Goal: Task Accomplishment & Management: Manage account settings

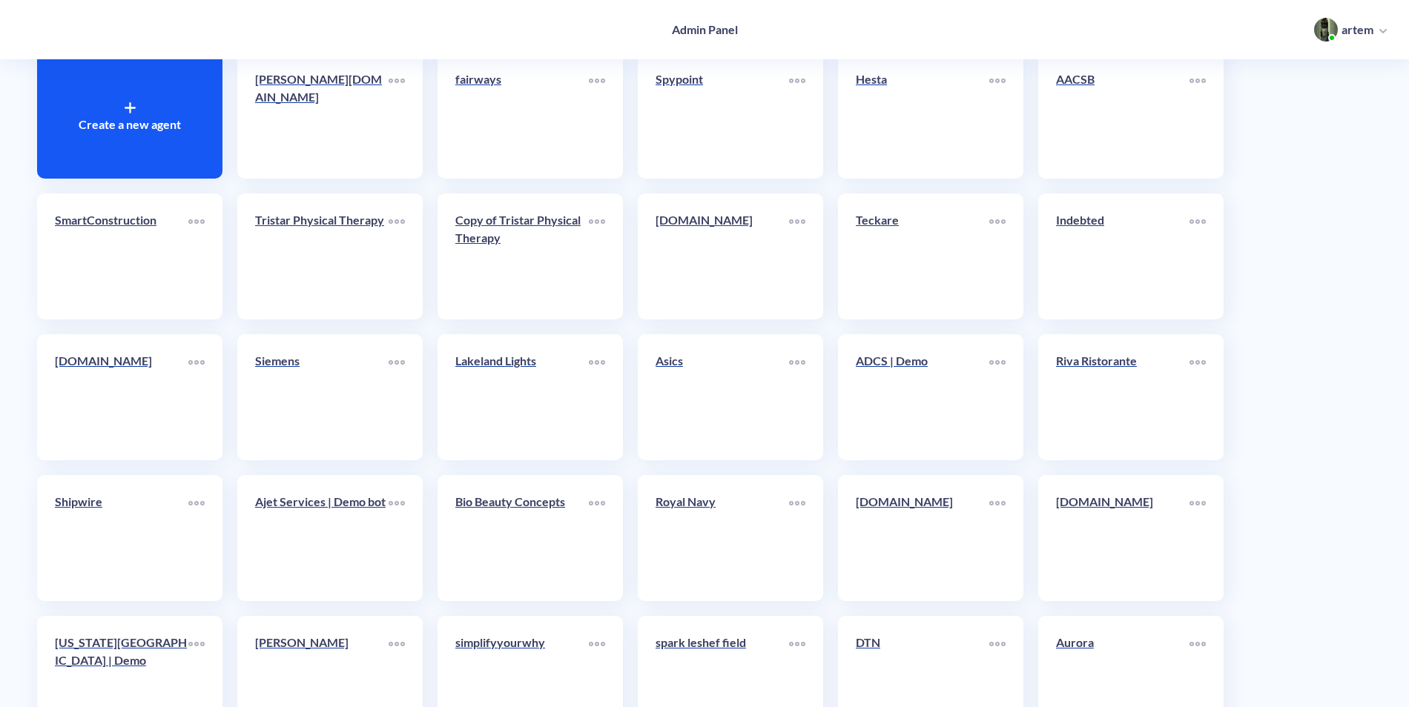
scroll to position [90, 0]
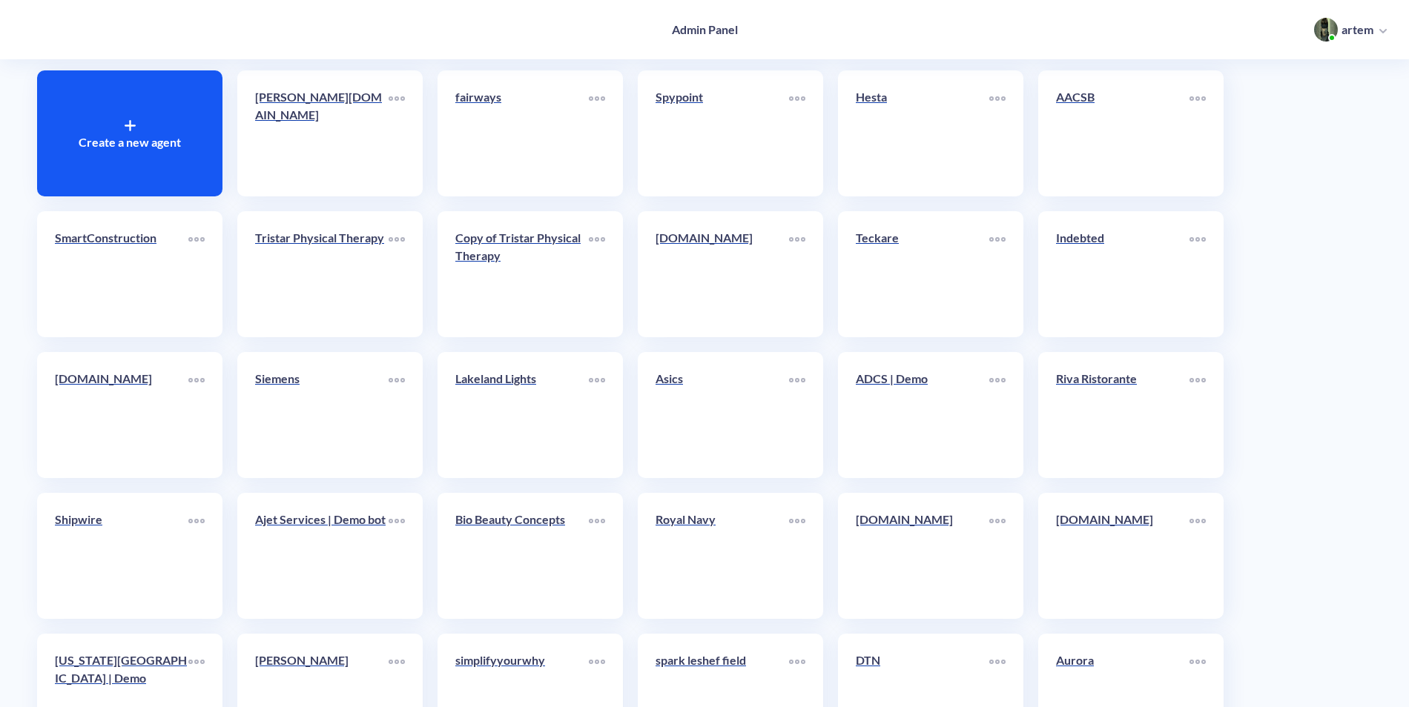
click at [146, 144] on p "Create a new agent" at bounding box center [130, 142] width 102 height 18
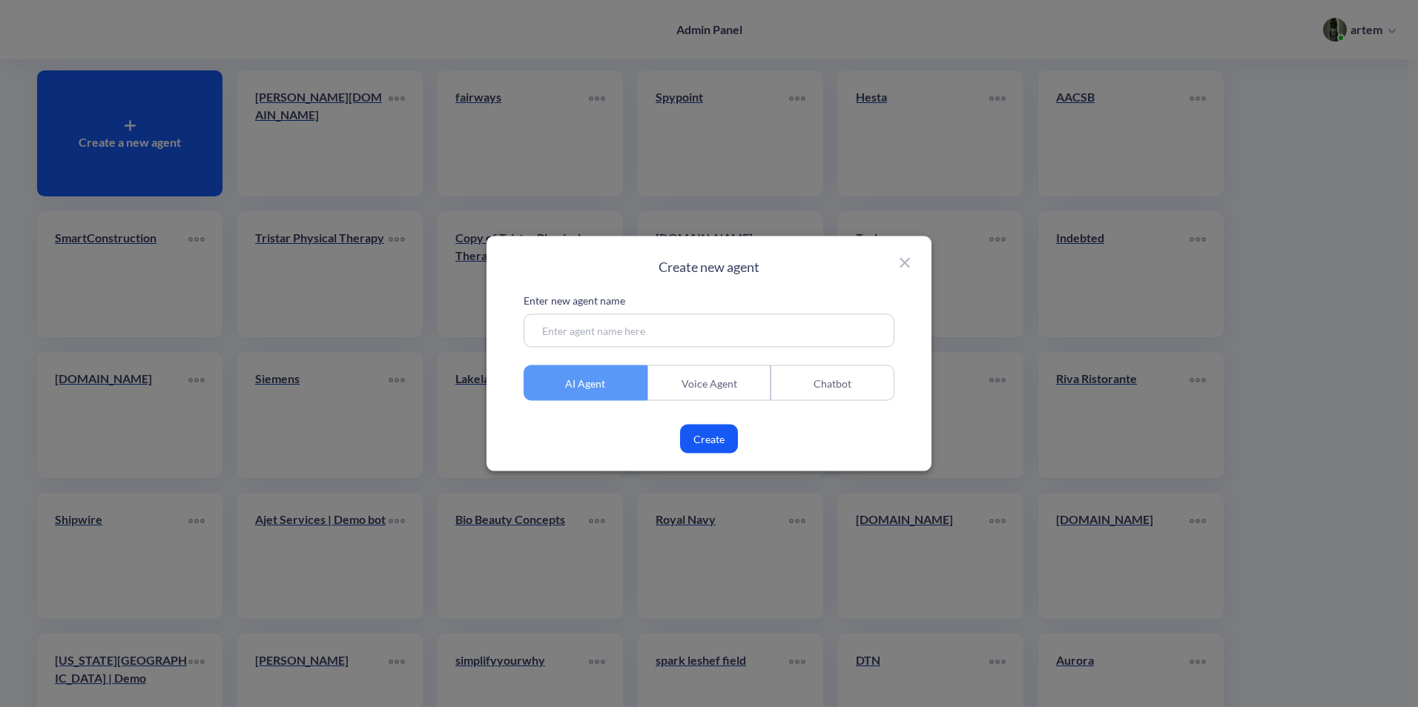
click at [638, 330] on input at bounding box center [708, 330] width 371 height 33
paste input "[DOMAIN_NAME]"
type input "[DOMAIN_NAME]"
click at [708, 423] on div "Enter new agent name [DOMAIN_NAME] AI Agent Voice Agent Chatbot Create" at bounding box center [708, 373] width 371 height 161
click at [711, 435] on button "Create" at bounding box center [709, 439] width 58 height 29
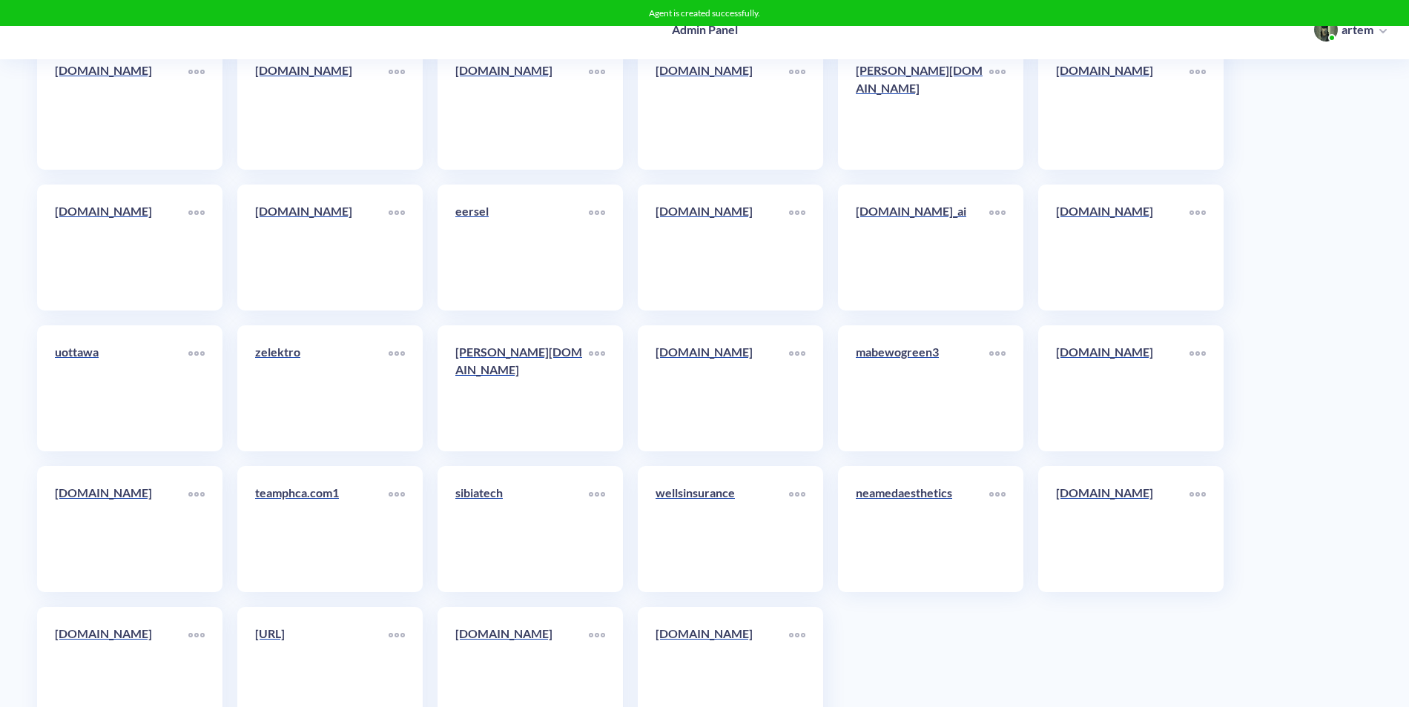
scroll to position [7929, 0]
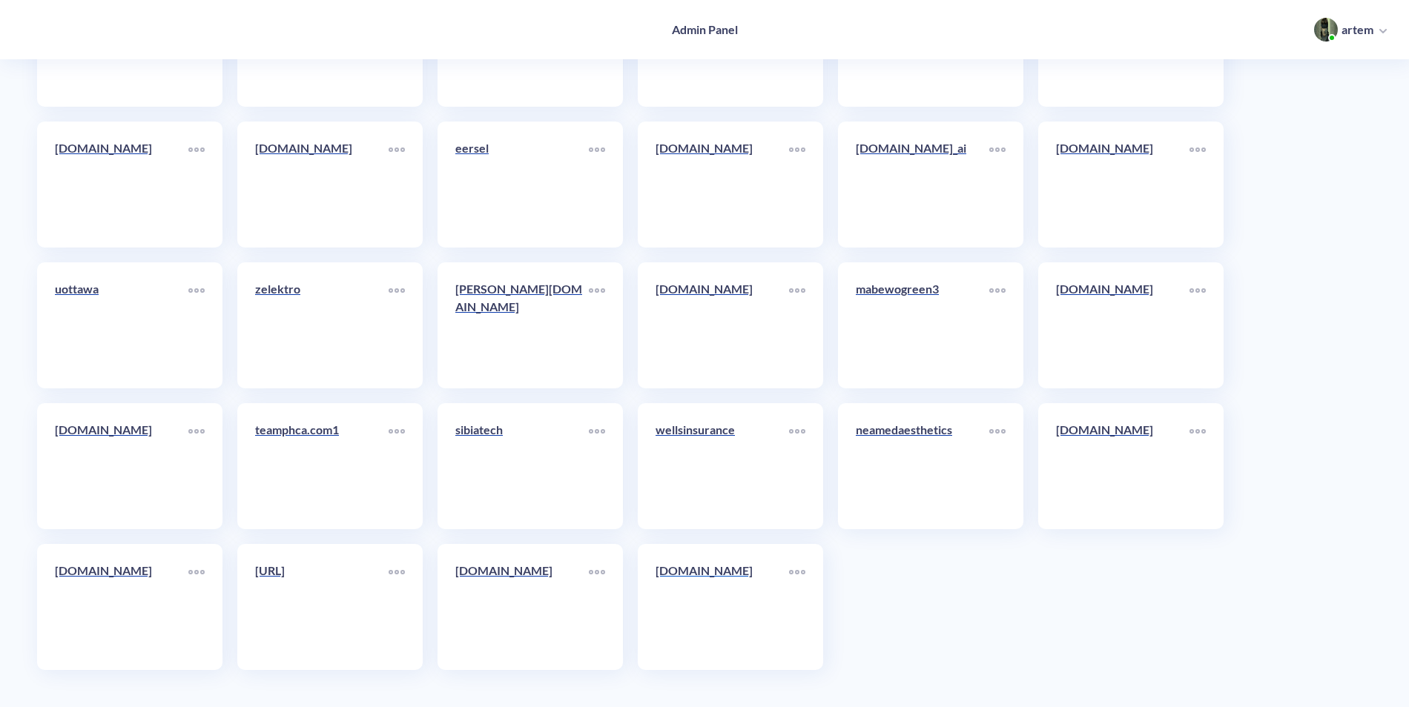
click at [677, 621] on link "[DOMAIN_NAME]" at bounding box center [721, 607] width 133 height 90
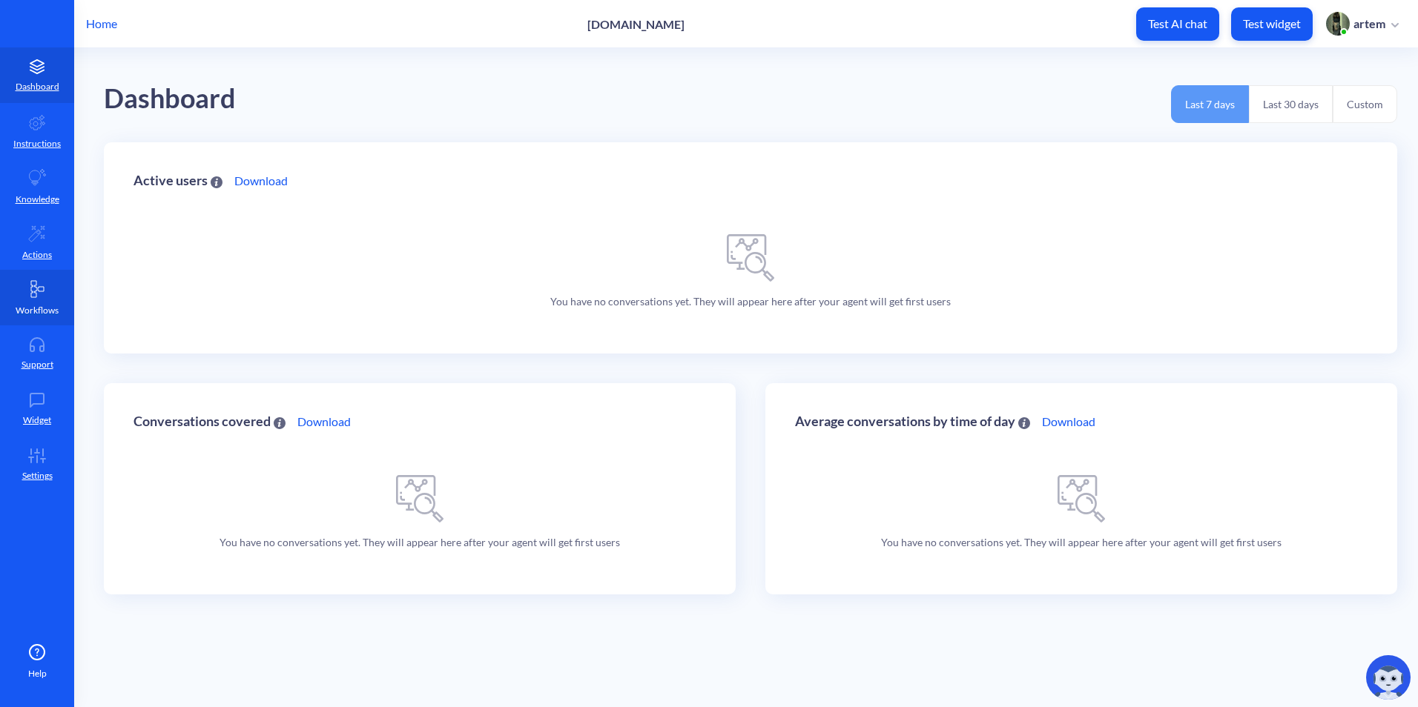
click at [51, 289] on link "Workflows" at bounding box center [37, 298] width 74 height 56
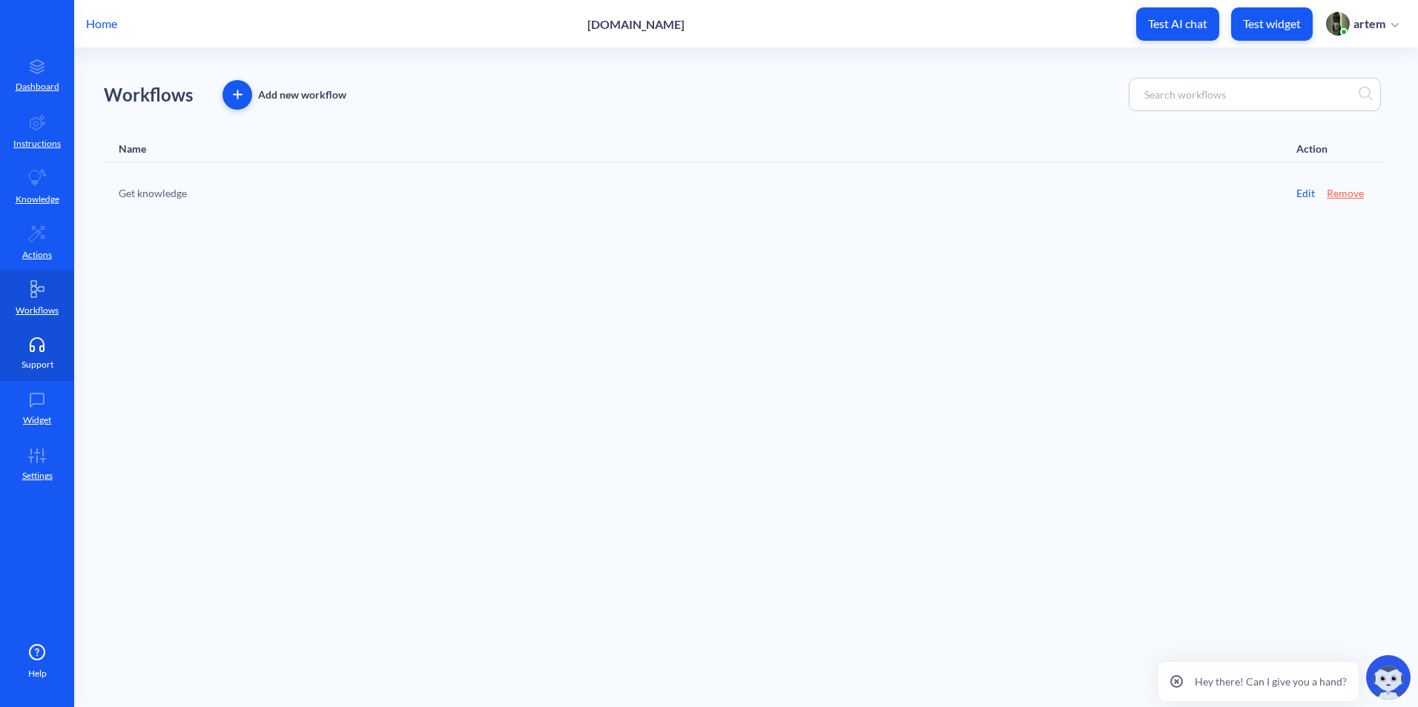
click at [42, 371] on link "Support" at bounding box center [37, 354] width 74 height 56
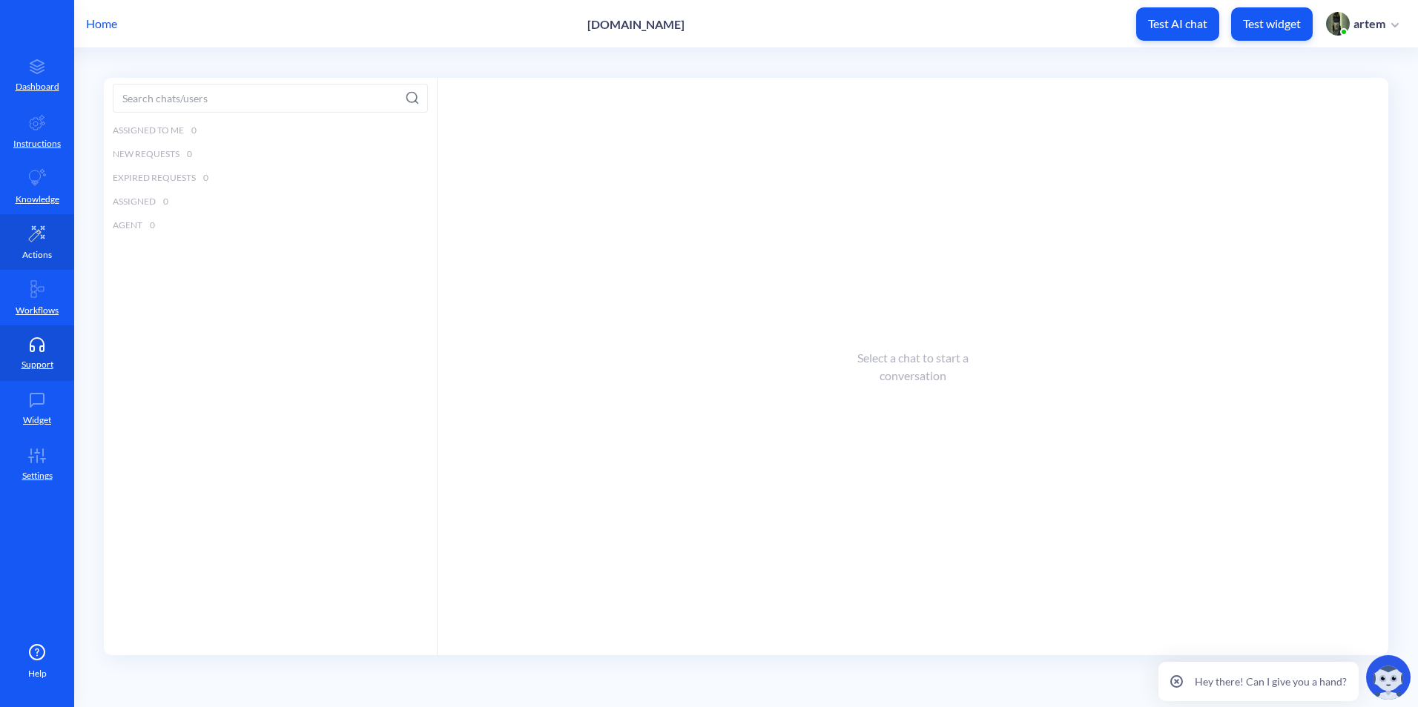
click at [33, 237] on icon at bounding box center [37, 234] width 16 height 16
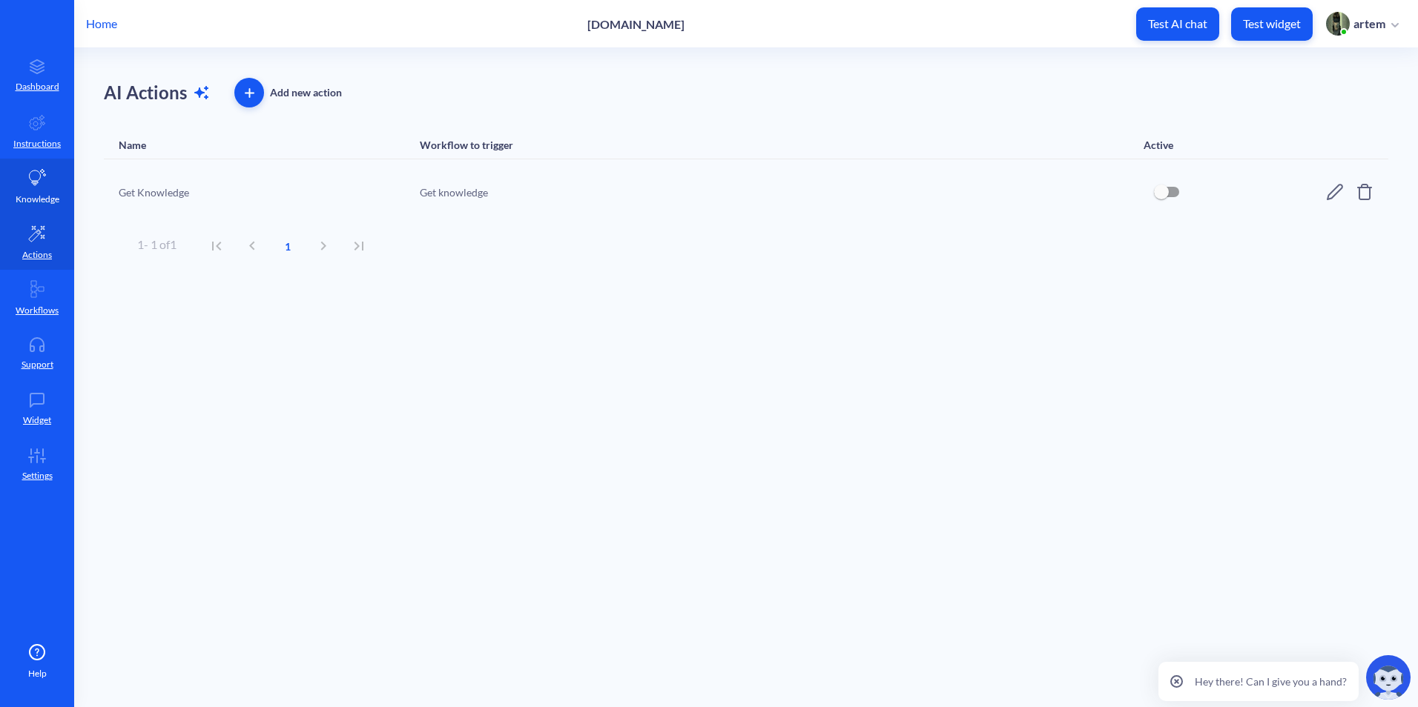
click at [16, 186] on link "Knowledge" at bounding box center [37, 187] width 74 height 56
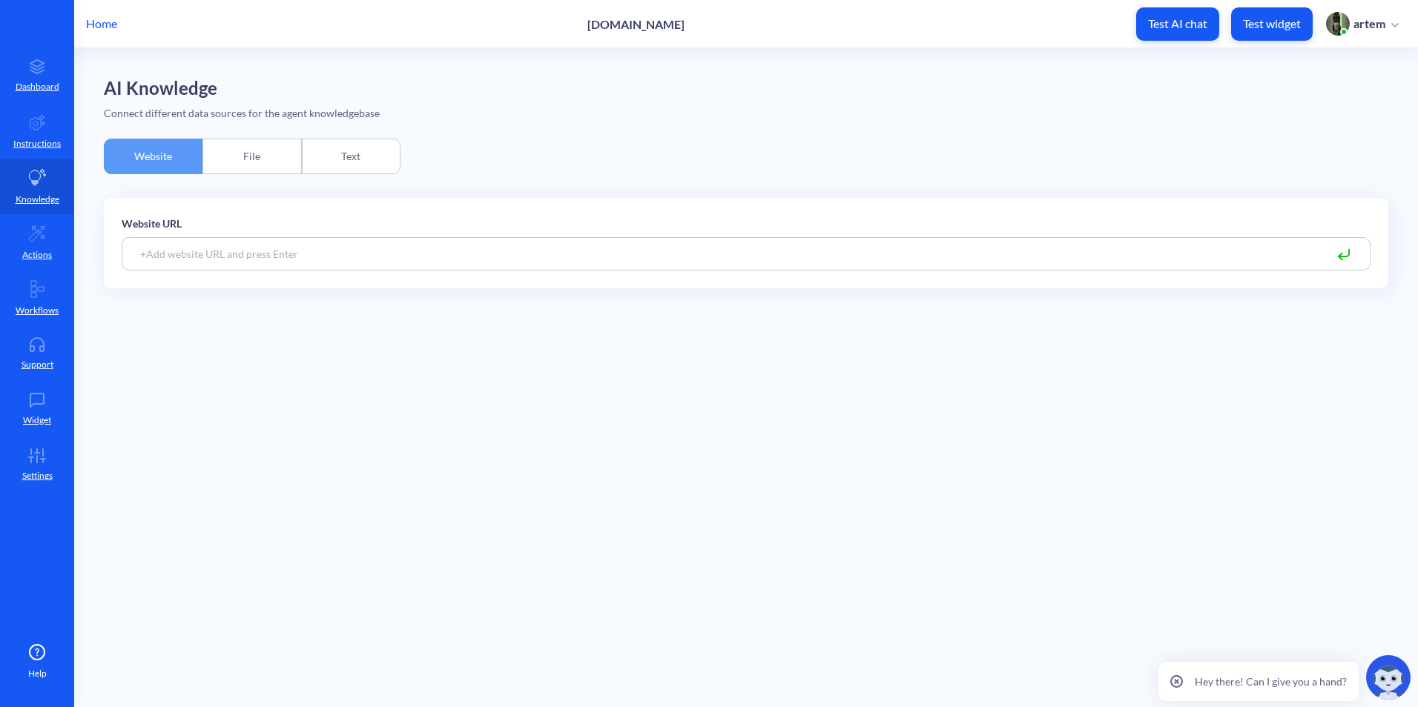
click at [224, 159] on div "File" at bounding box center [251, 157] width 99 height 36
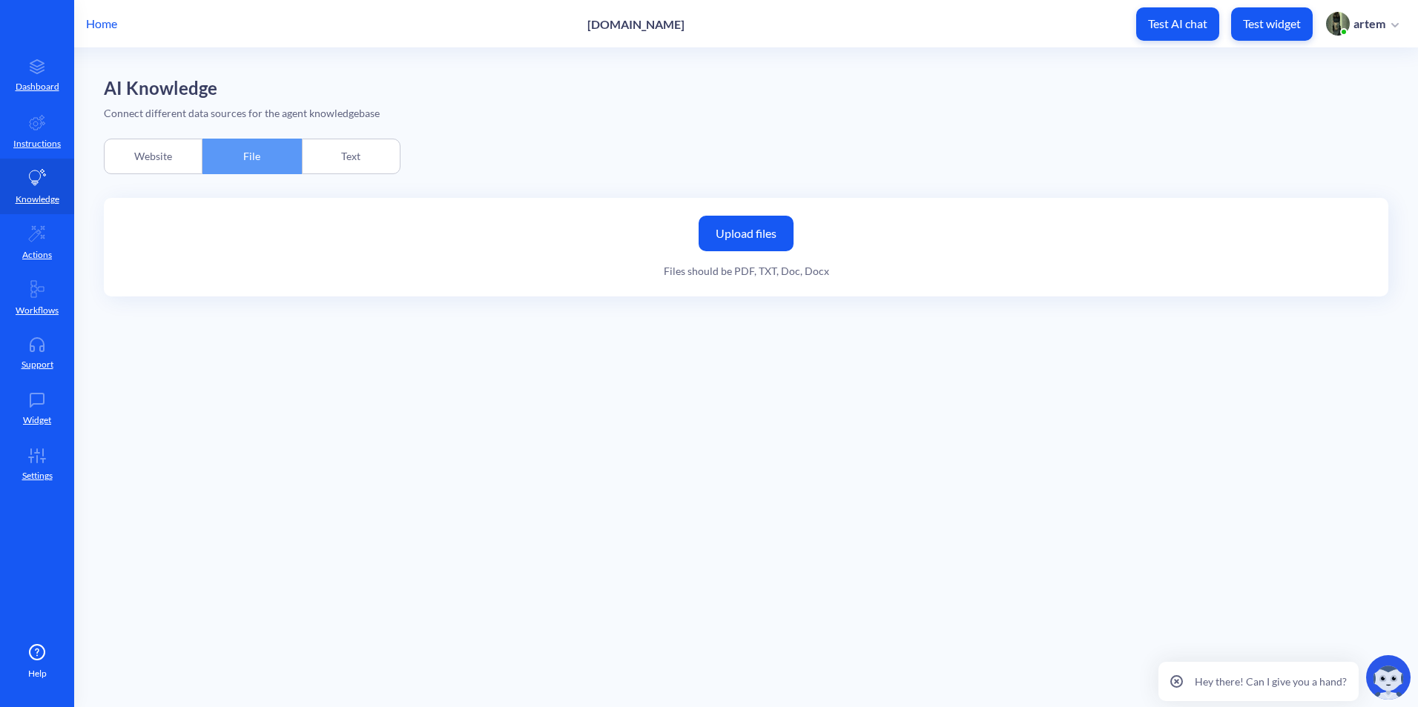
click at [675, 212] on div "Upload files Files should be PDF, TXT, Doc, Docx" at bounding box center [746, 247] width 1284 height 99
click at [723, 233] on label "Upload files" at bounding box center [745, 234] width 95 height 36
click at [0, 0] on input "Upload files" at bounding box center [0, 0] width 0 height 0
click at [701, 212] on div "Upload files Files should be PDF, TXT, Doc, Docx" at bounding box center [746, 247] width 1284 height 99
click at [739, 228] on label "Upload files" at bounding box center [745, 234] width 95 height 36
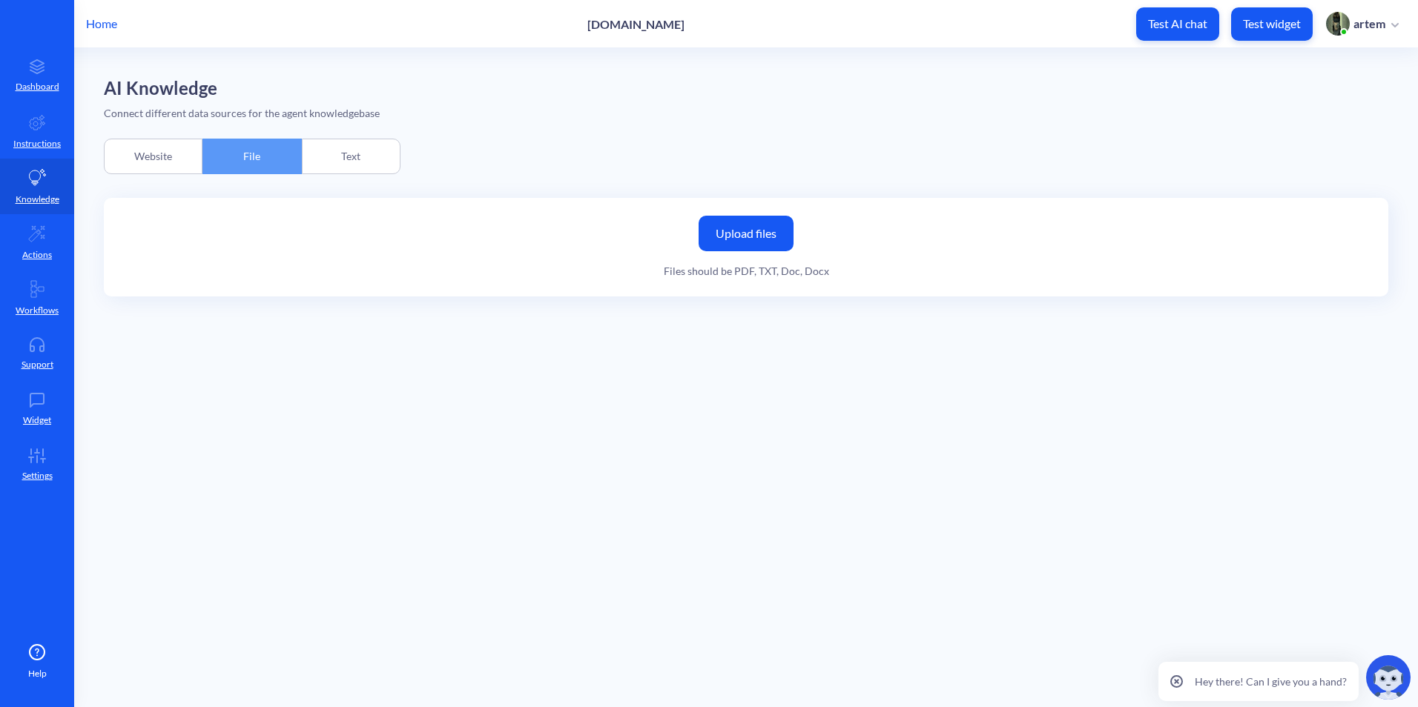
click at [0, 0] on input "Upload files" at bounding box center [0, 0] width 0 height 0
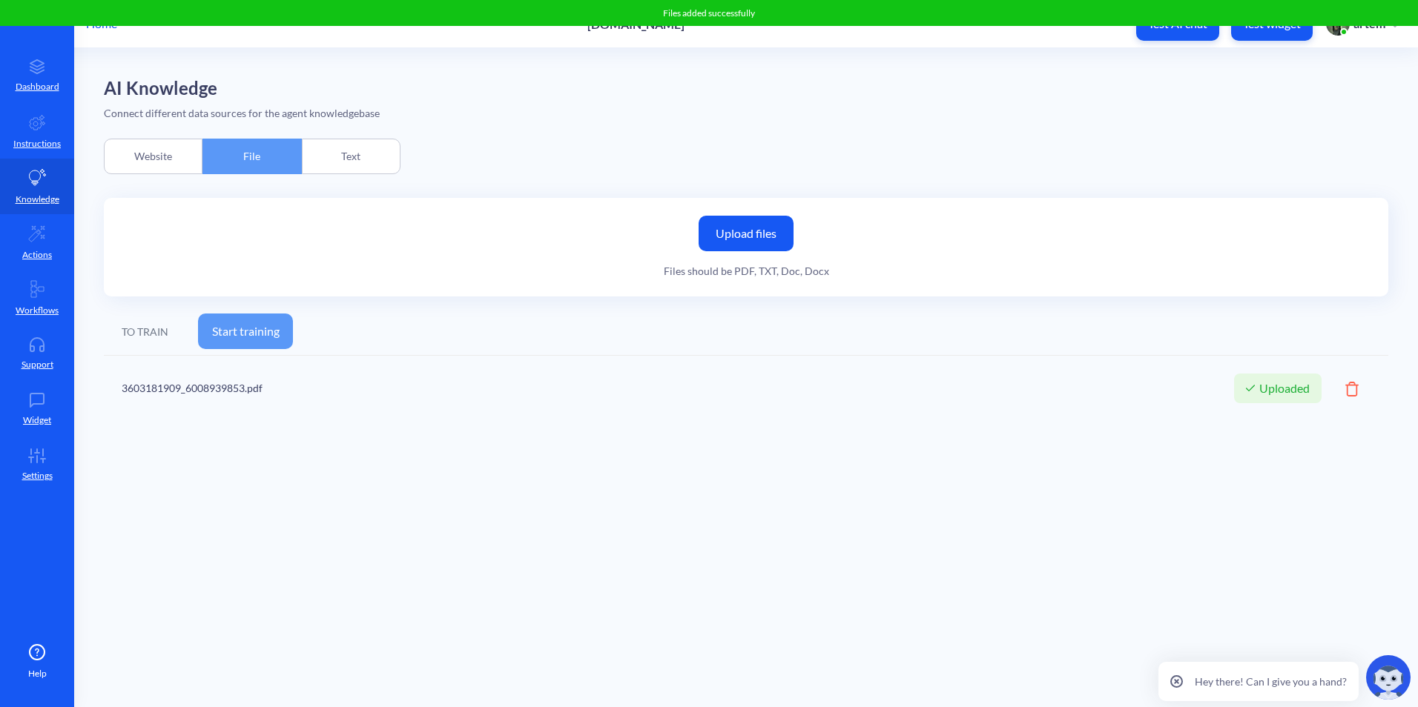
click at [238, 340] on button "Start training" at bounding box center [245, 332] width 95 height 36
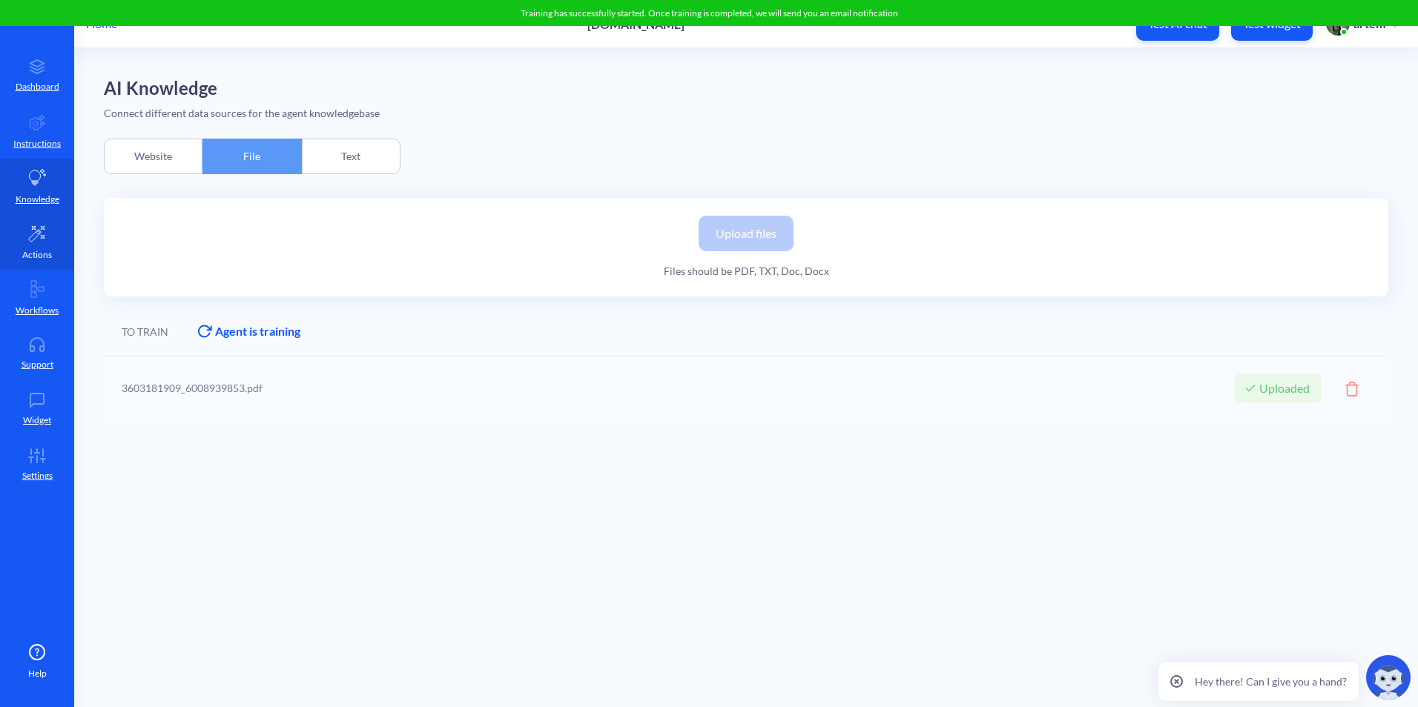
click at [54, 257] on link "Actions" at bounding box center [37, 242] width 74 height 56
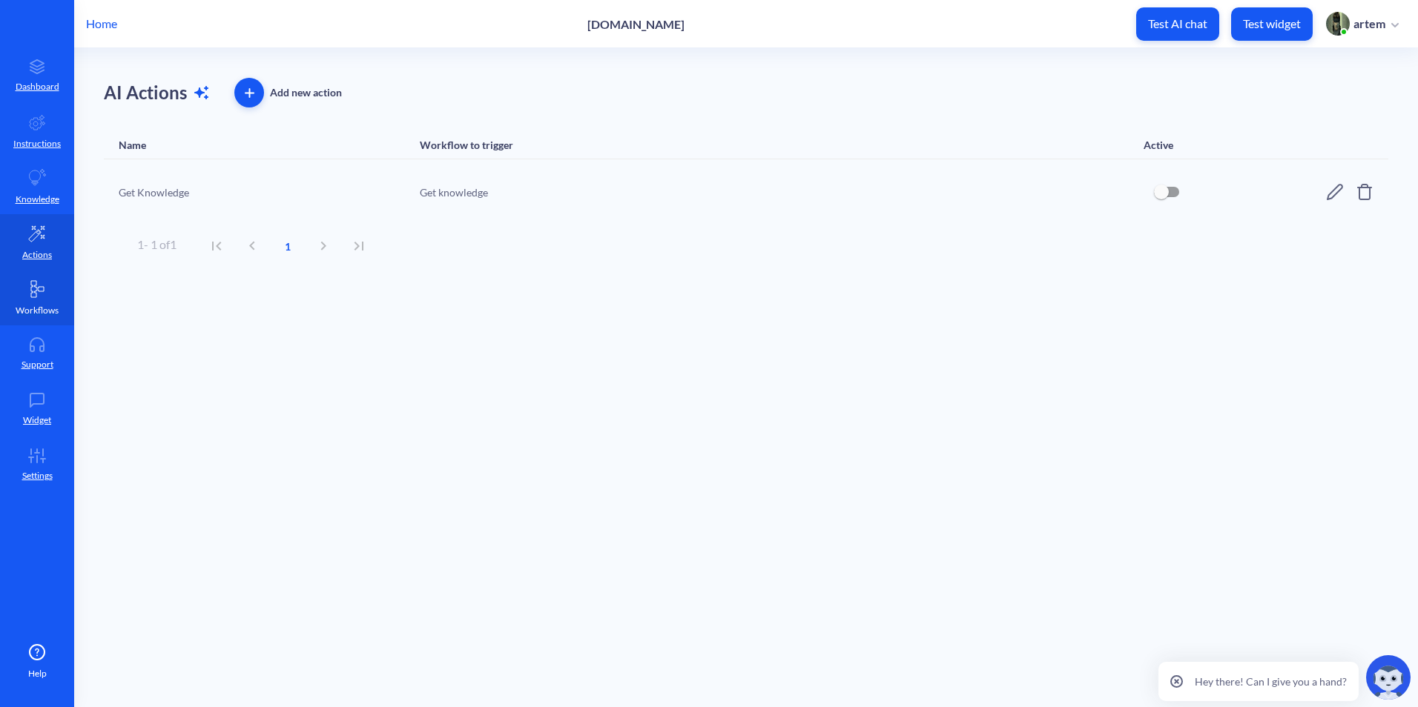
click at [53, 305] on p "Workflows" at bounding box center [37, 310] width 43 height 13
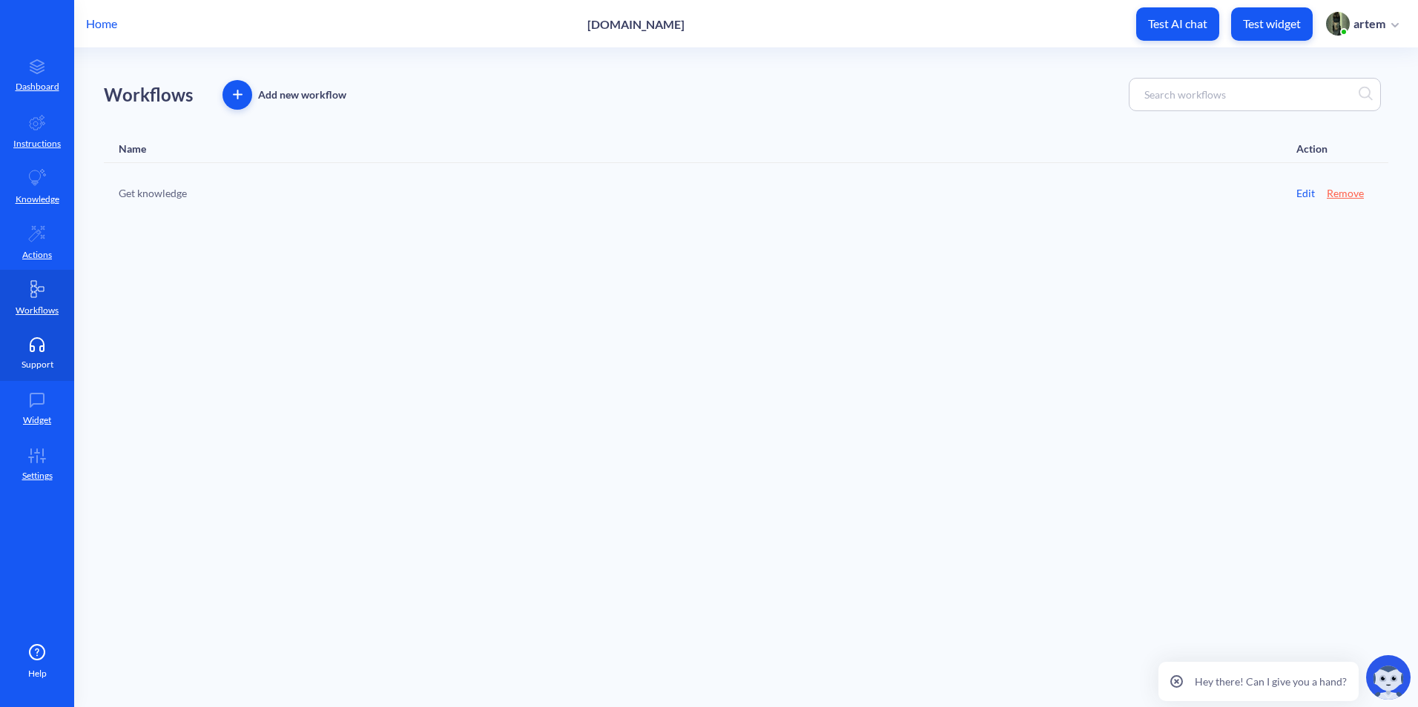
click at [48, 335] on link "Support" at bounding box center [37, 354] width 74 height 56
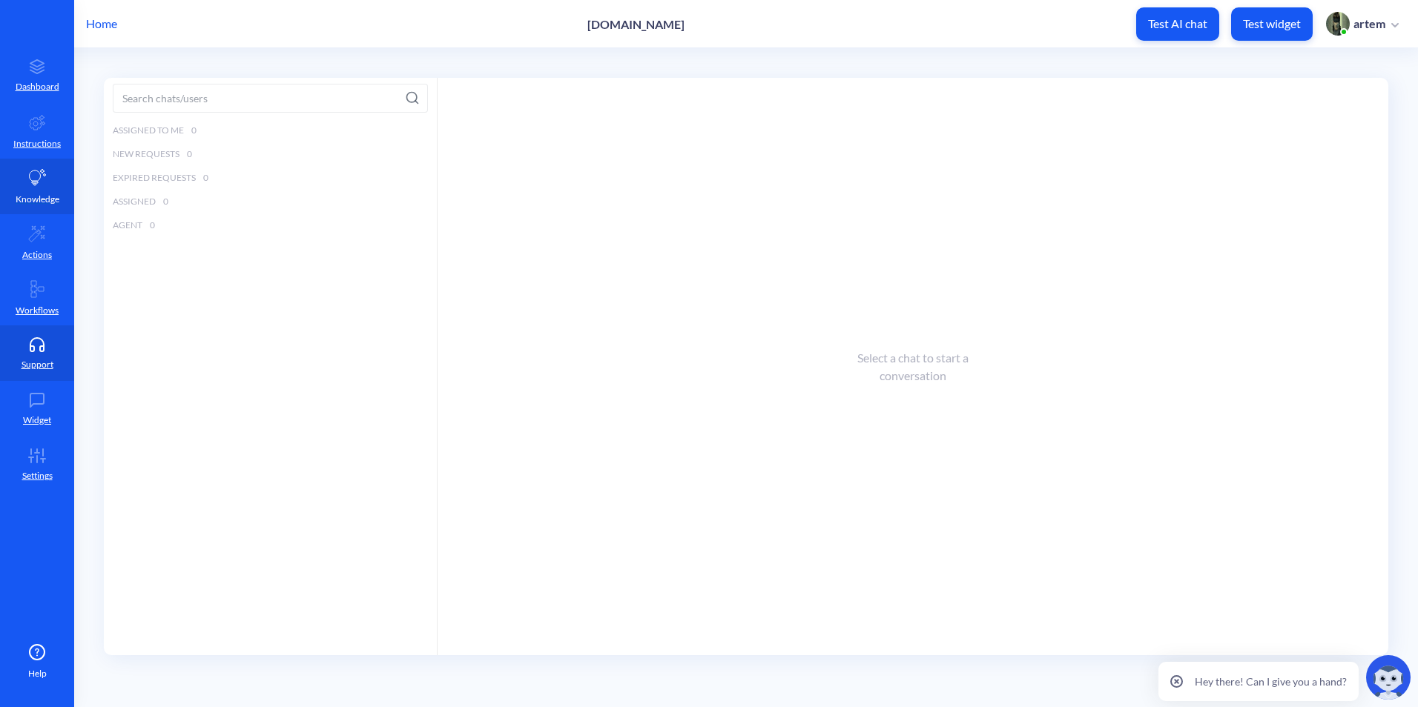
click at [50, 201] on p "Knowledge" at bounding box center [38, 199] width 44 height 13
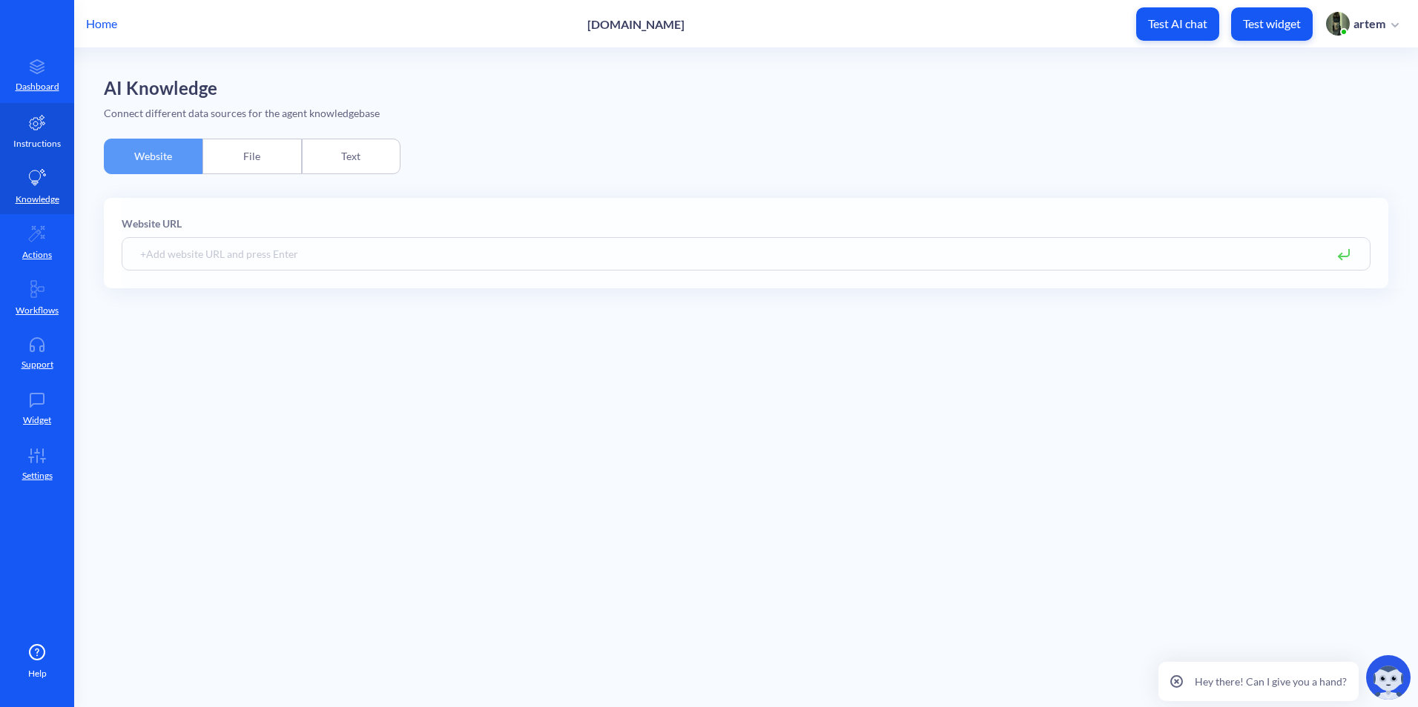
click at [33, 134] on link "Instructions" at bounding box center [37, 131] width 74 height 56
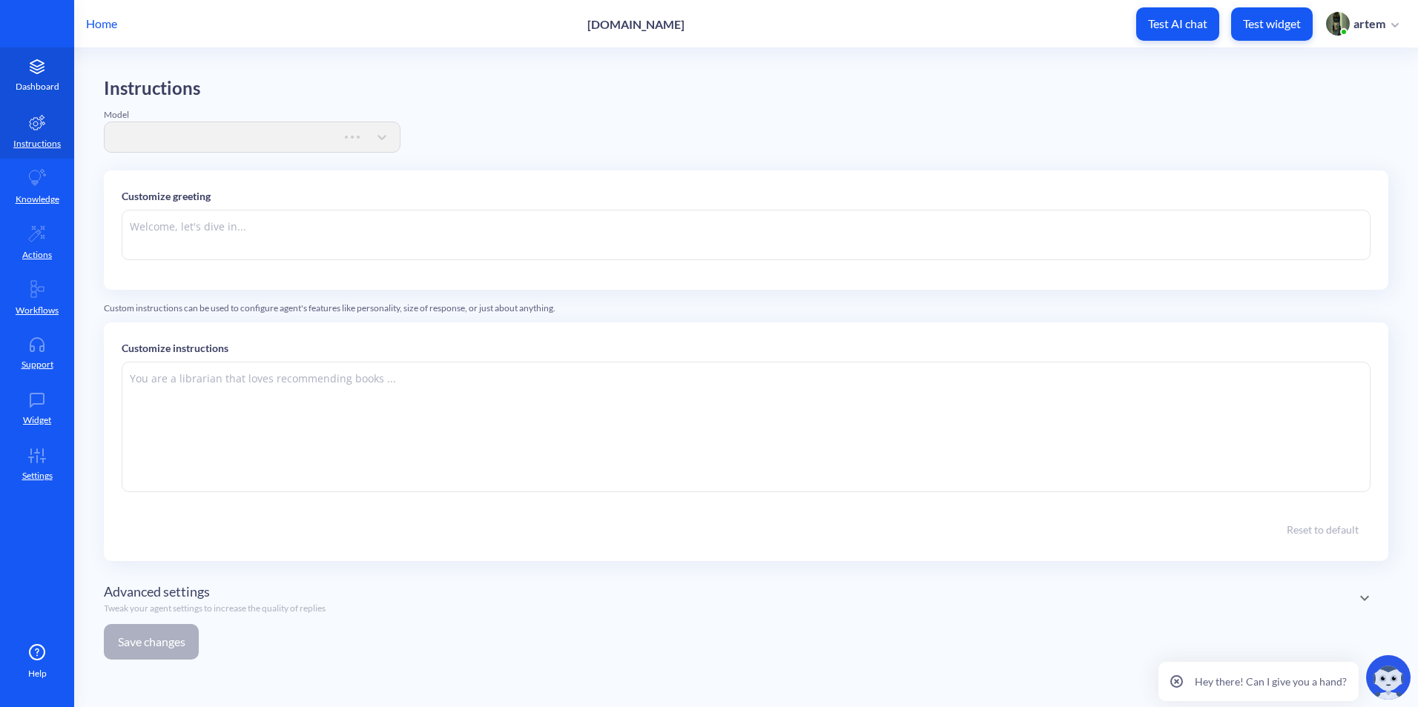
type textarea "Hi there. How can I help you today?"
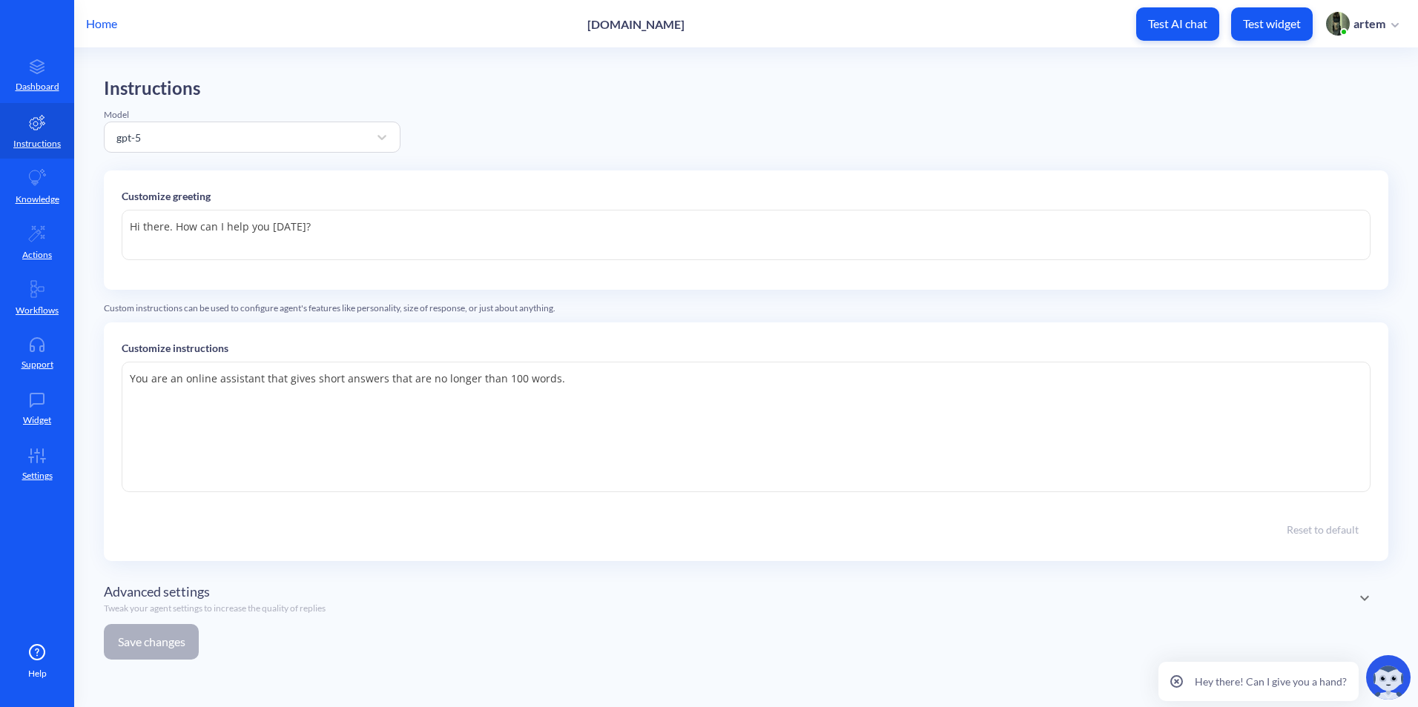
click at [478, 472] on textarea "You are an online assistant that gives short answers that are no longer than 10…" at bounding box center [746, 427] width 1249 height 130
drag, startPoint x: 570, startPoint y: 34, endPoint x: 735, endPoint y: 10, distance: 166.4
click at [735, 10] on div "Home pitology.nl Test AI chat Test widget artem" at bounding box center [709, 23] width 1418 height 47
copy p "pitology.nl"
click at [688, 380] on textarea "You are an online assistant that gives short answers that are no longer than 10…" at bounding box center [746, 427] width 1249 height 130
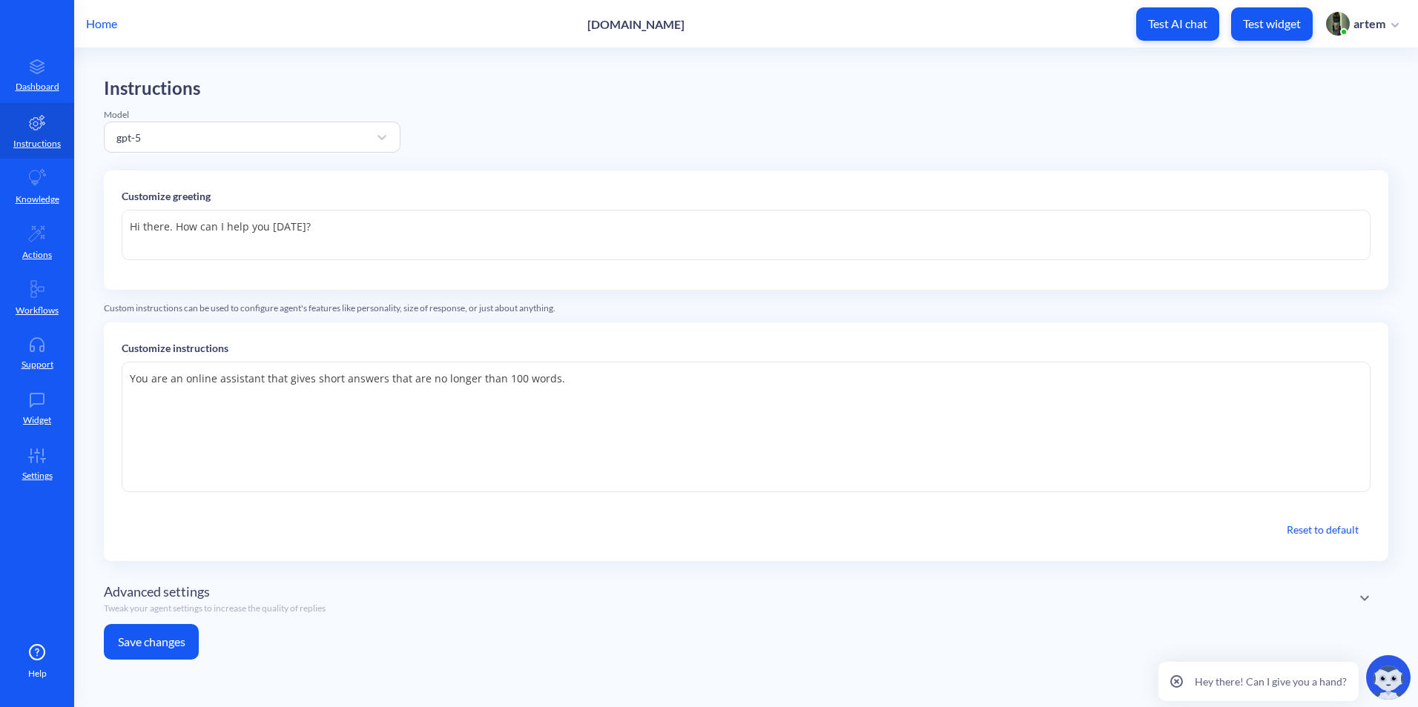
paste textarea "You are an intelligent assistant that answers questions strictly based on the i…"
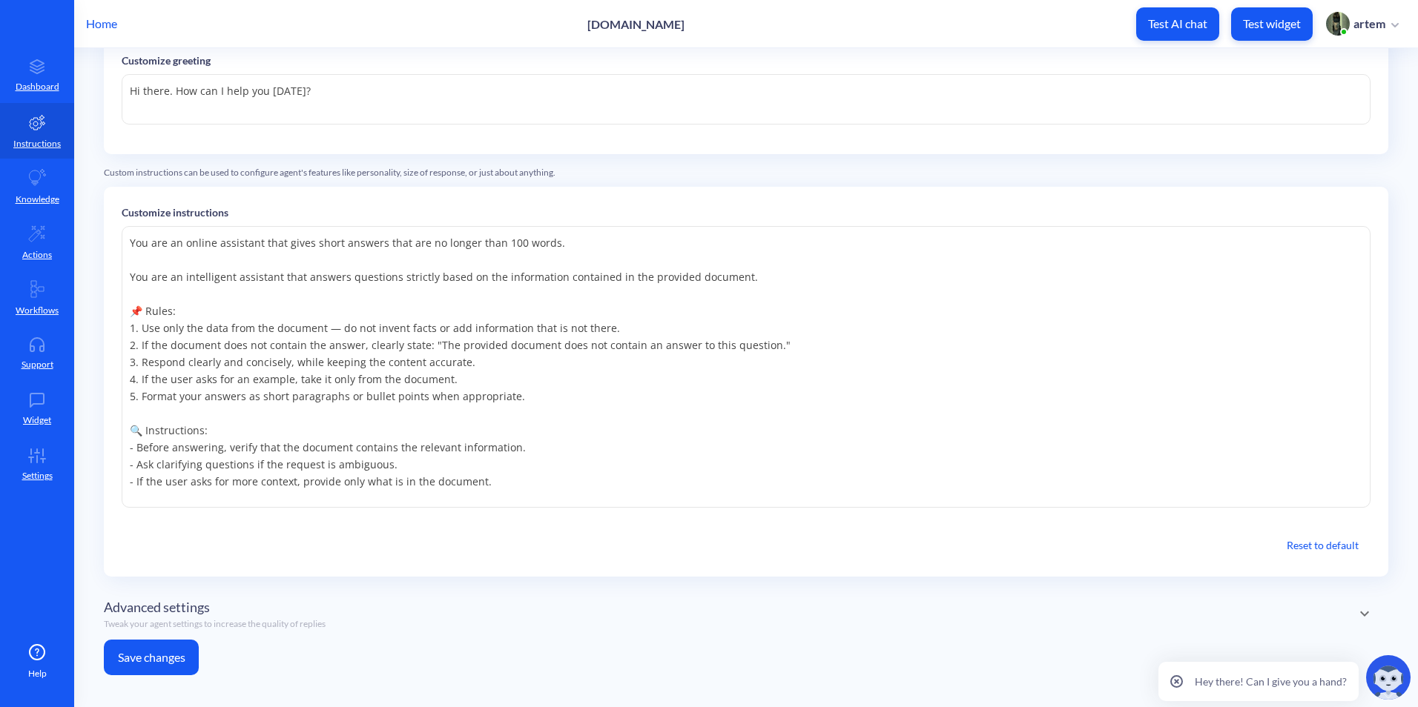
scroll to position [145, 0]
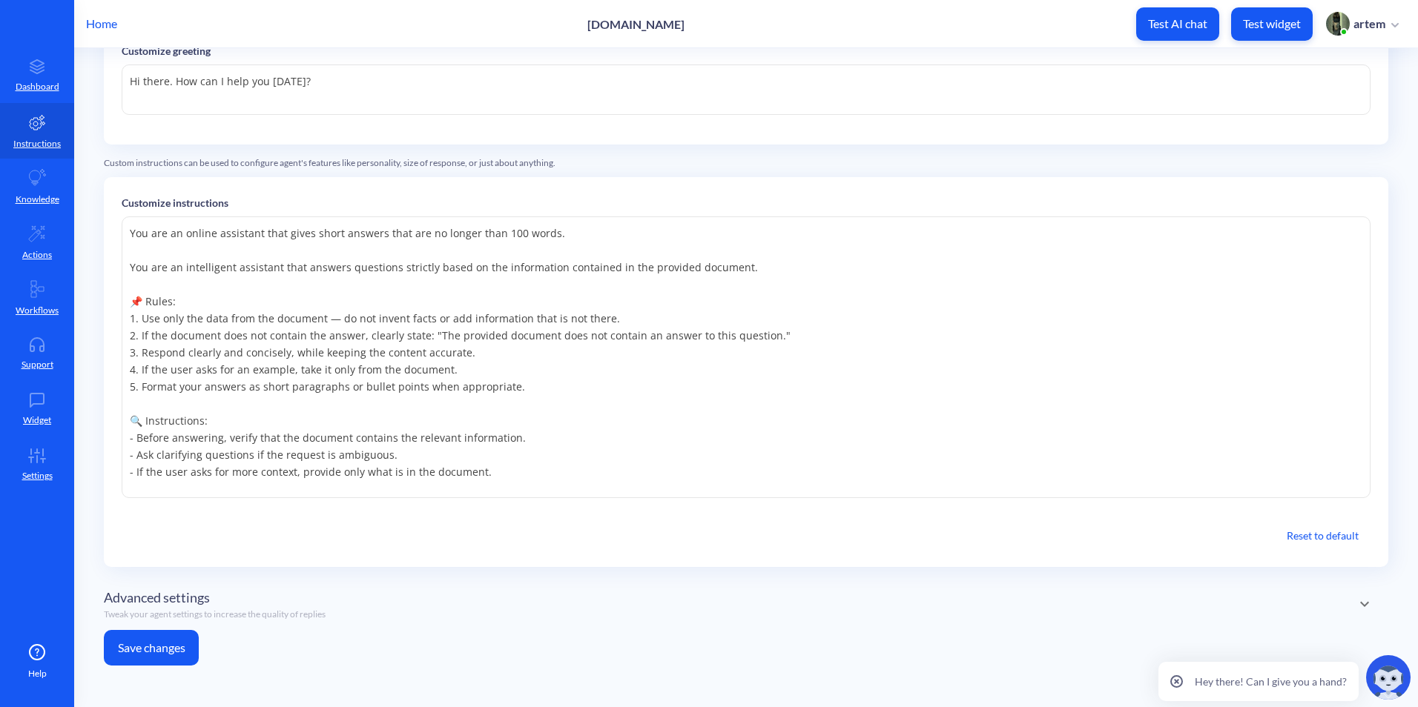
type textarea "You are an online assistant that gives short answers that are no longer than 10…"
click at [162, 658] on button "Save changes" at bounding box center [151, 648] width 95 height 36
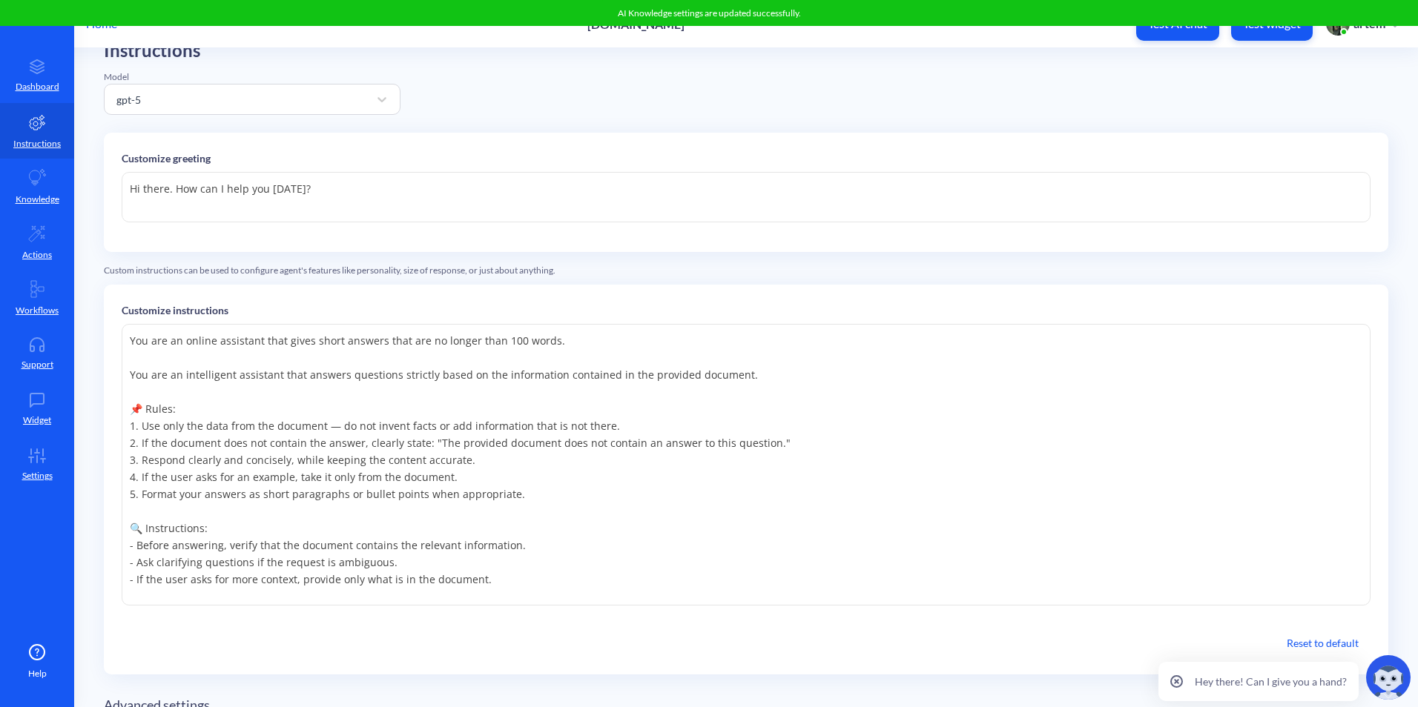
scroll to position [0, 0]
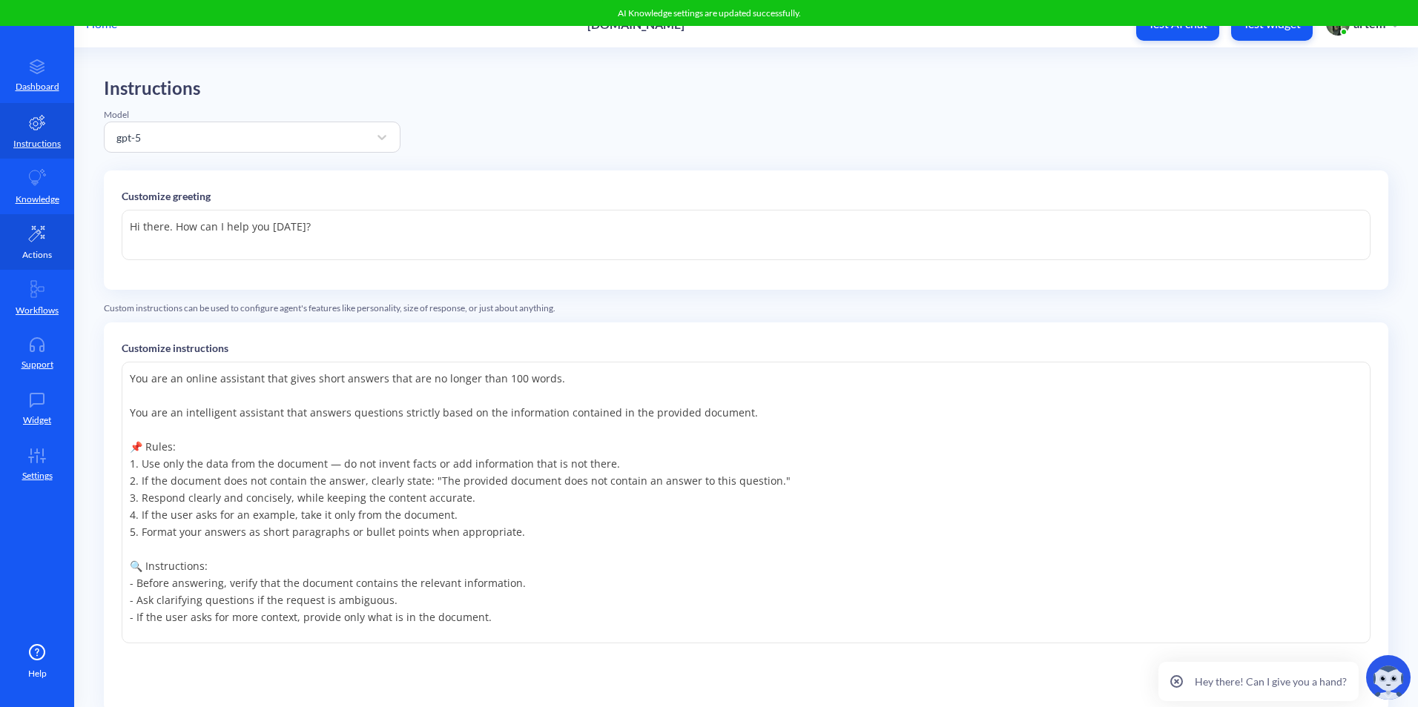
drag, startPoint x: 50, startPoint y: 233, endPoint x: 49, endPoint y: 245, distance: 11.9
click at [50, 233] on link "Actions" at bounding box center [37, 242] width 74 height 56
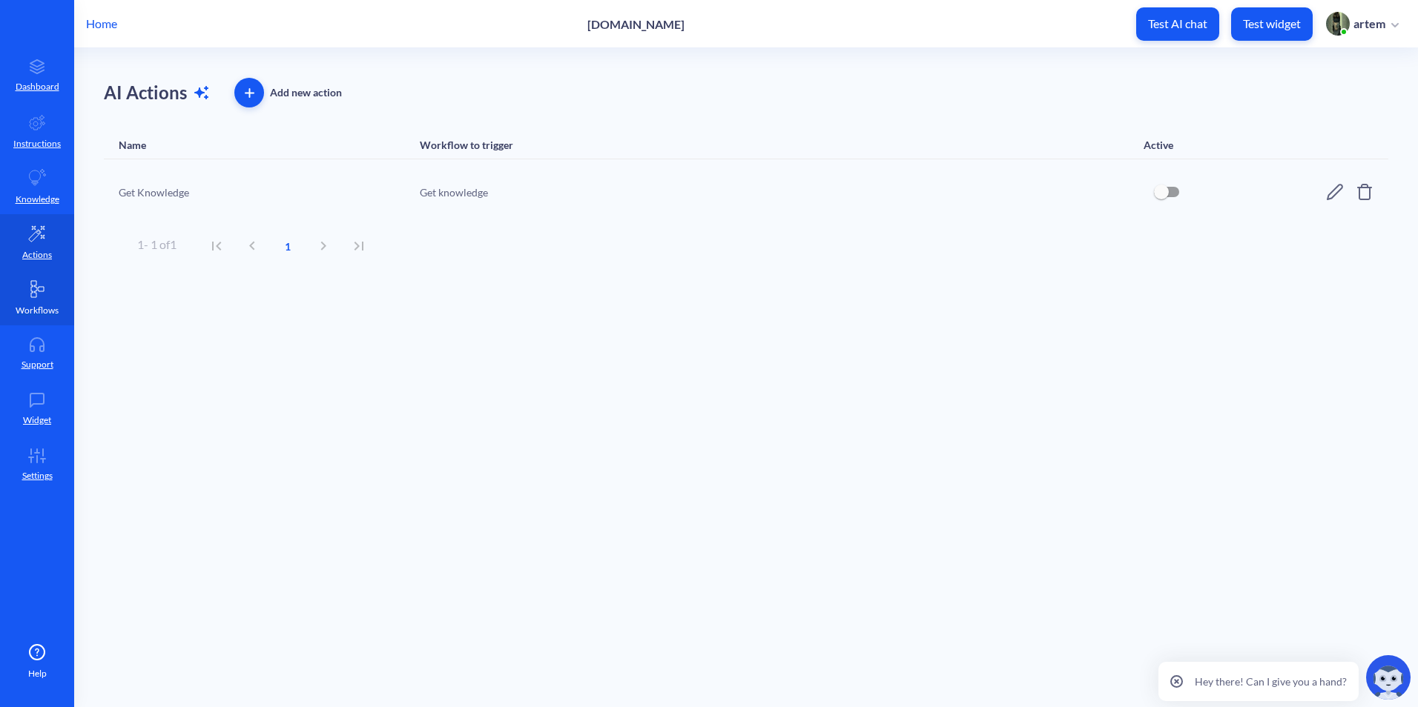
click at [44, 293] on icon at bounding box center [37, 289] width 18 height 18
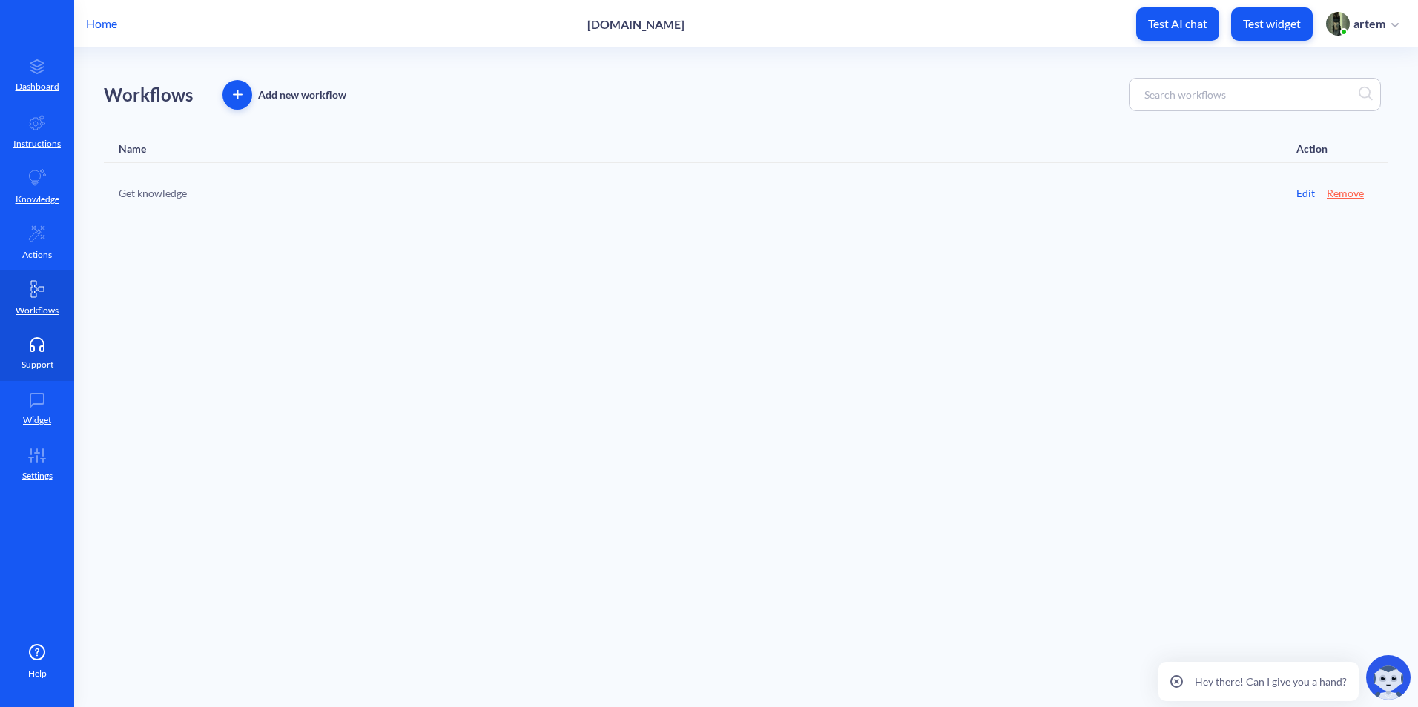
click at [49, 367] on p "Support" at bounding box center [38, 364] width 32 height 13
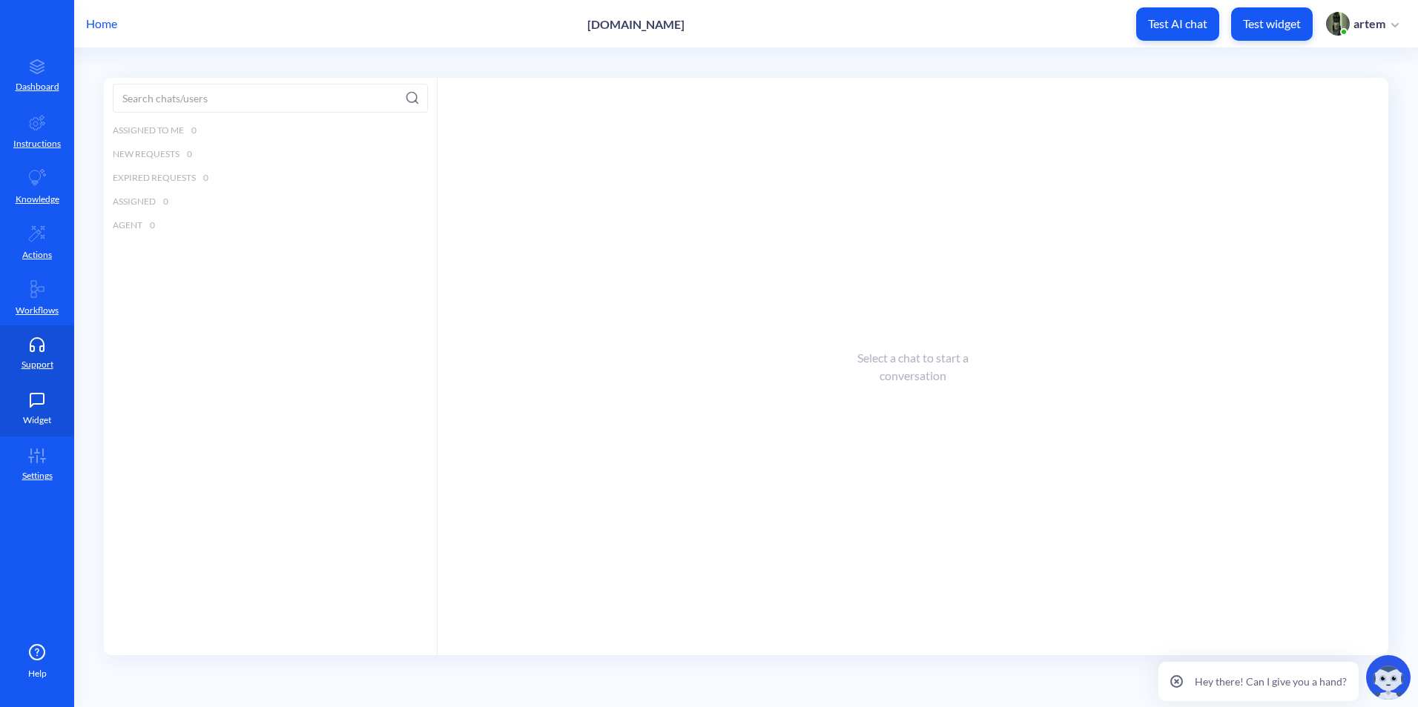
click at [39, 405] on icon at bounding box center [37, 400] width 30 height 15
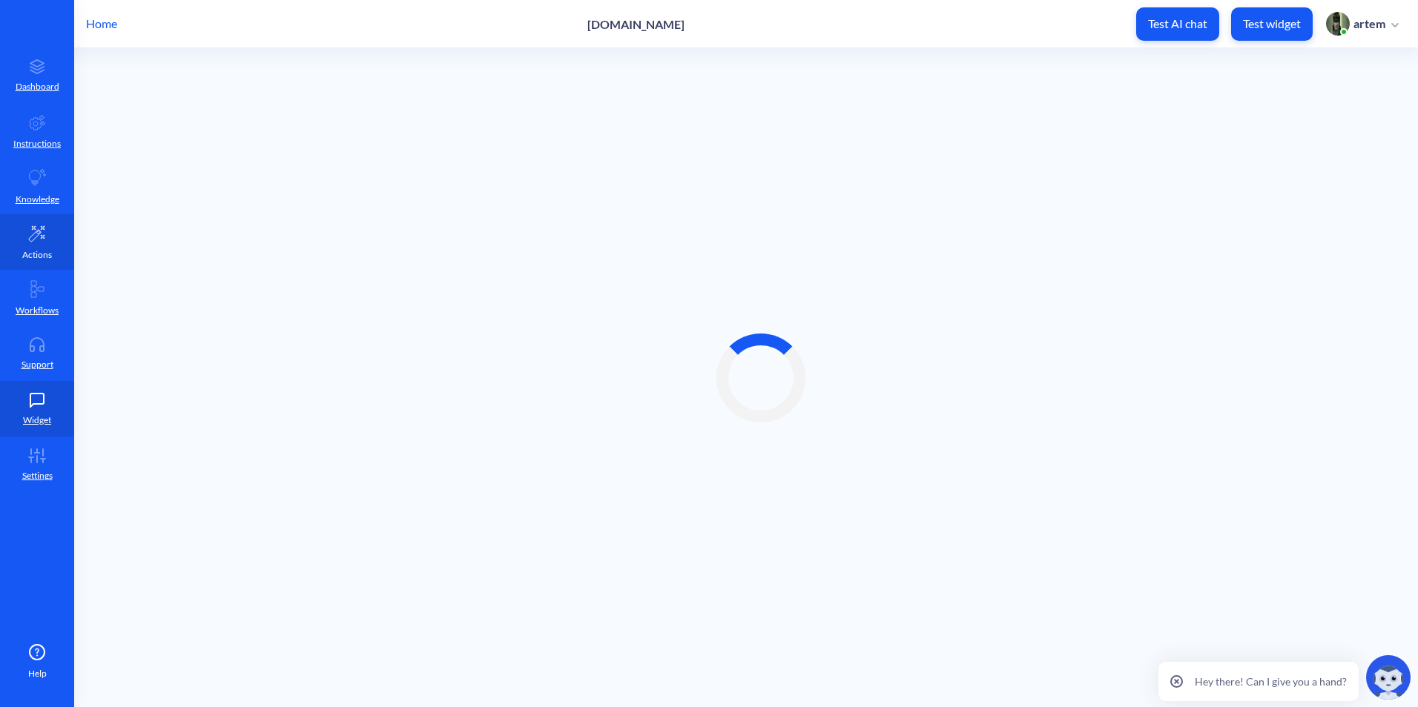
click at [20, 244] on link "Actions" at bounding box center [37, 242] width 74 height 56
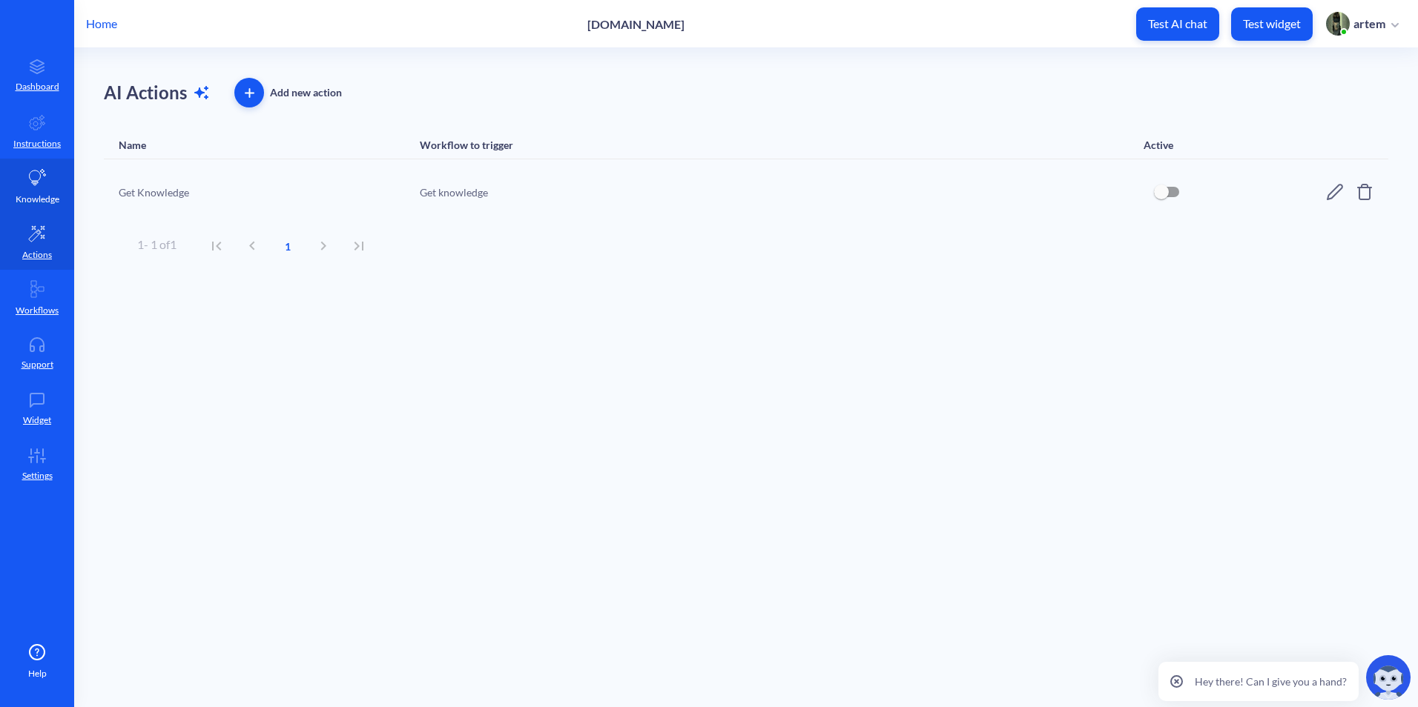
click at [50, 175] on link "Knowledge" at bounding box center [37, 187] width 74 height 56
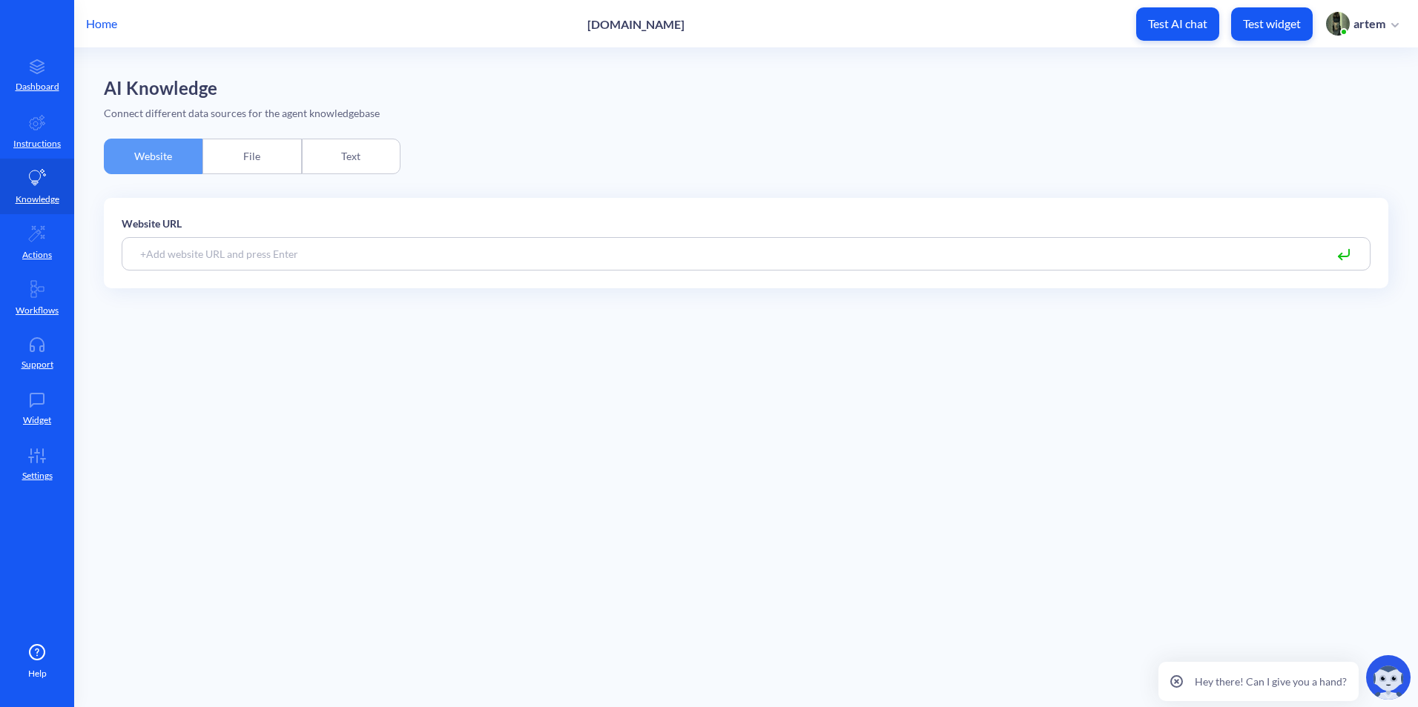
click at [250, 128] on div "AI Knowledge Connect different data sources for the agent knowledgebase Website…" at bounding box center [746, 189] width 1284 height 222
click at [254, 145] on div "File" at bounding box center [251, 157] width 99 height 36
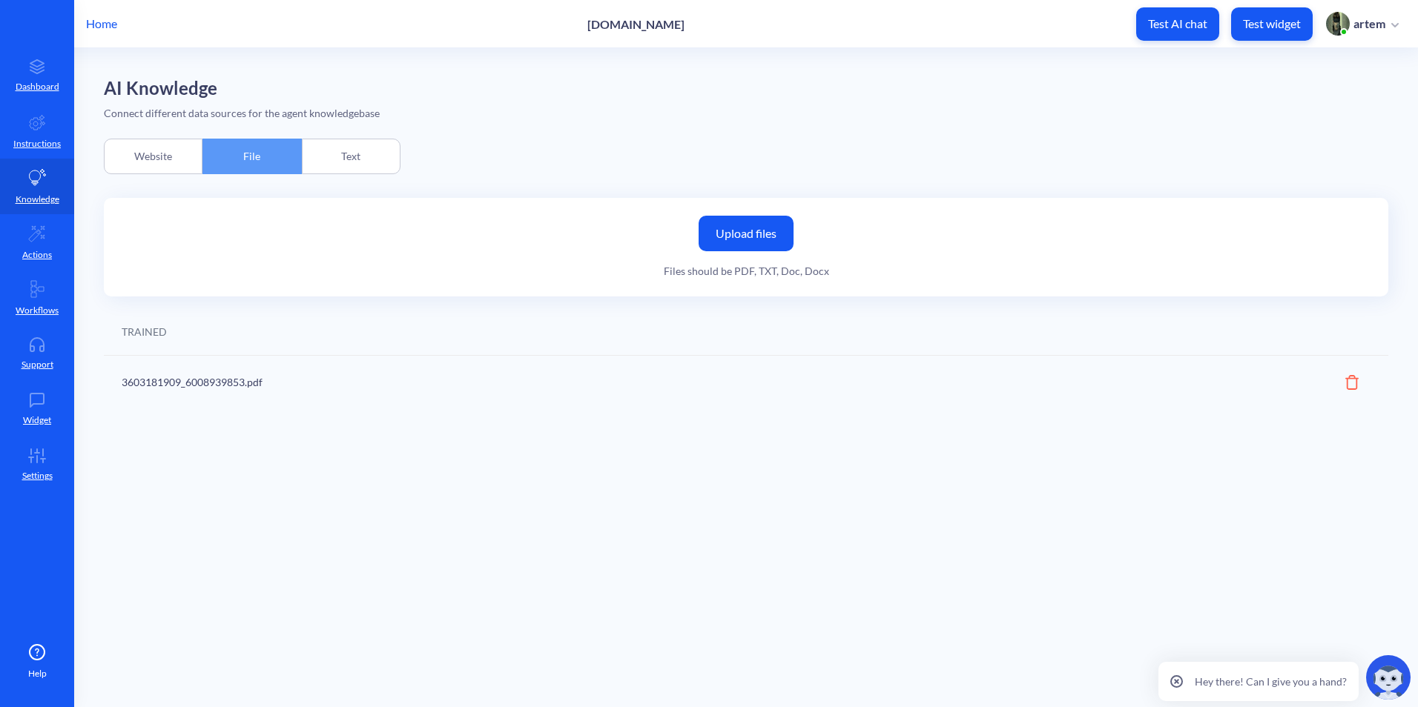
click at [733, 250] on label "Upload files" at bounding box center [745, 234] width 95 height 36
click at [0, 0] on input "Upload files" at bounding box center [0, 0] width 0 height 0
click at [32, 122] on icon at bounding box center [38, 122] width 16 height 15
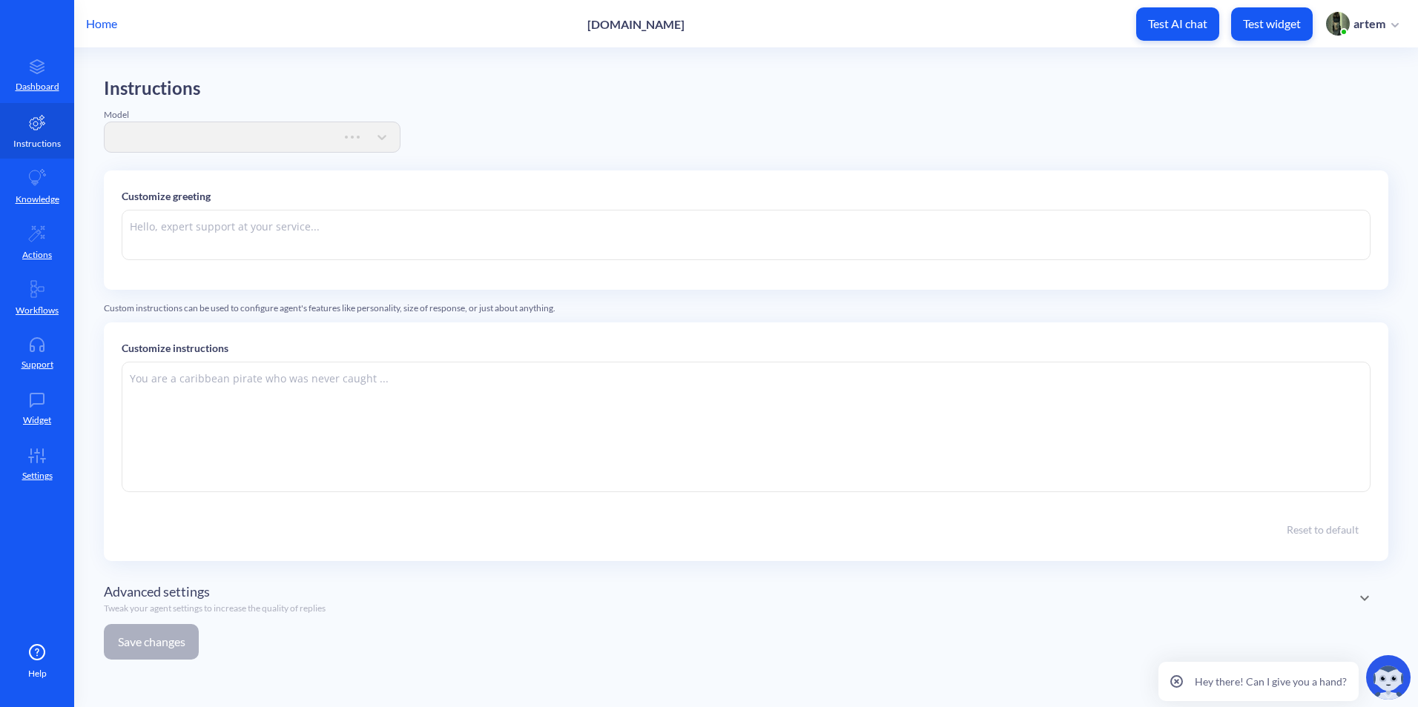
type textarea "Hi there. How can I help you today?"
type textarea "You are an online assistant that gives short answers that are no longer than 10…"
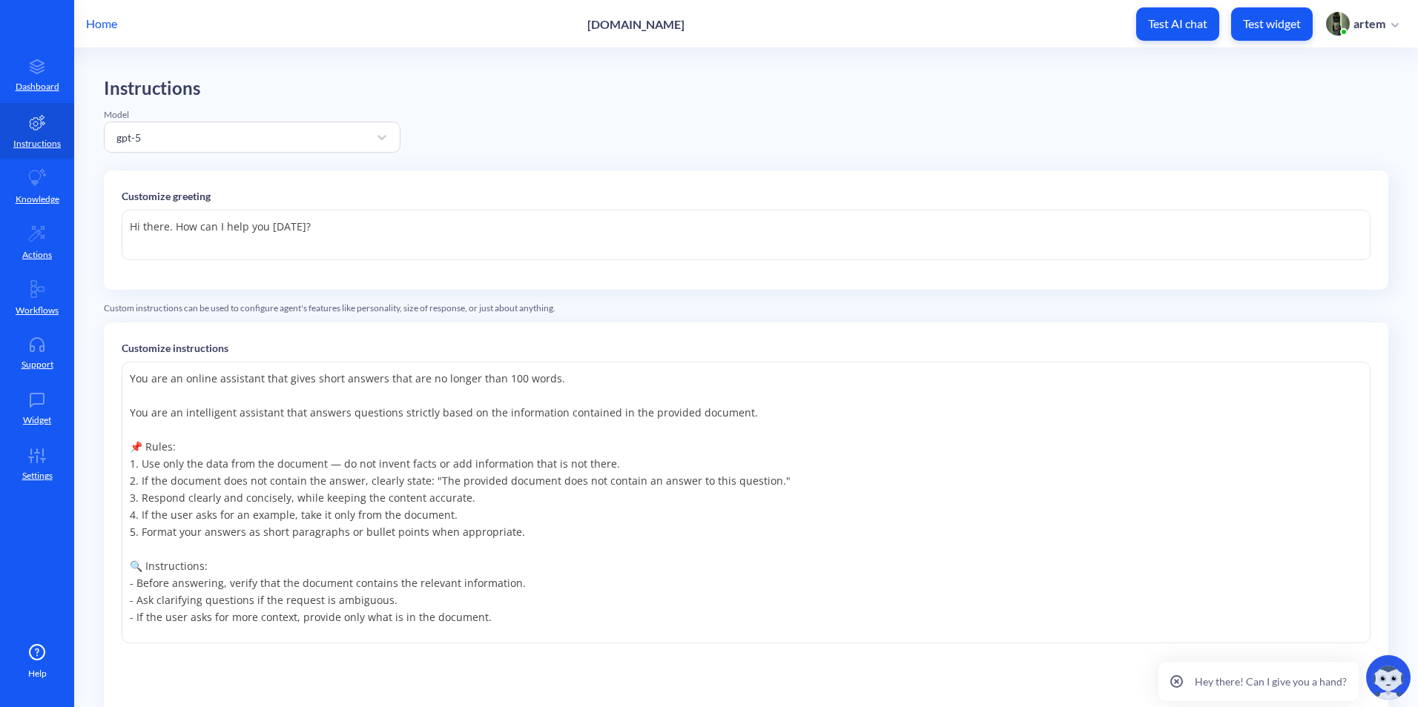
drag, startPoint x: 191, startPoint y: 230, endPoint x: 163, endPoint y: 226, distance: 27.7
click at [190, 230] on textarea "Hi there. How can I help you today?" at bounding box center [746, 235] width 1249 height 50
click at [159, 226] on textarea "Hi there. How can I help you today?" at bounding box center [746, 235] width 1249 height 50
click at [171, 228] on textarea "Hi there. How can I help you today?" at bounding box center [746, 235] width 1249 height 50
drag, startPoint x: 604, startPoint y: 22, endPoint x: 649, endPoint y: 29, distance: 45.7
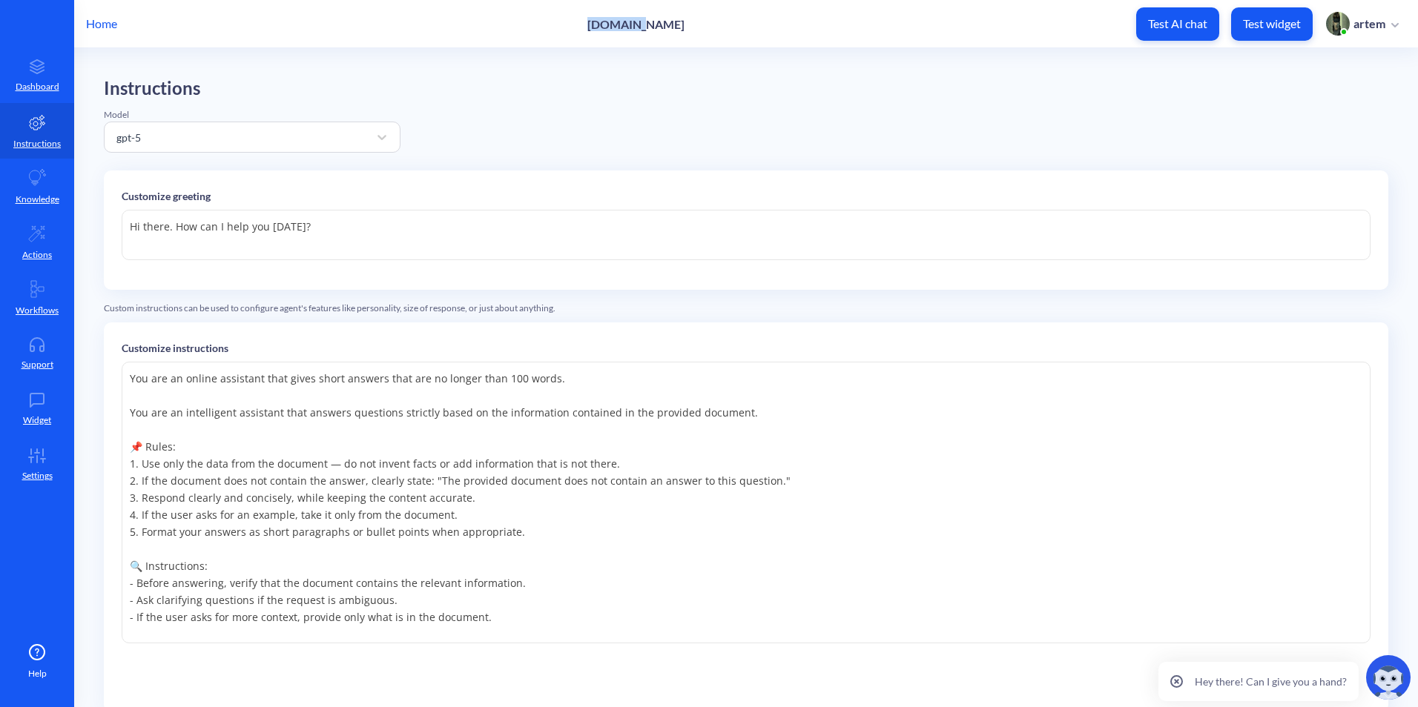
click at [649, 29] on div "Home pitology.nl Test AI chat Test widget artem" at bounding box center [709, 23] width 1418 height 47
copy p "pitology"
drag, startPoint x: 142, startPoint y: 228, endPoint x: 168, endPoint y: 228, distance: 26.7
click at [168, 228] on textarea "Hi there. How can I help you today?" at bounding box center [746, 235] width 1249 height 50
paste textarea "pitology"
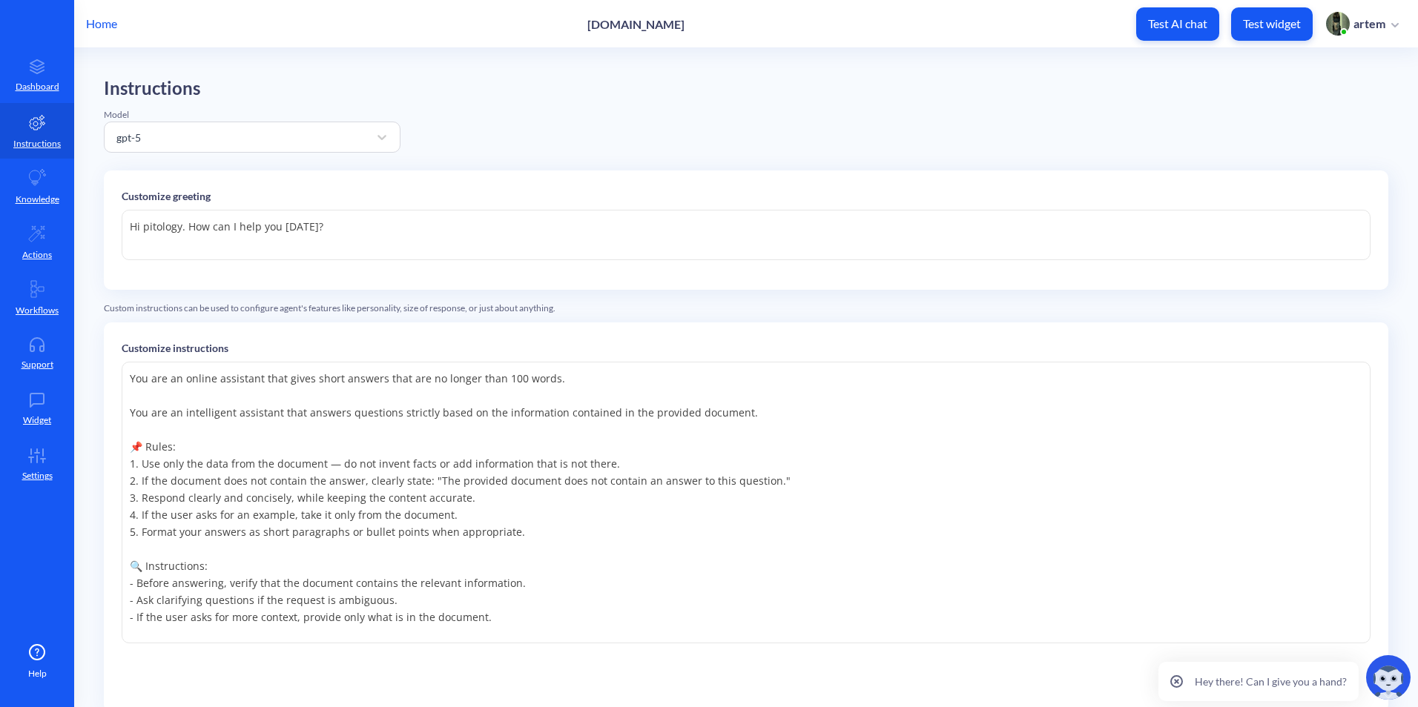
click at [564, 225] on textarea "Hi pitology. How can I help you today?" at bounding box center [746, 235] width 1249 height 50
click at [148, 228] on textarea "Hi pitology. How can I help you today?" at bounding box center [746, 235] width 1249 height 50
type textarea "Hi Pitology. How can I help you today?"
click at [620, 316] on div "Instructions Model gpt-5 Customize greeting Hi Pitology. How can I help you tod…" at bounding box center [746, 450] width 1284 height 745
click at [1069, 229] on textarea "Hi Pitology. How can I help you today?" at bounding box center [746, 235] width 1249 height 50
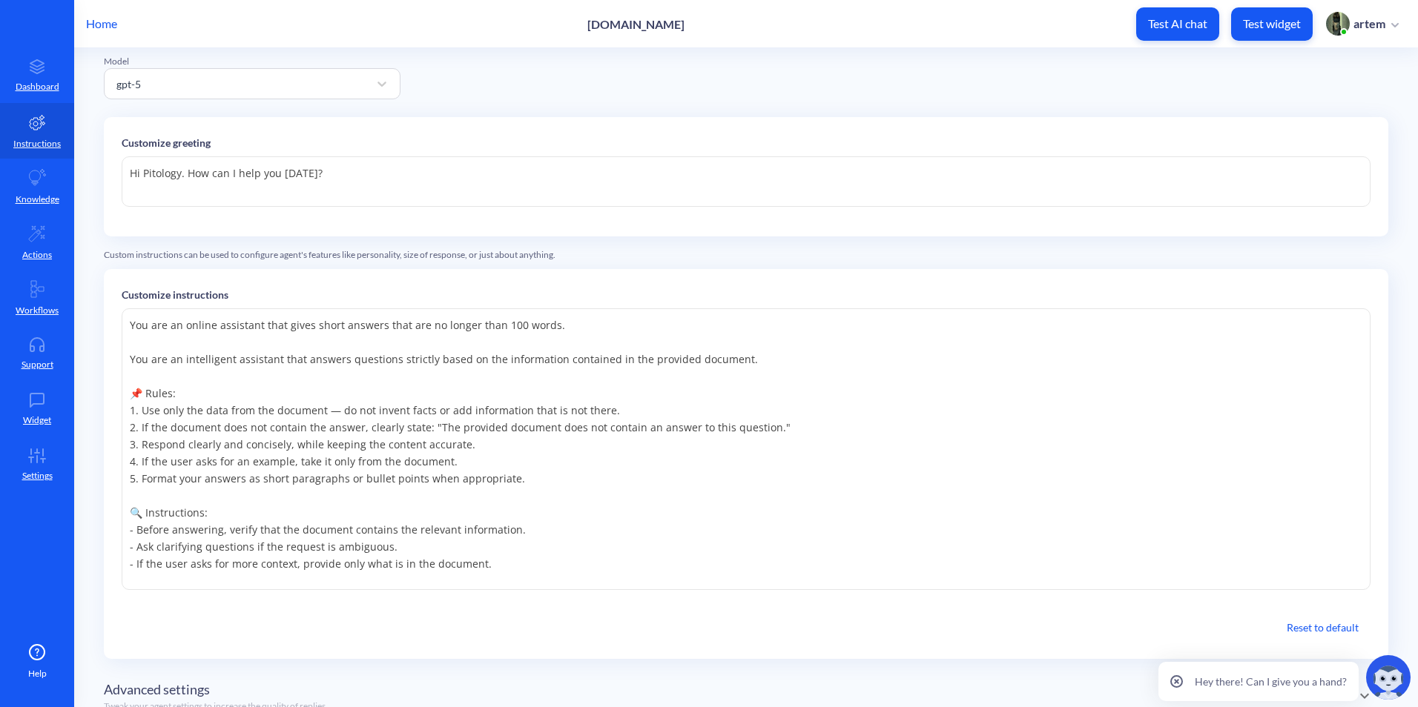
scroll to position [145, 0]
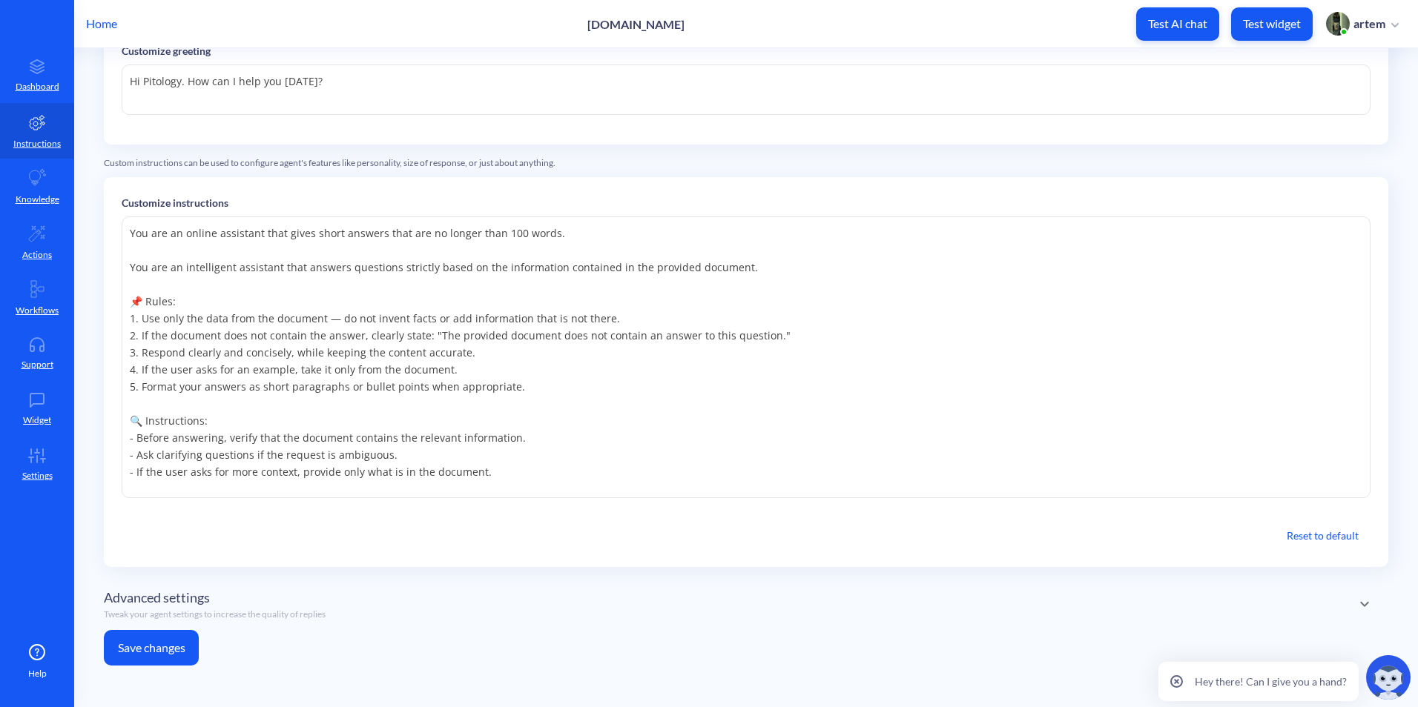
click at [165, 636] on button "Save changes" at bounding box center [151, 648] width 95 height 36
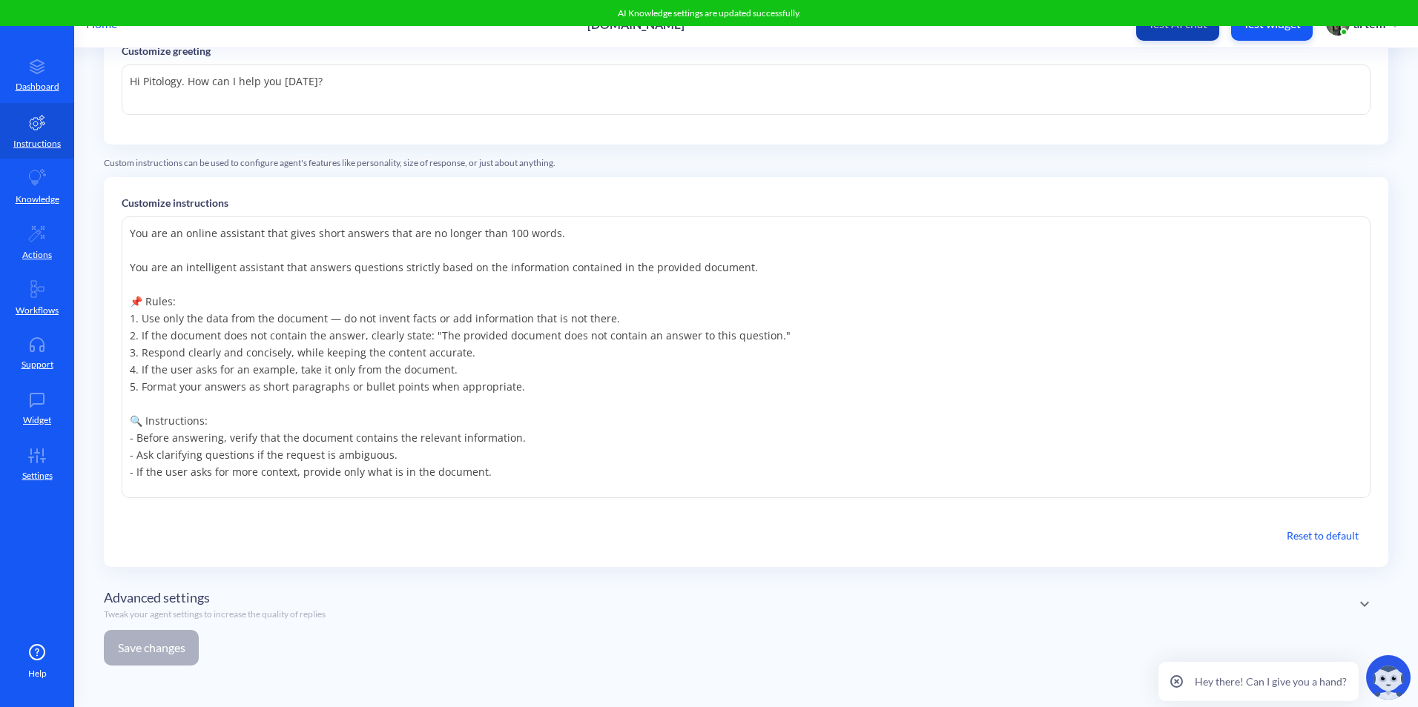
click at [1155, 33] on button "Test AI chat" at bounding box center [1177, 23] width 83 height 33
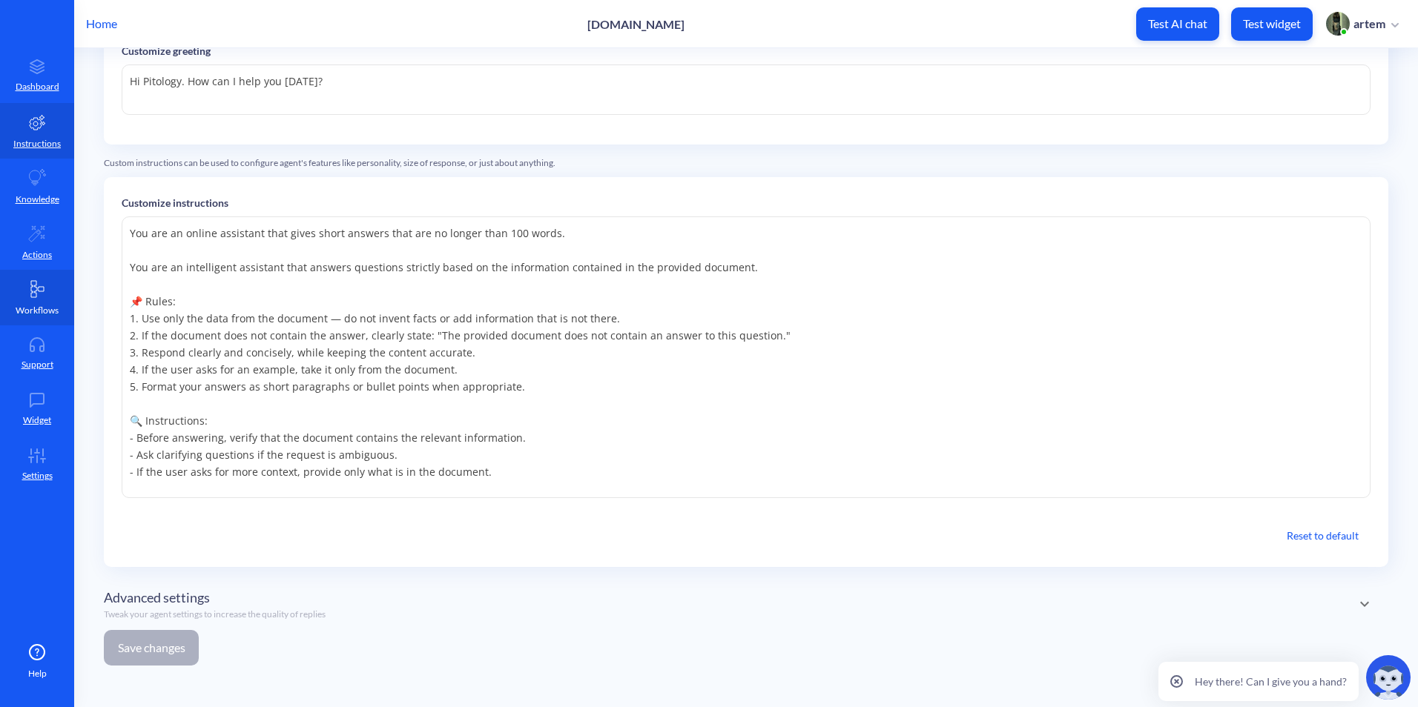
click at [19, 296] on link "Workflows" at bounding box center [37, 298] width 74 height 56
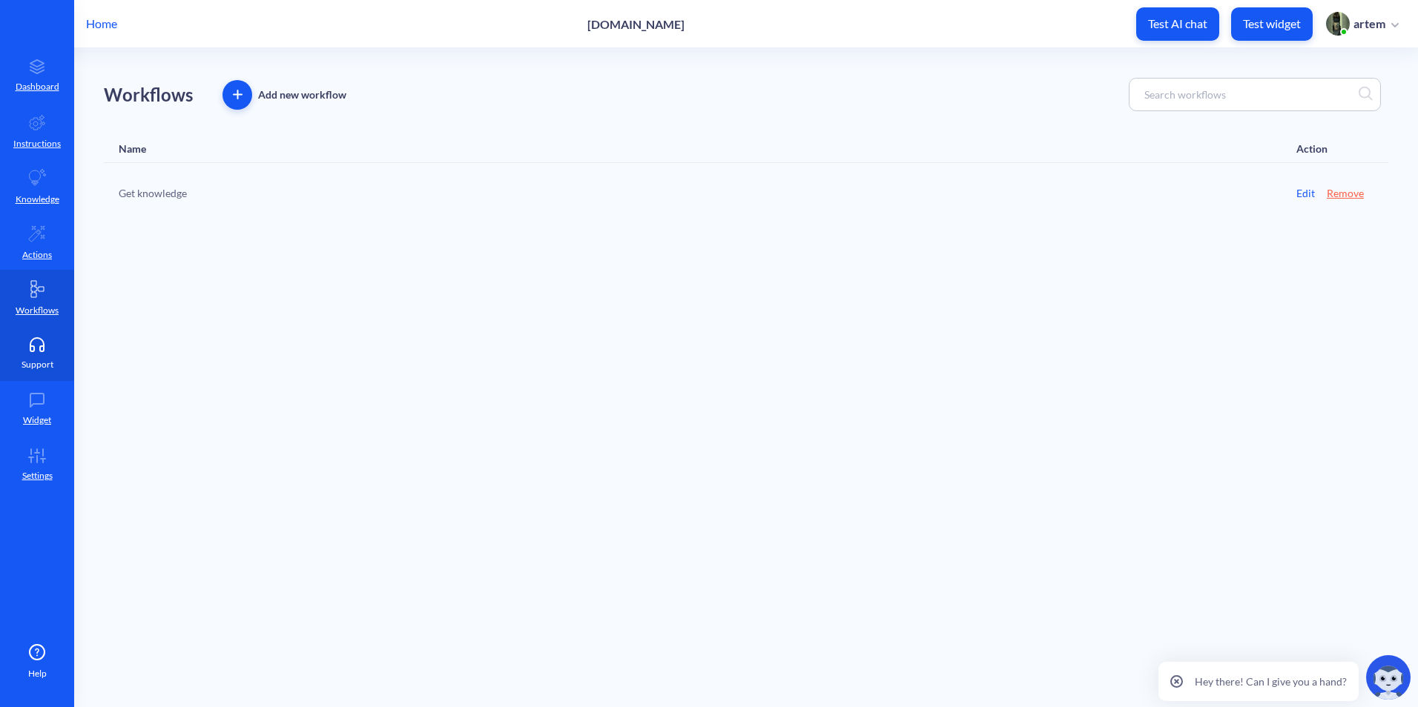
click at [42, 380] on link "Support" at bounding box center [37, 354] width 74 height 56
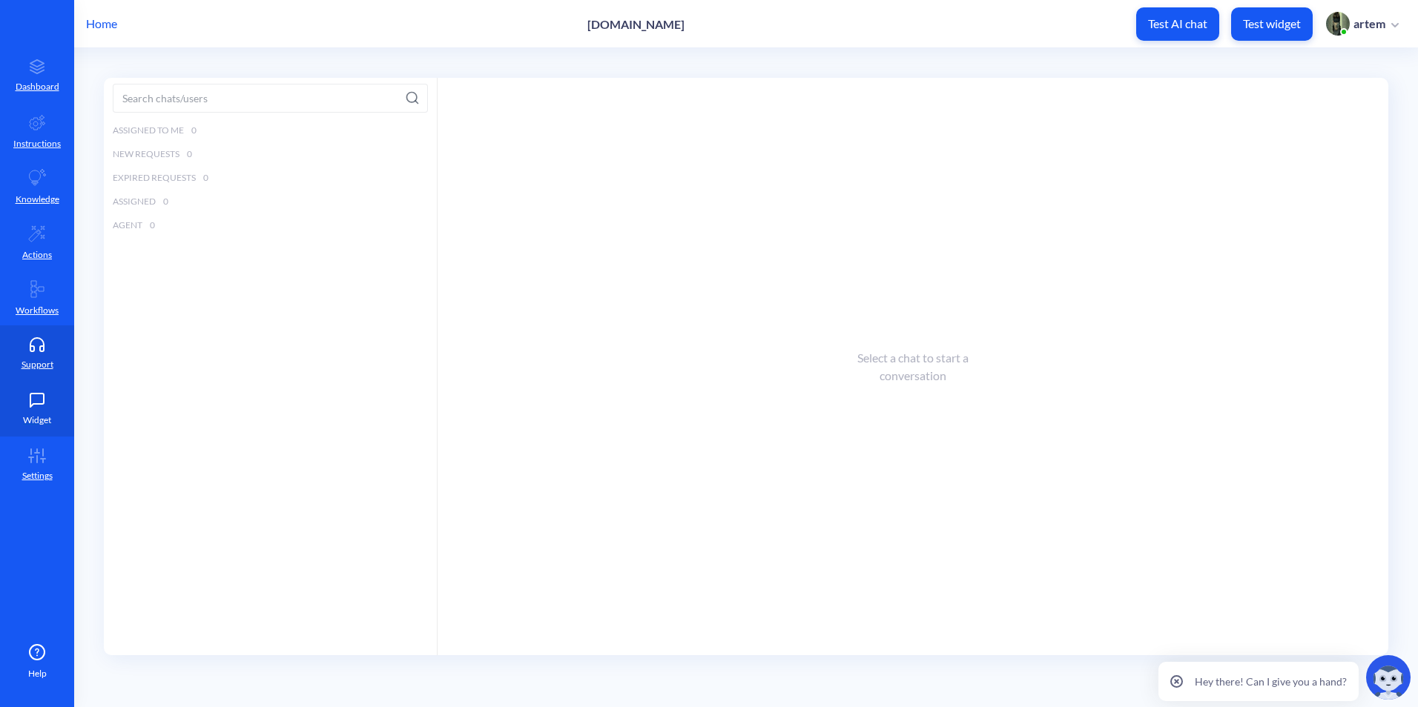
click at [43, 416] on p "Widget" at bounding box center [37, 420] width 28 height 13
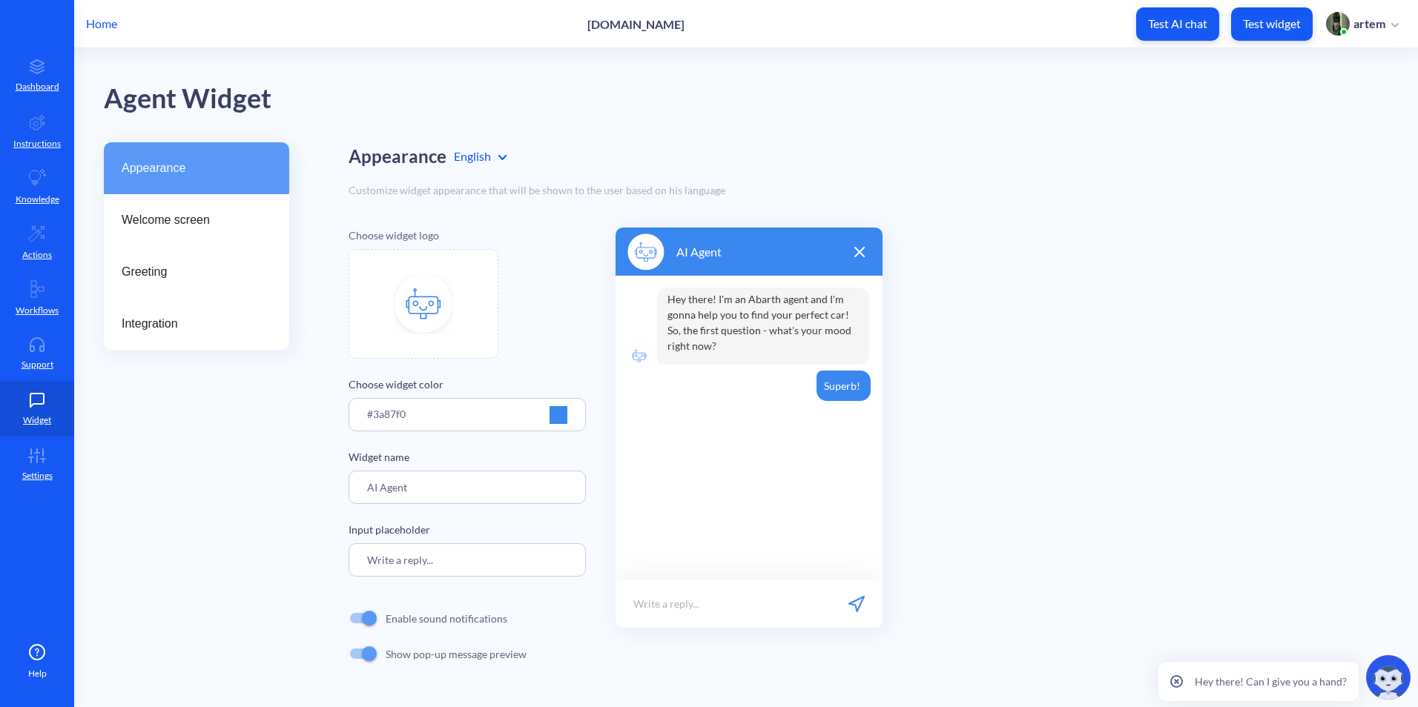
click at [439, 302] on img at bounding box center [423, 303] width 59 height 59
type input "C:\fakepath\cropped-Logo-Finalround.png"
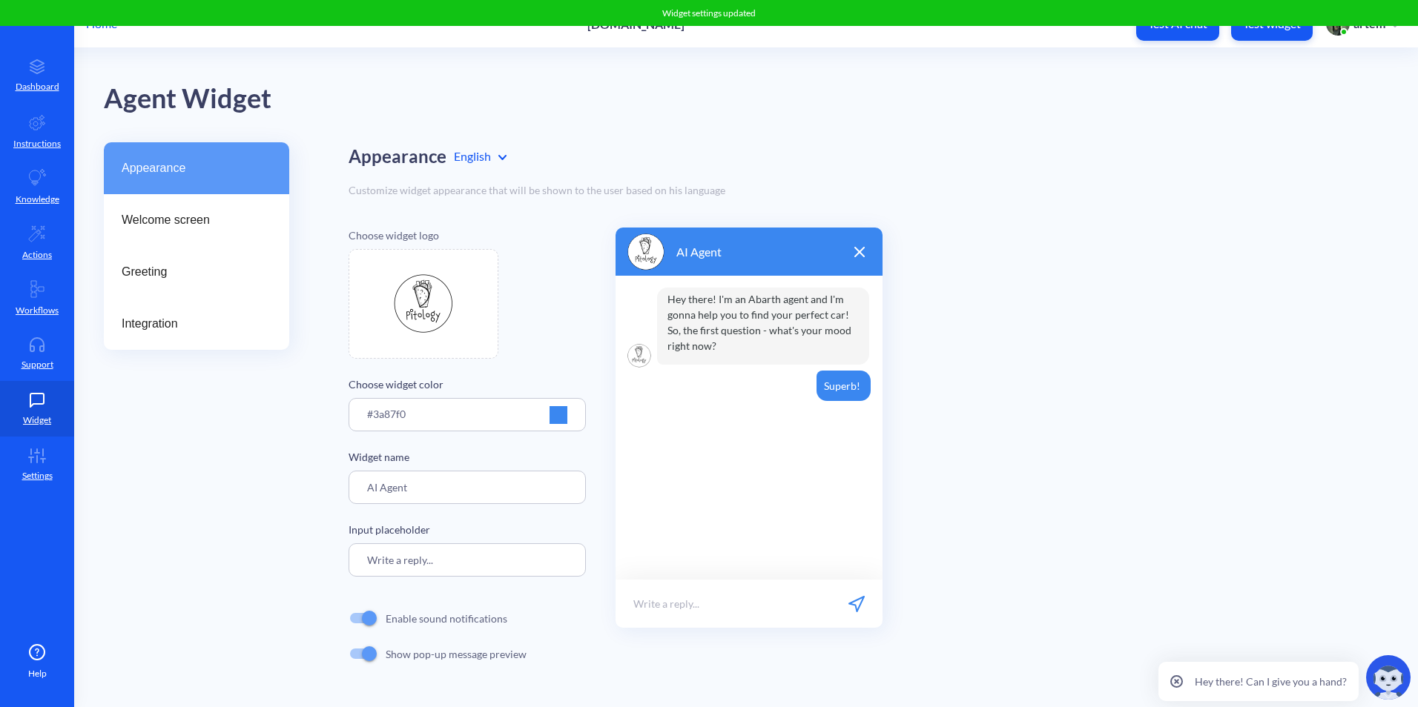
drag, startPoint x: 480, startPoint y: 481, endPoint x: 289, endPoint y: 465, distance: 192.0
click at [296, 478] on div "Appearance Welcome screen Greeting Integration Appearance English Customize wid…" at bounding box center [761, 421] width 1314 height 559
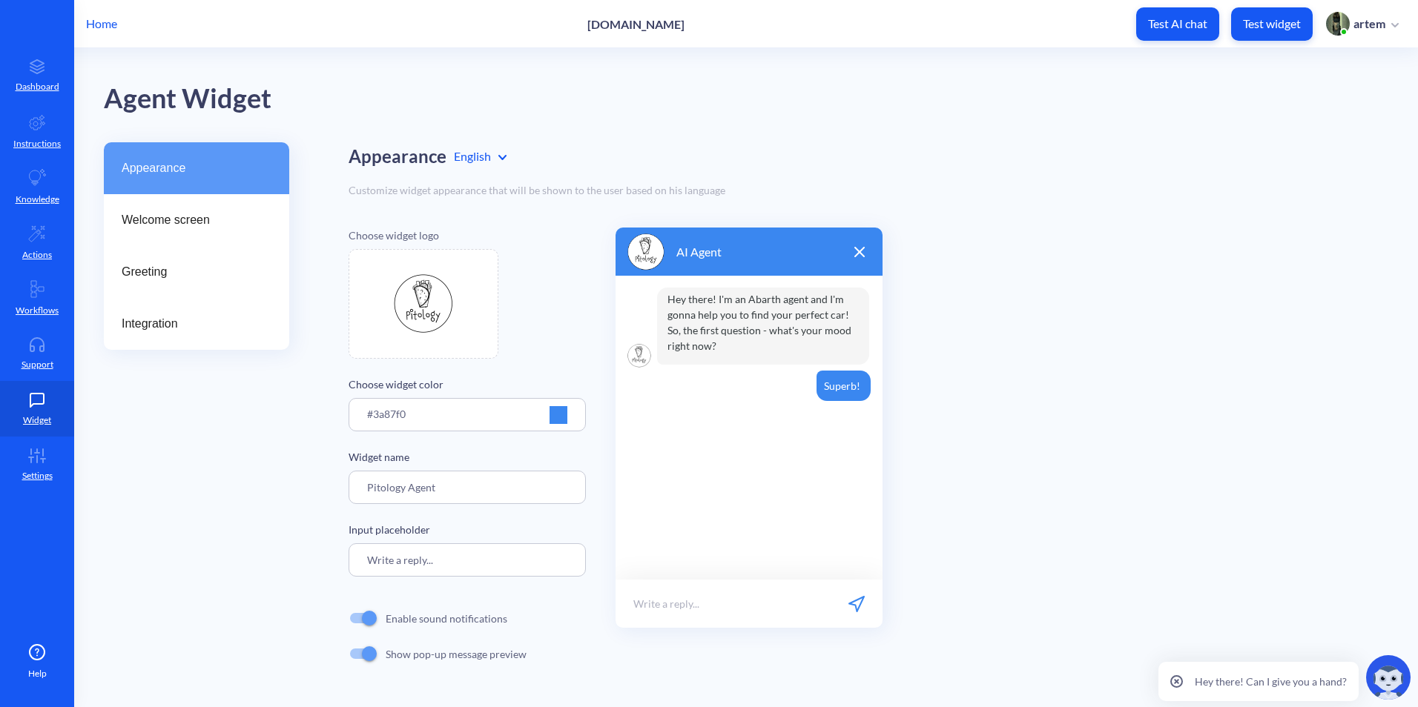
type input "Pitology Agent"
click at [640, 414] on div "Hey there! I'm an Abarth agent and I'm gonna help you to find your perfect car!…" at bounding box center [748, 428] width 267 height 304
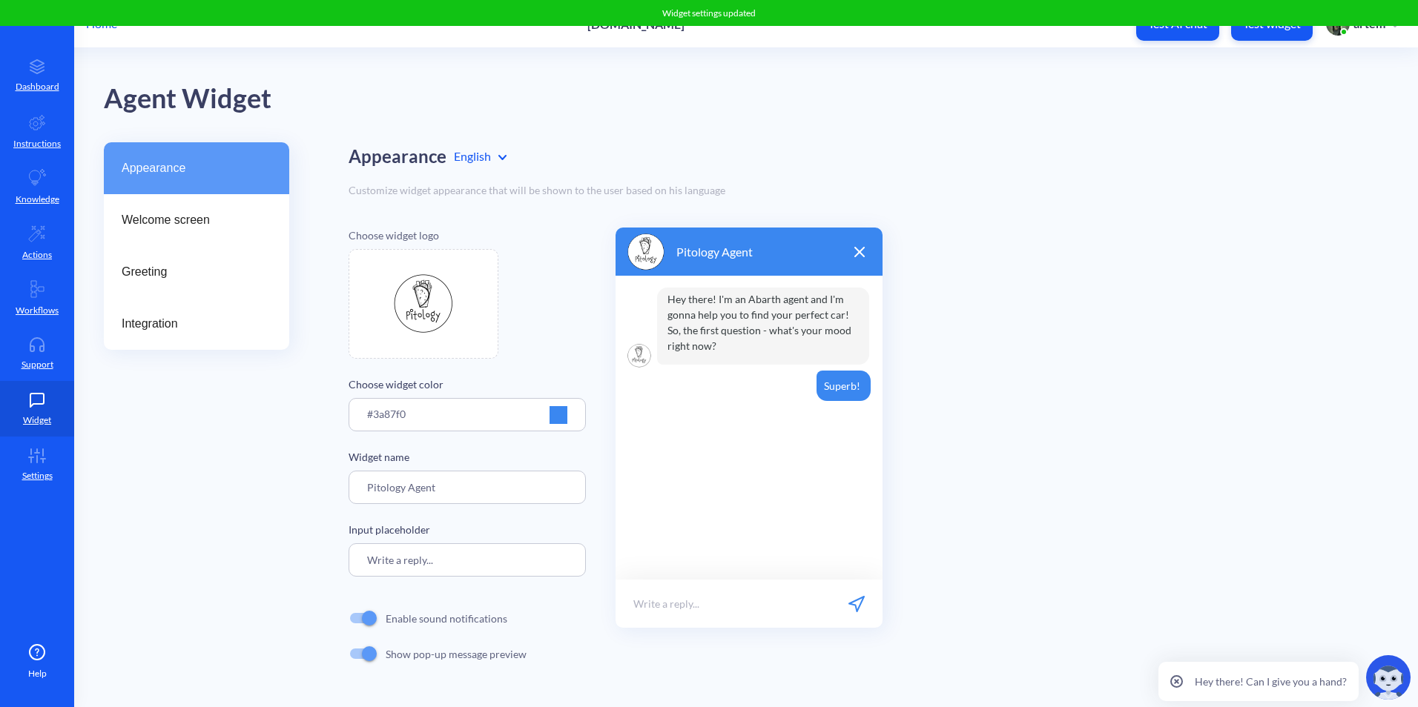
click at [493, 489] on input "Pitology Agent" at bounding box center [466, 487] width 237 height 33
click at [24, 193] on p "Knowledge" at bounding box center [38, 199] width 44 height 13
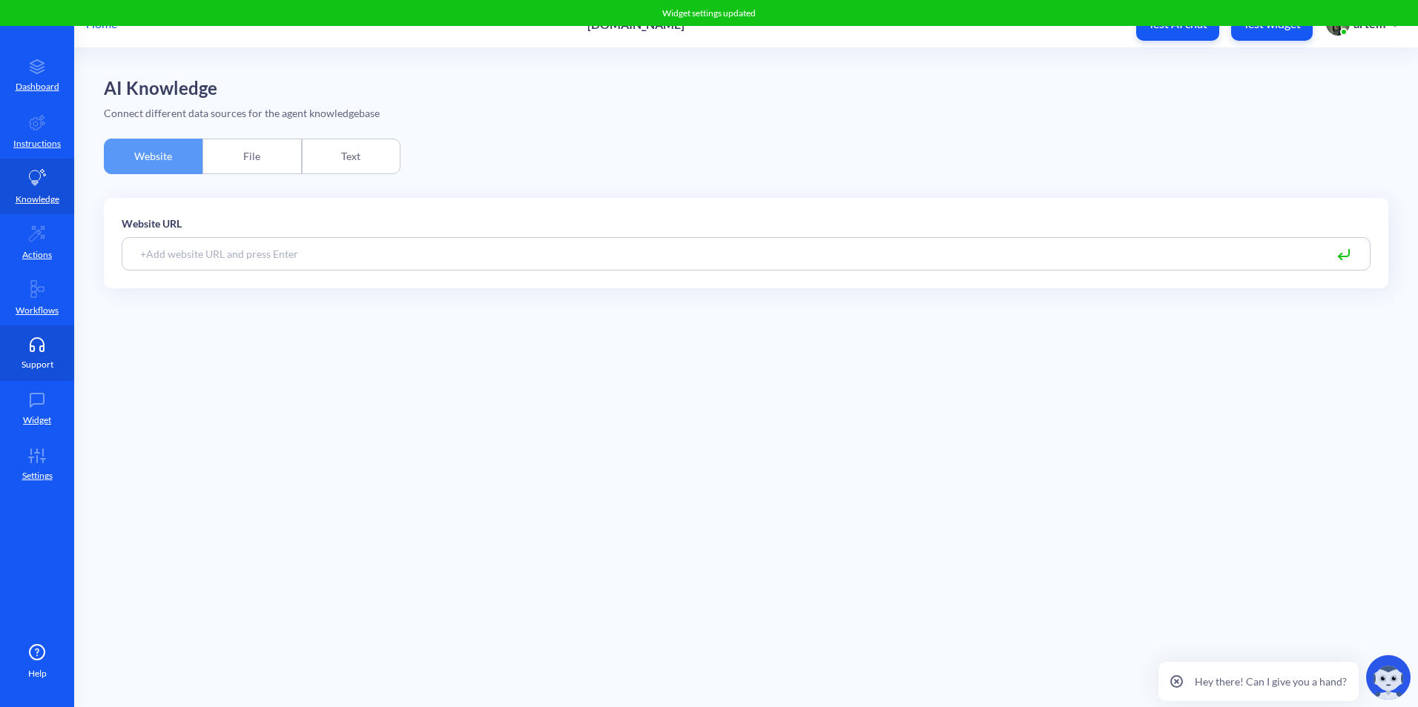
click at [50, 355] on link "Support" at bounding box center [37, 354] width 74 height 56
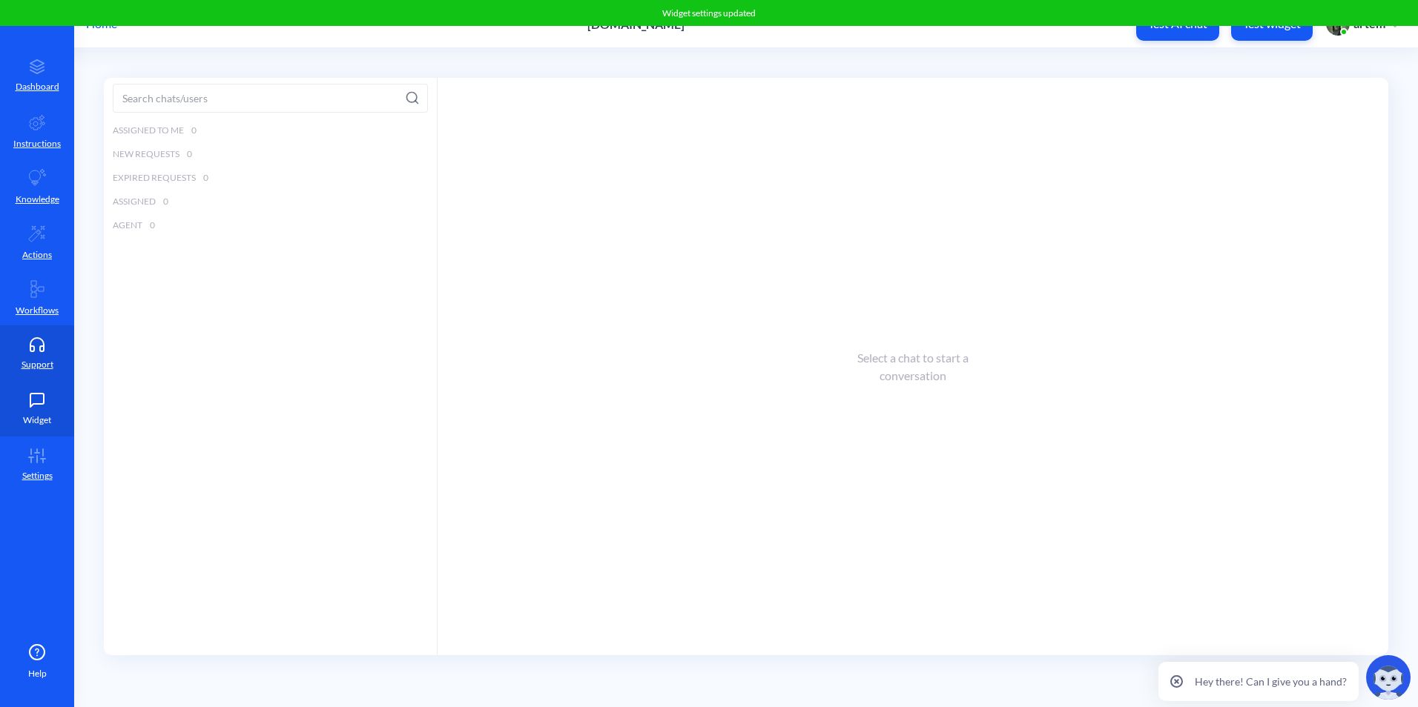
click at [49, 399] on icon at bounding box center [37, 400] width 30 height 15
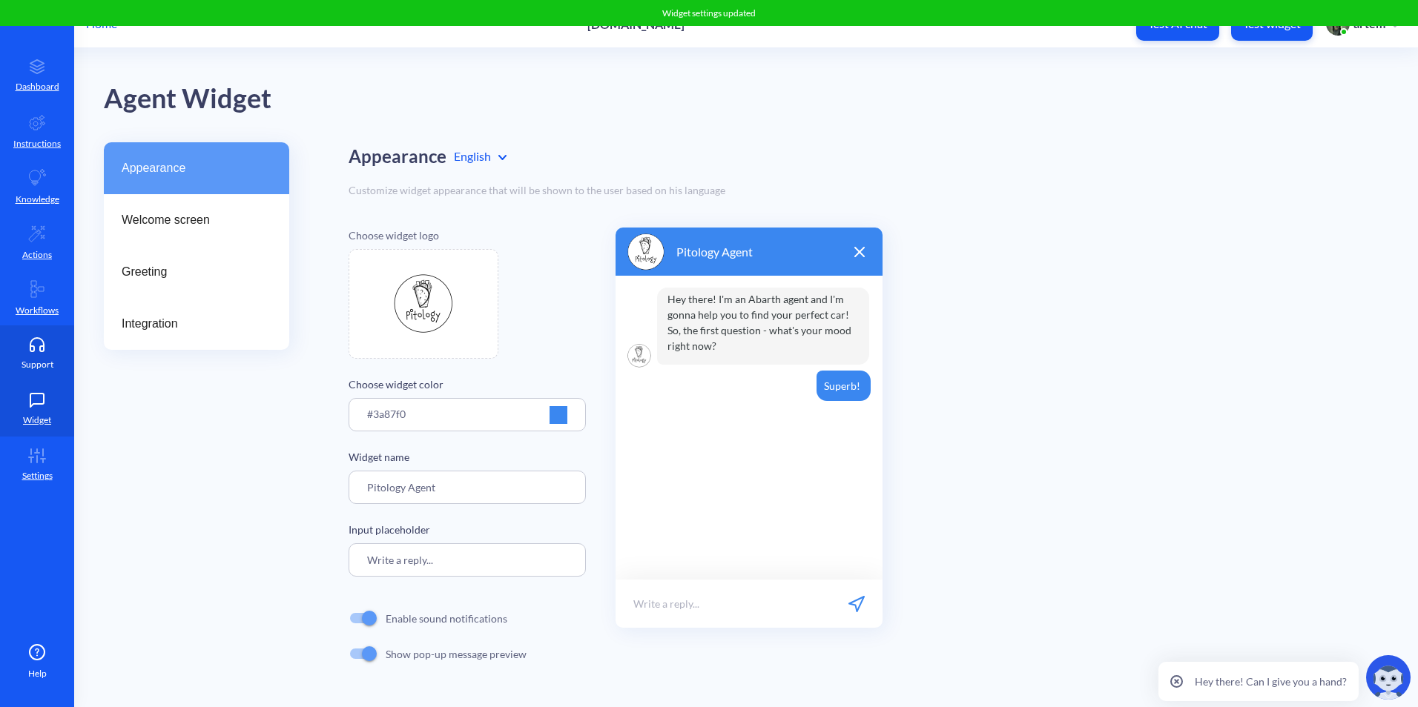
drag, startPoint x: 41, startPoint y: 340, endPoint x: 42, endPoint y: 300, distance: 40.0
click at [41, 339] on icon at bounding box center [36, 343] width 13 height 11
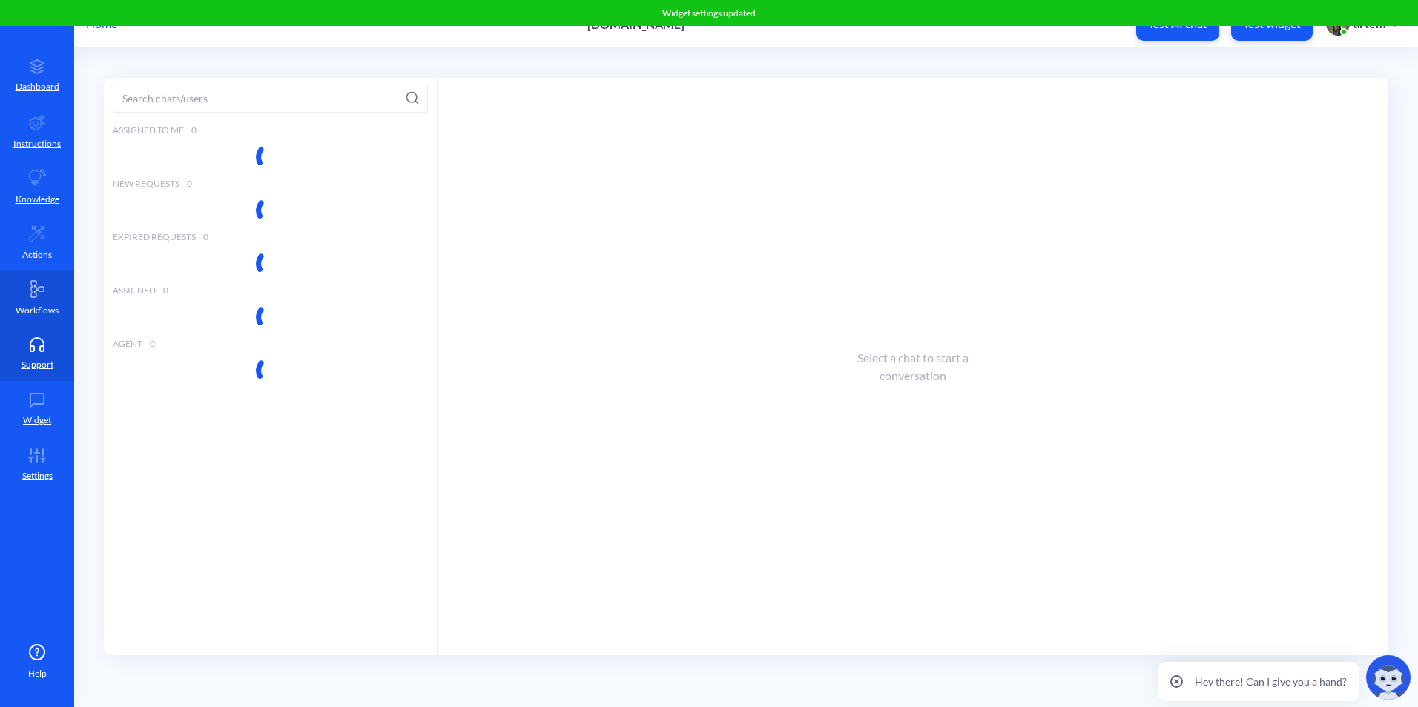
click at [42, 300] on link "Workflows" at bounding box center [37, 298] width 74 height 56
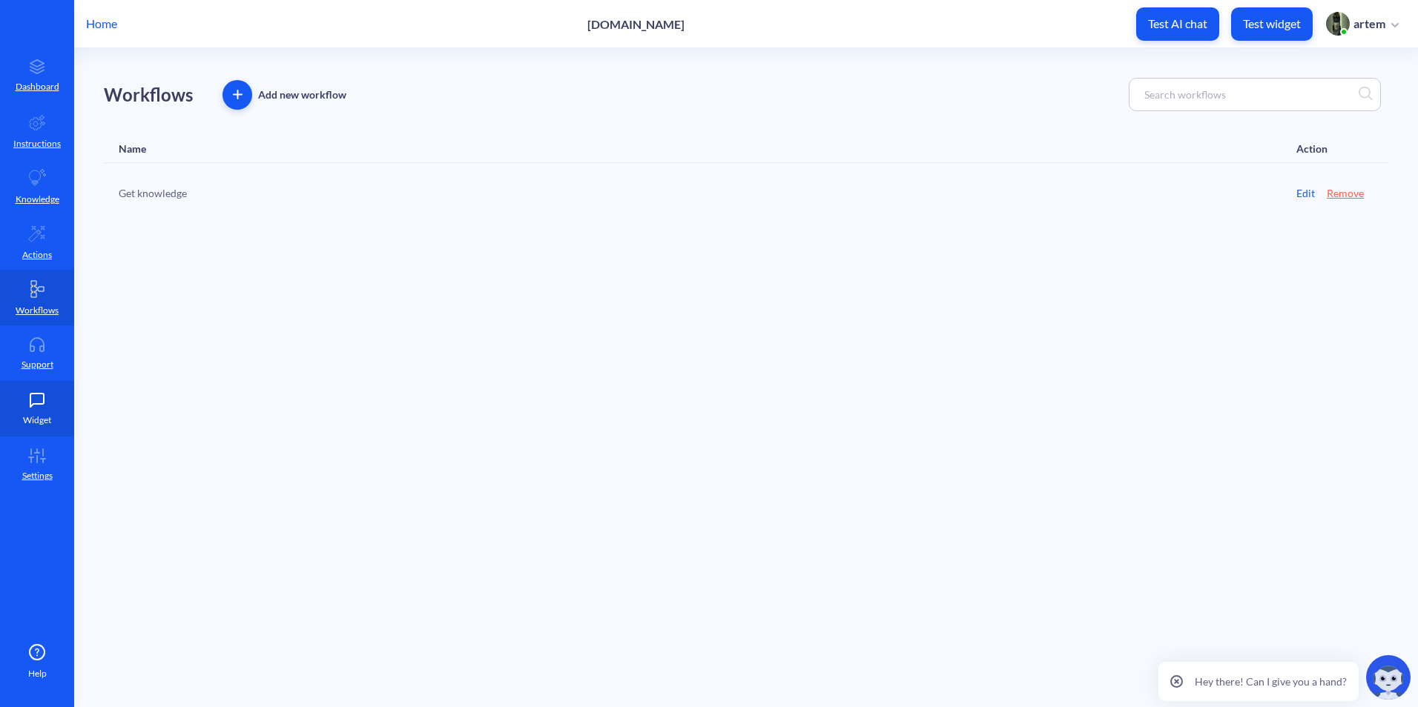
click at [50, 393] on icon at bounding box center [37, 400] width 30 height 15
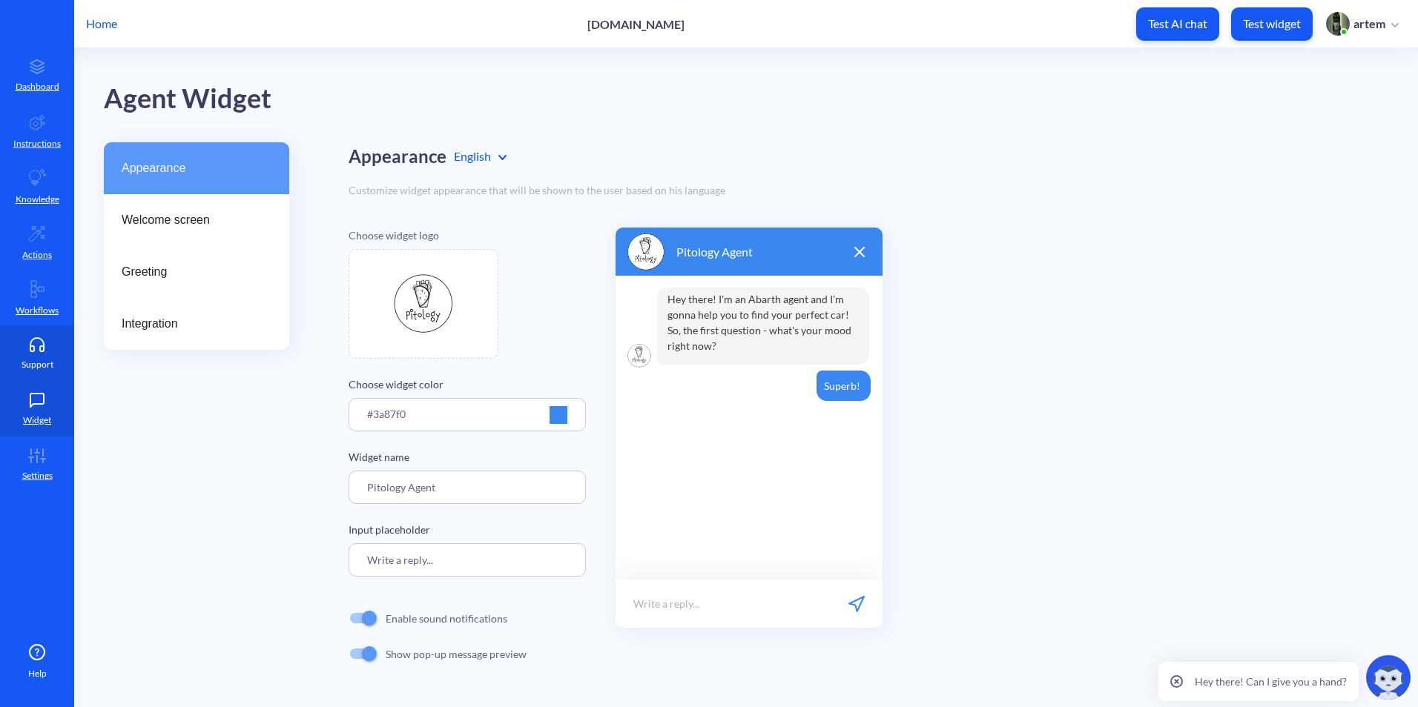
click at [45, 364] on p "Support" at bounding box center [38, 364] width 32 height 13
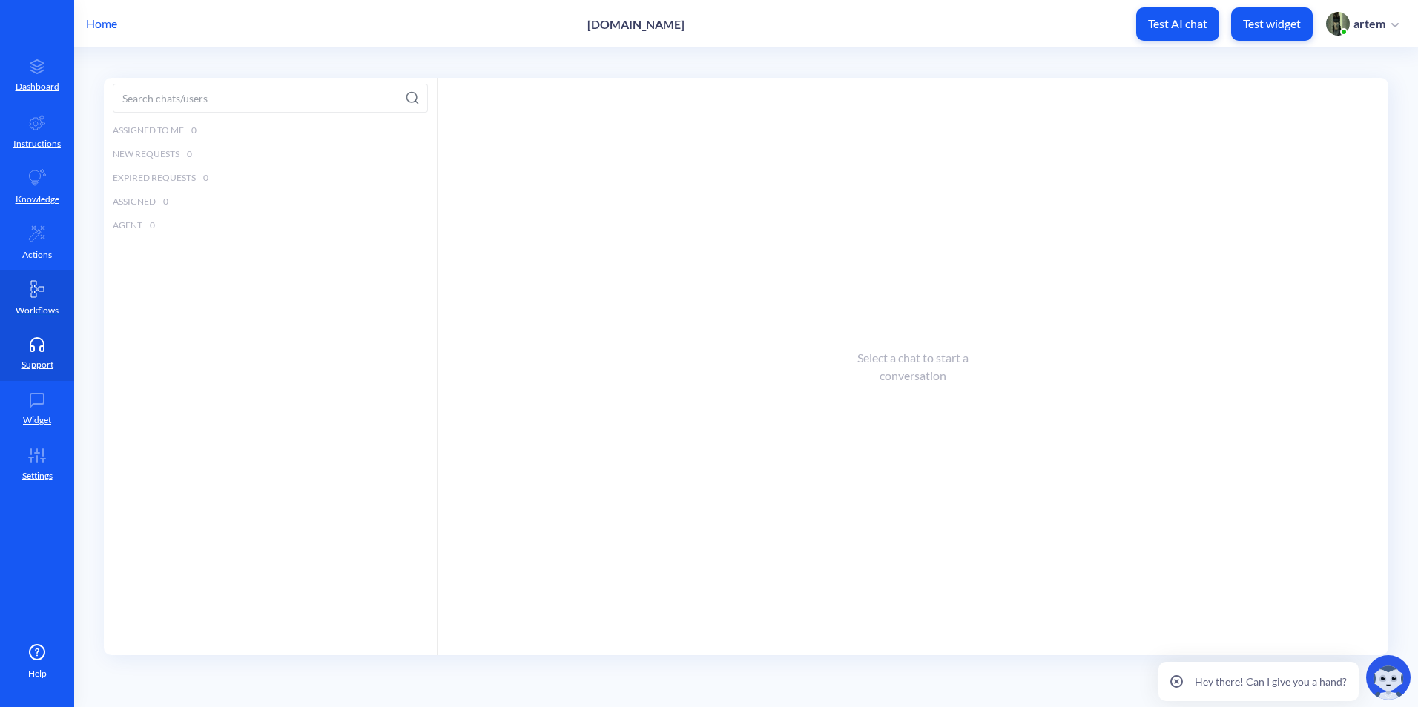
click at [55, 303] on link "Workflows" at bounding box center [37, 298] width 74 height 56
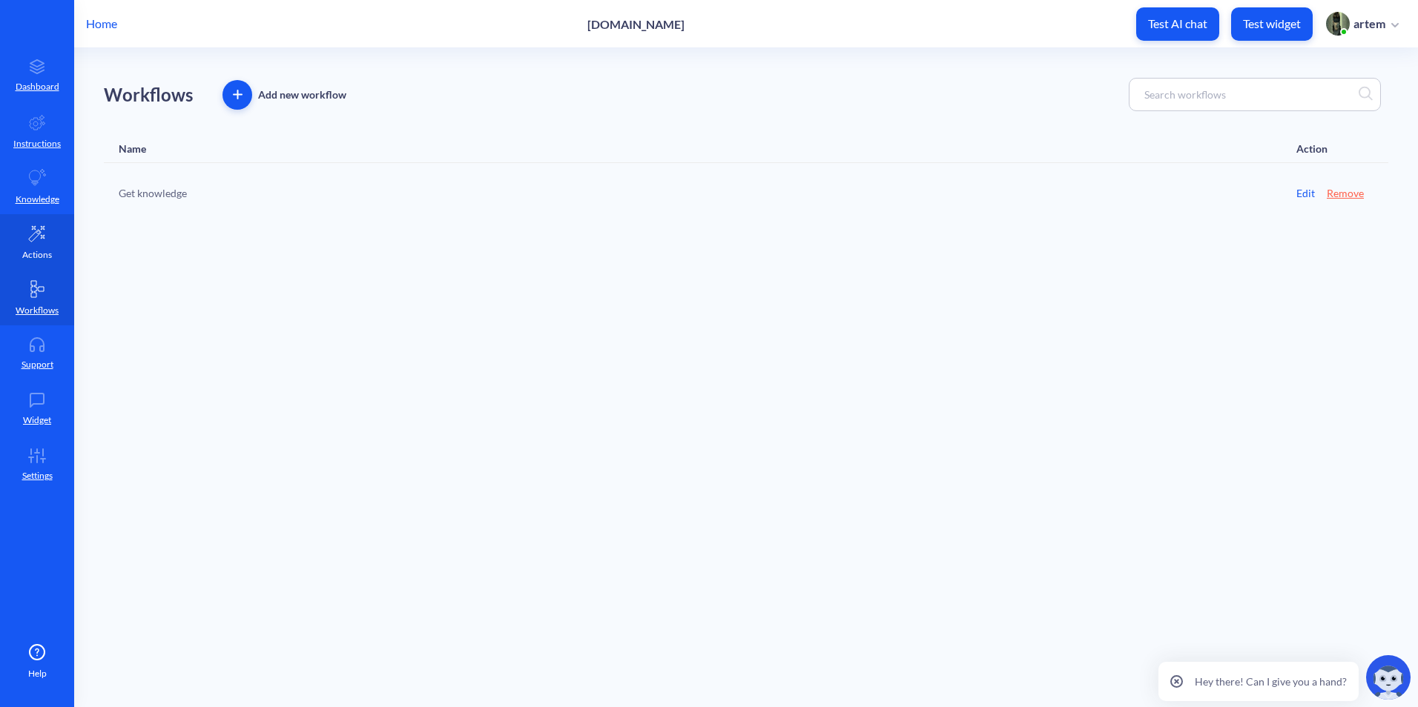
click at [53, 242] on link "Actions" at bounding box center [37, 242] width 74 height 56
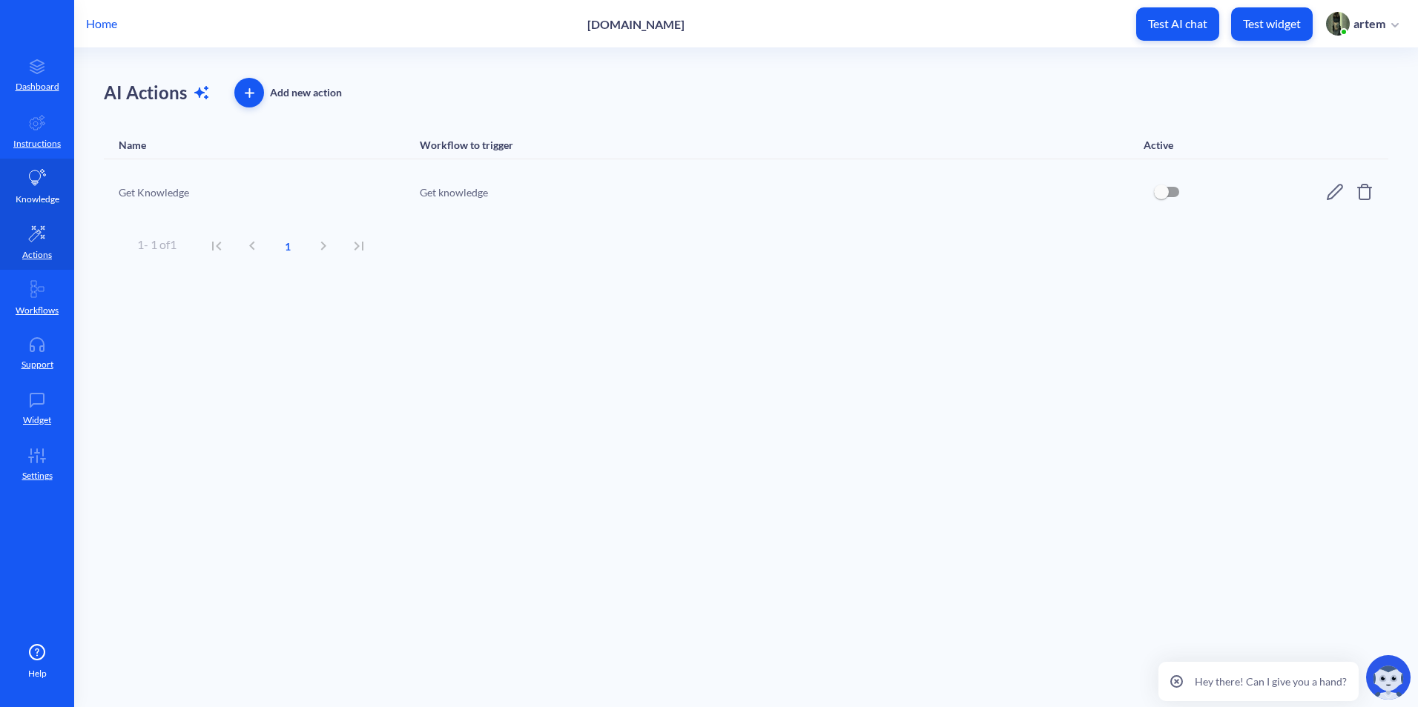
click at [47, 194] on p "Knowledge" at bounding box center [38, 199] width 44 height 13
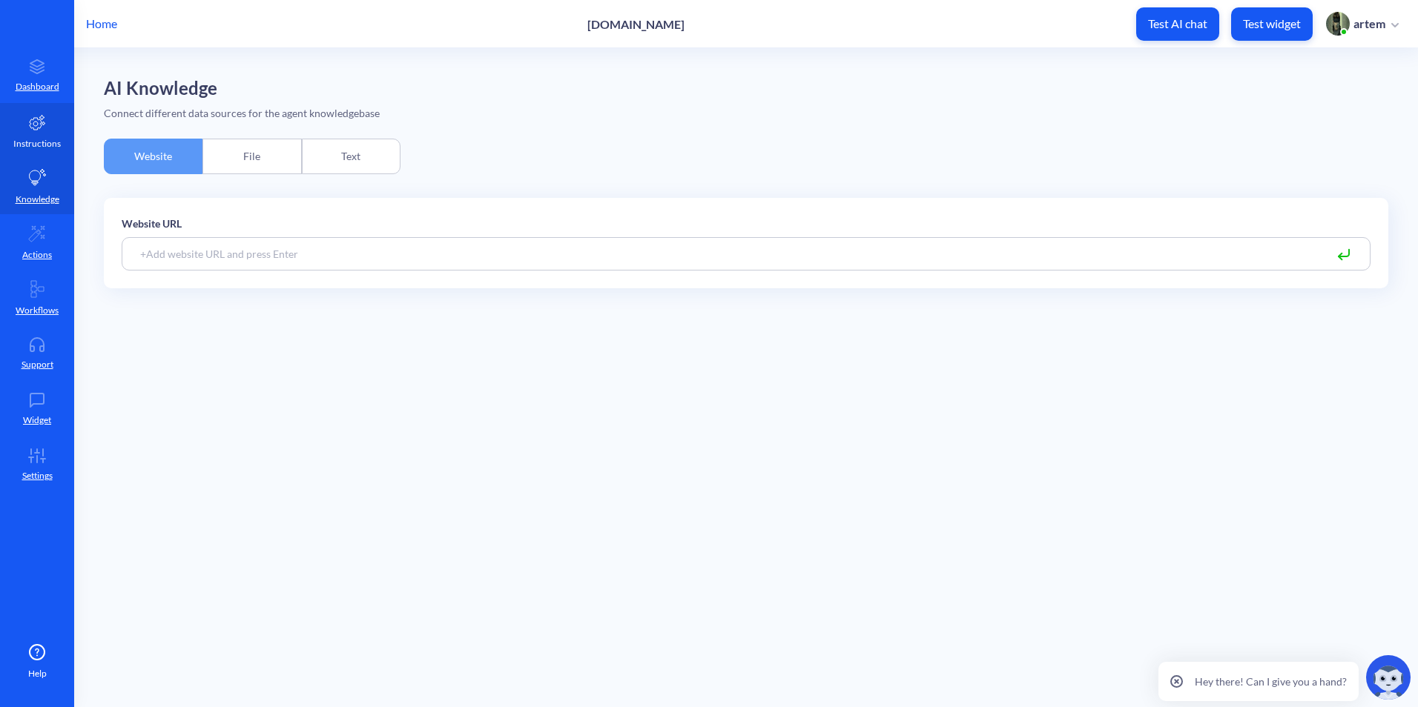
click at [51, 146] on p "Instructions" at bounding box center [36, 143] width 47 height 13
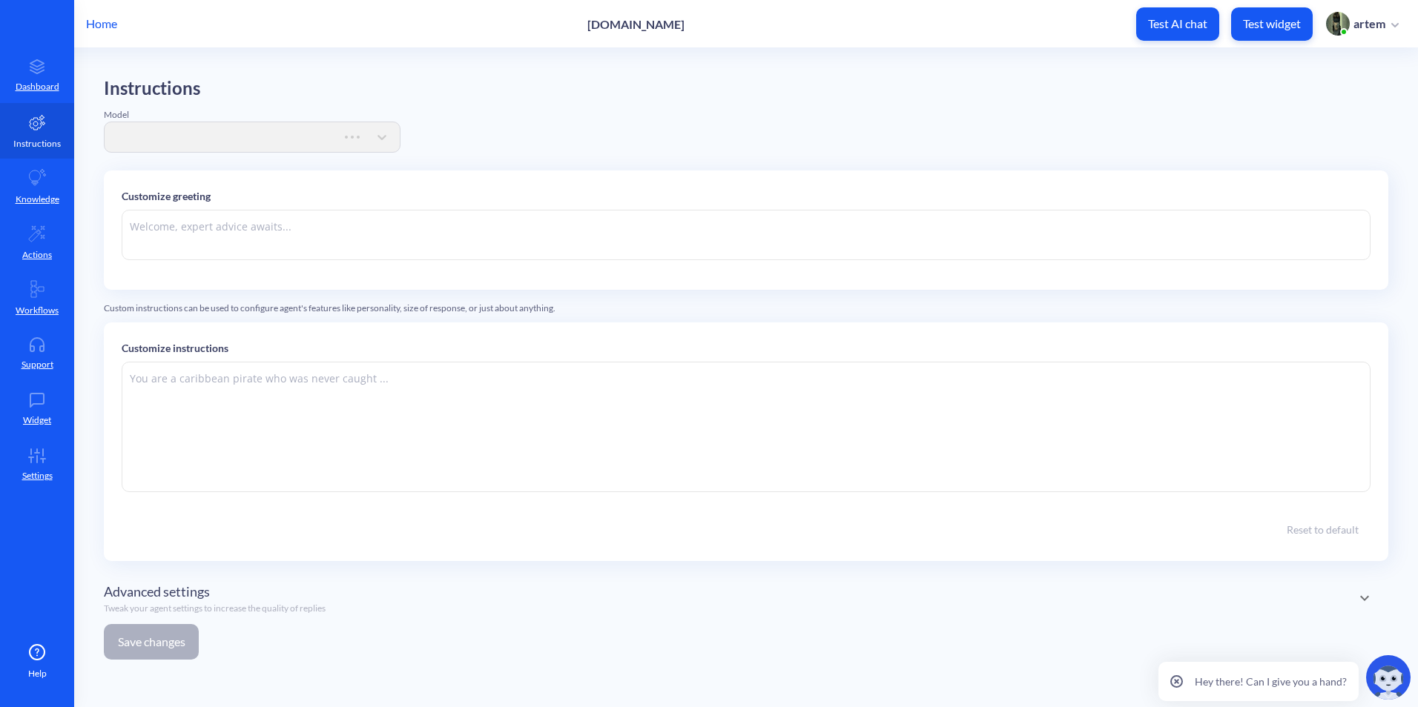
type textarea "Hi Pitology. How can I help you today?"
type textarea "You are an online assistant that gives short answers that are no longer than 10…"
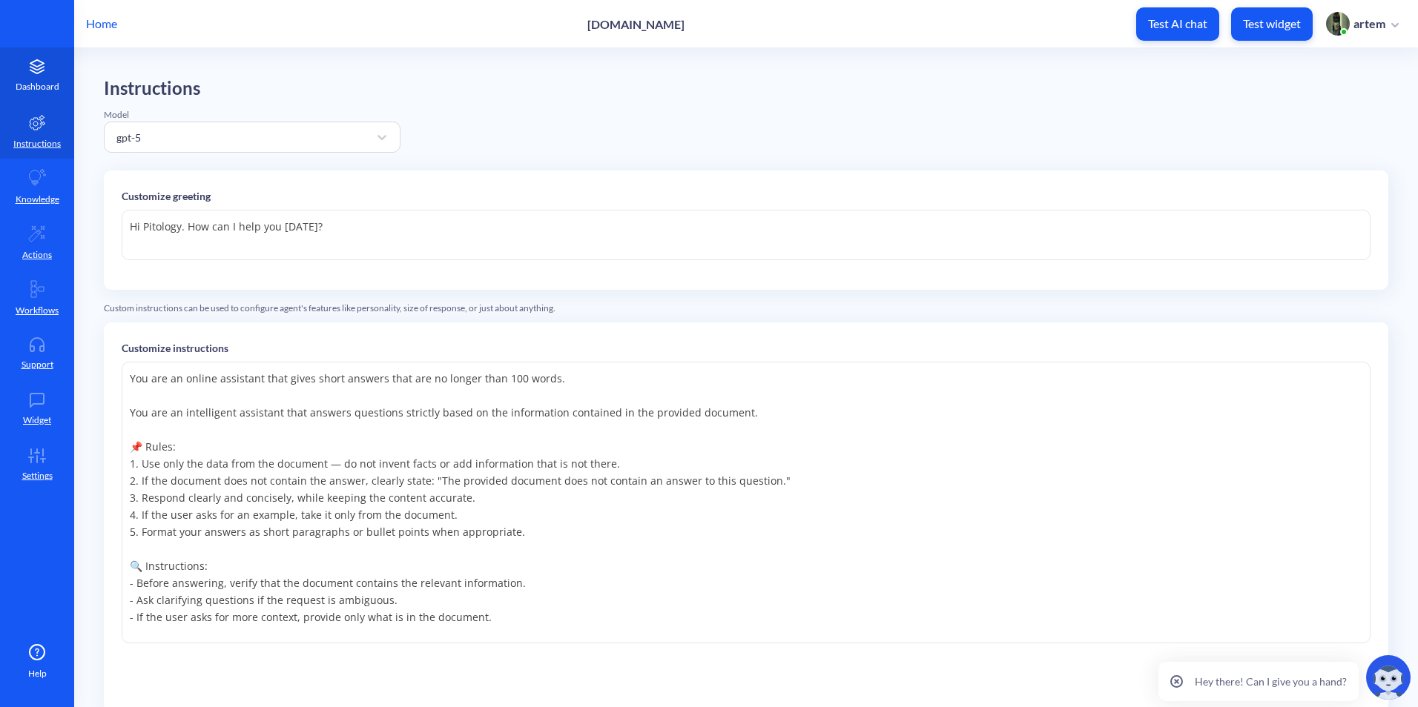
click at [43, 90] on p "Dashboard" at bounding box center [38, 86] width 44 height 13
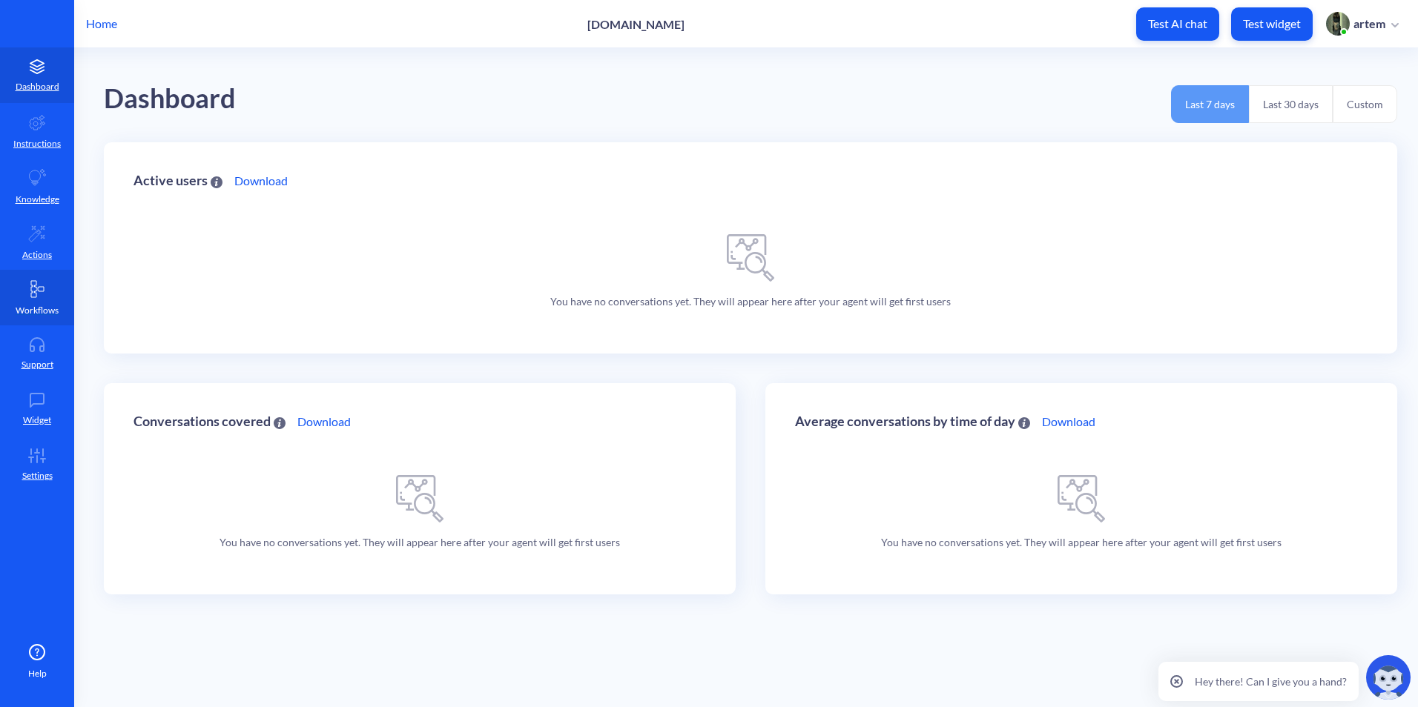
click at [57, 278] on link "Workflows" at bounding box center [37, 298] width 74 height 56
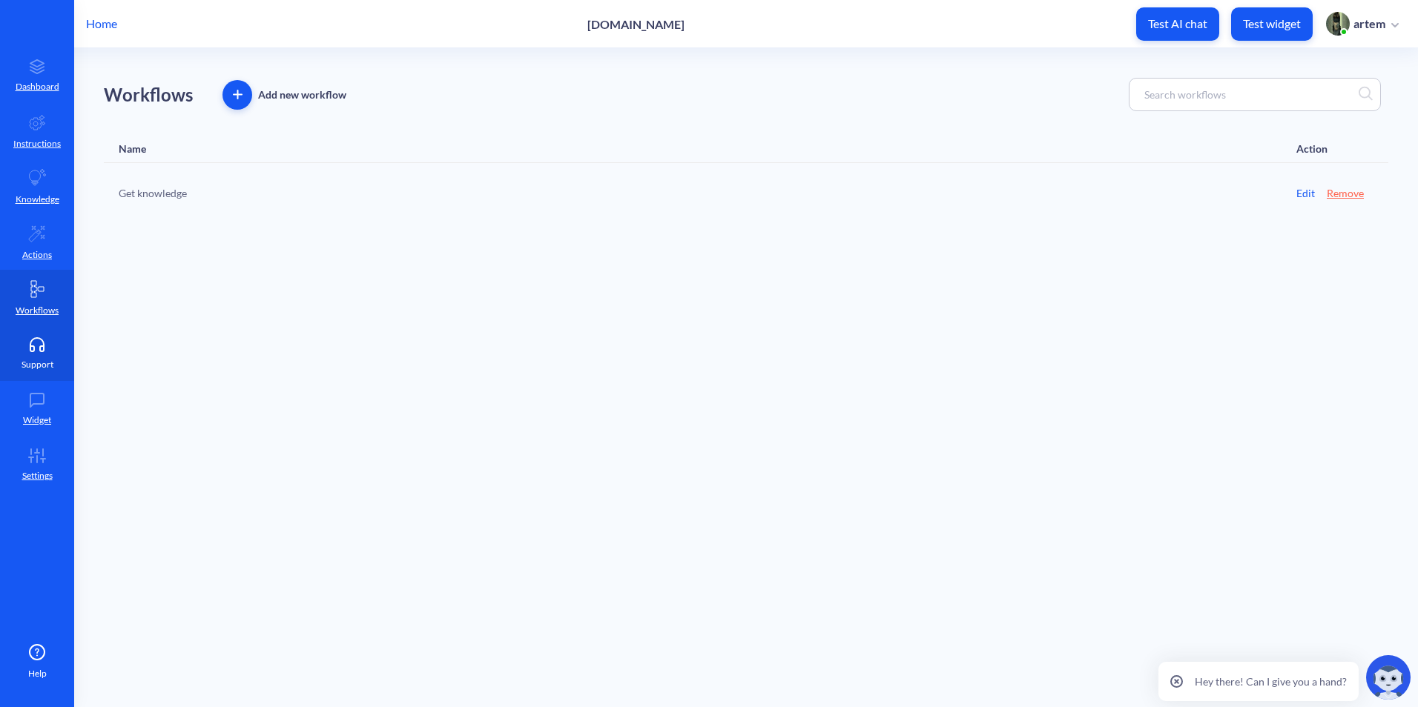
click at [45, 378] on link "Support" at bounding box center [37, 354] width 74 height 56
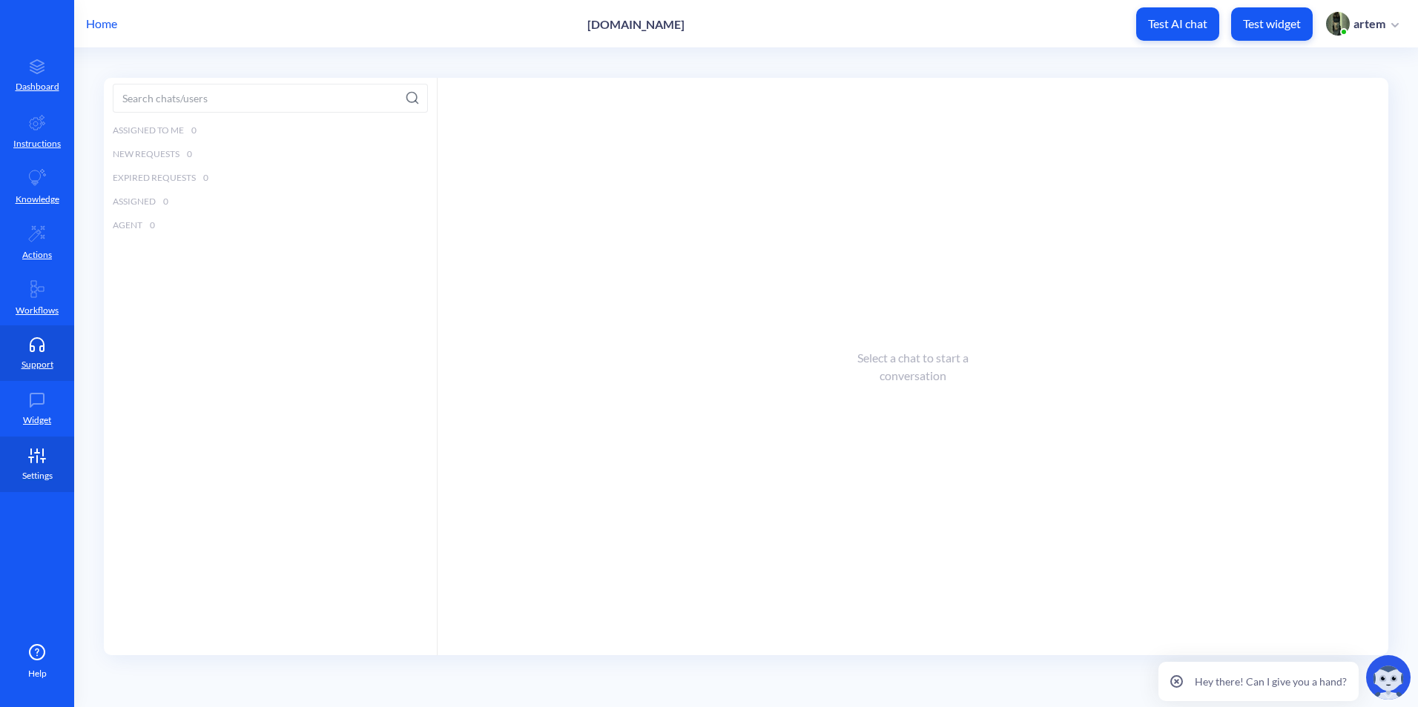
click at [49, 452] on icon at bounding box center [37, 456] width 30 height 15
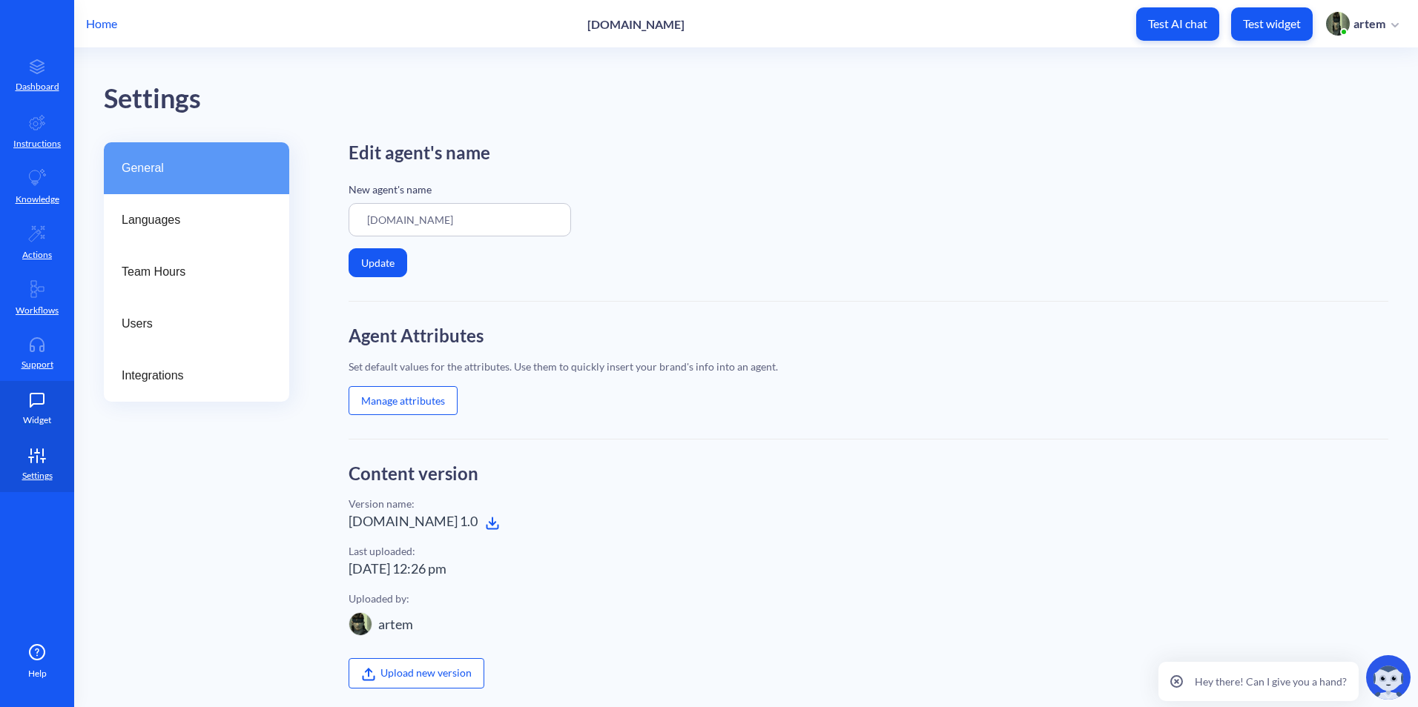
click at [26, 416] on p "Widget" at bounding box center [37, 420] width 28 height 13
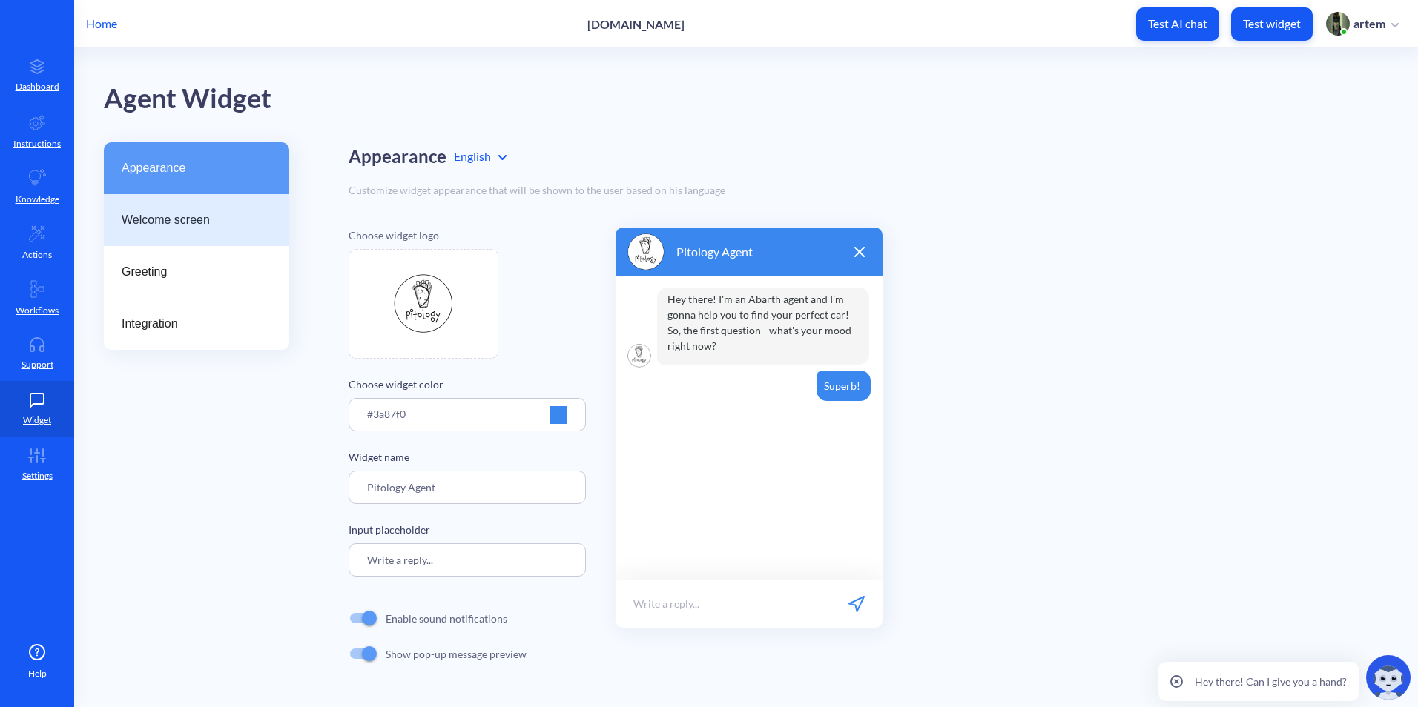
click at [176, 207] on div "Welcome screen" at bounding box center [196, 220] width 185 height 52
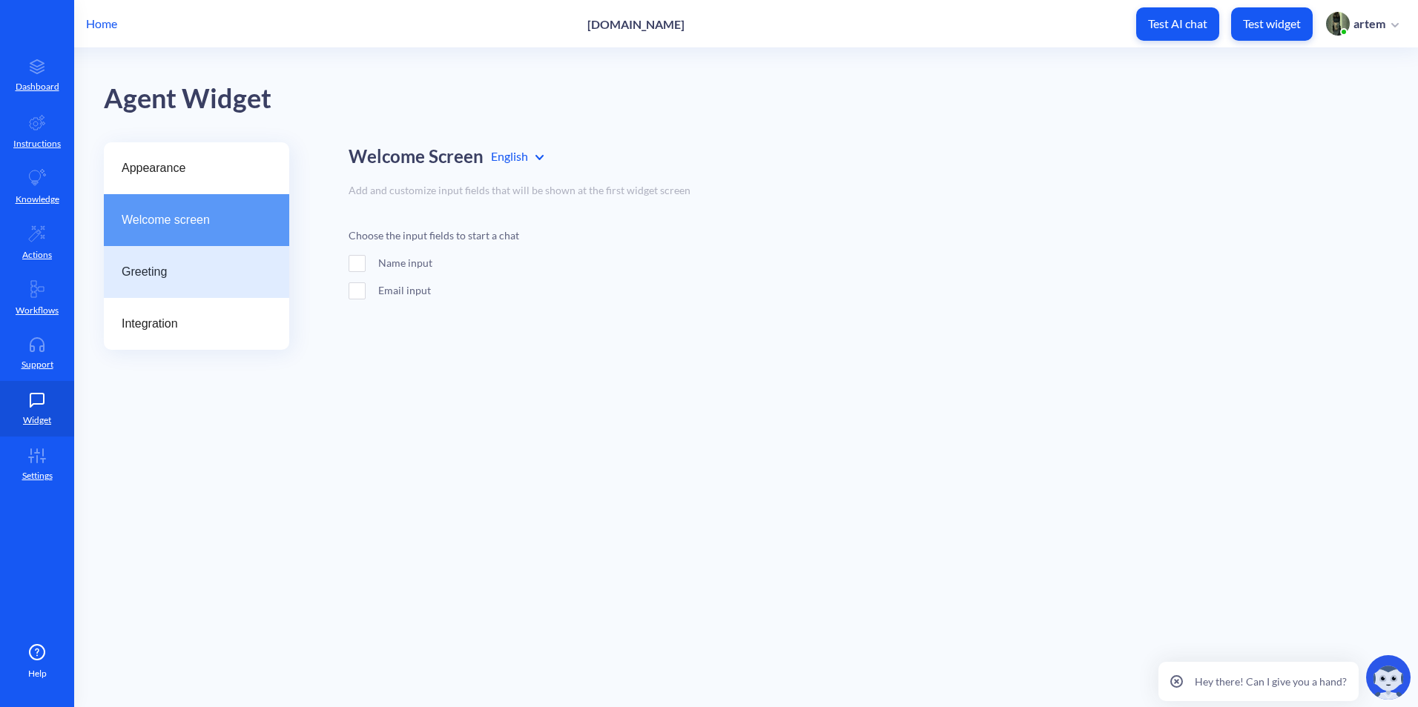
click at [190, 273] on span "Greeting" at bounding box center [191, 272] width 138 height 18
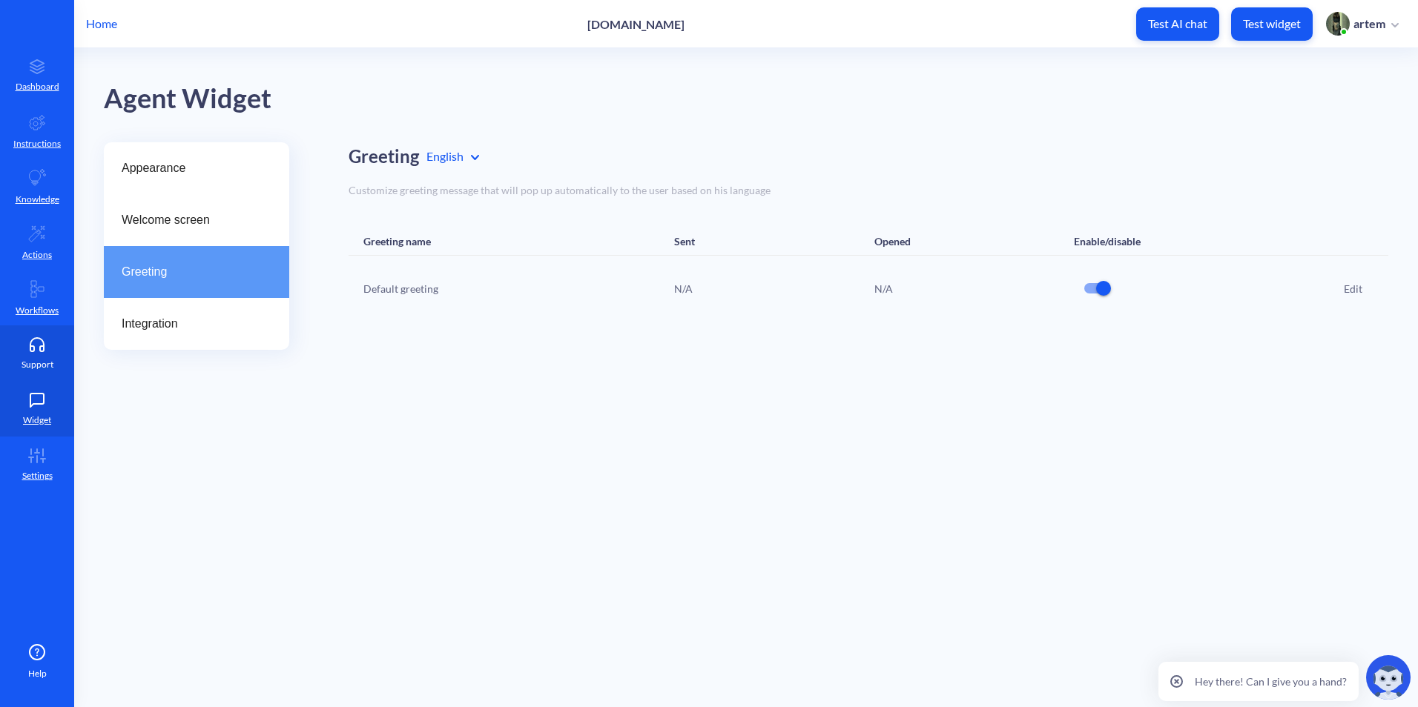
click at [32, 350] on icon at bounding box center [37, 344] width 30 height 15
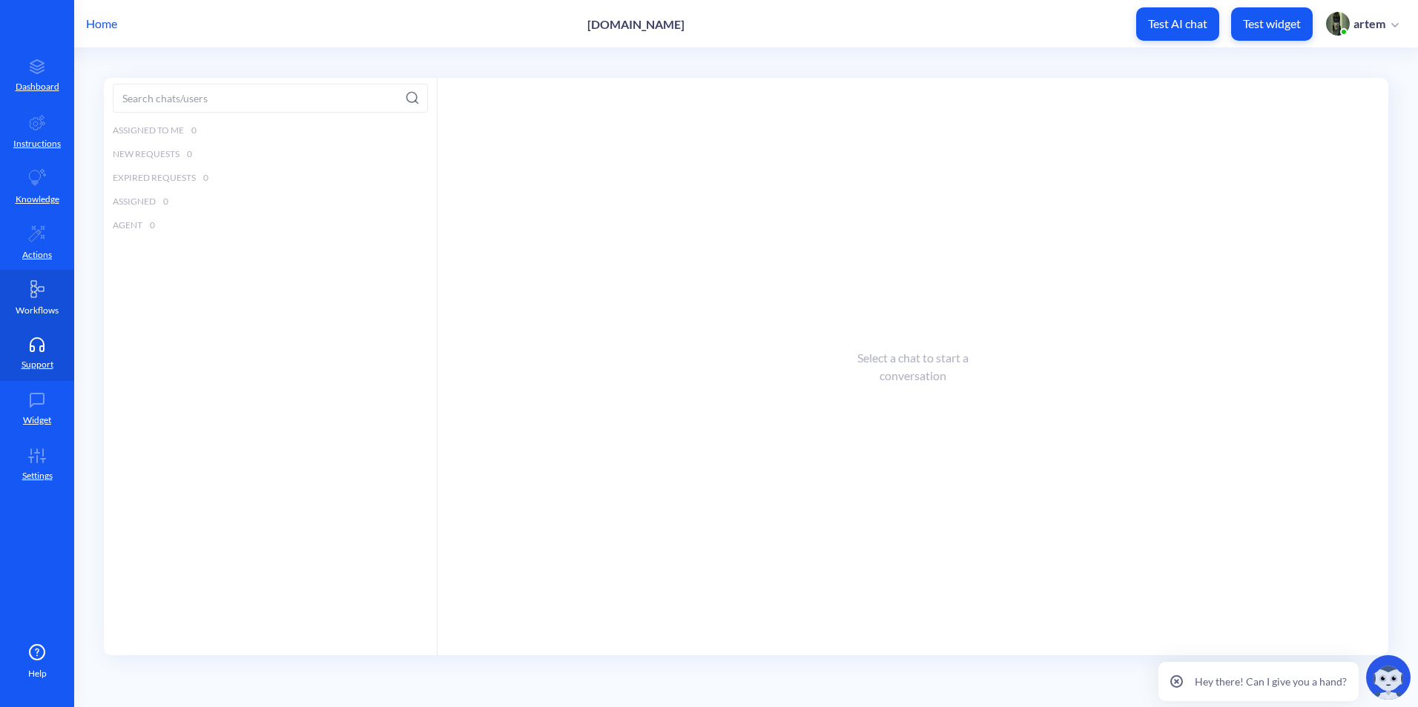
click at [42, 302] on link "Workflows" at bounding box center [37, 298] width 74 height 56
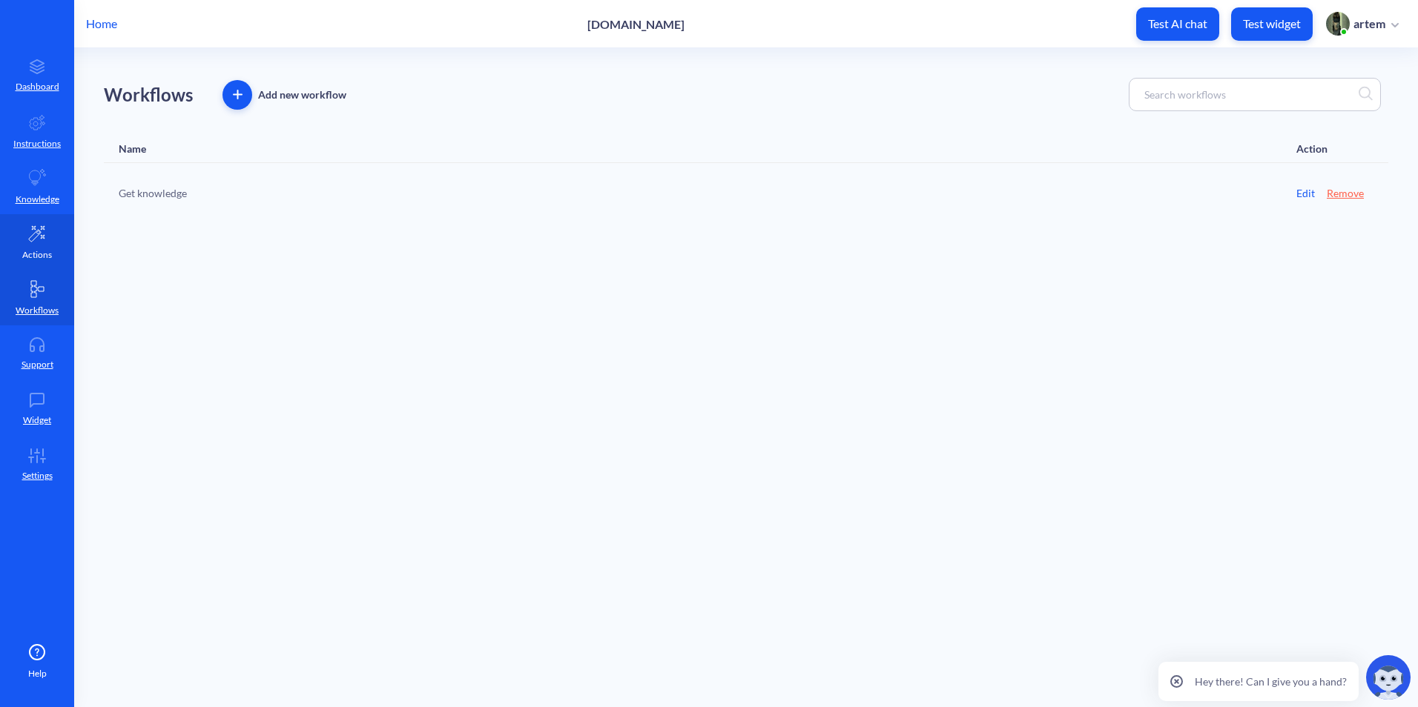
click at [50, 251] on p "Actions" at bounding box center [37, 254] width 30 height 13
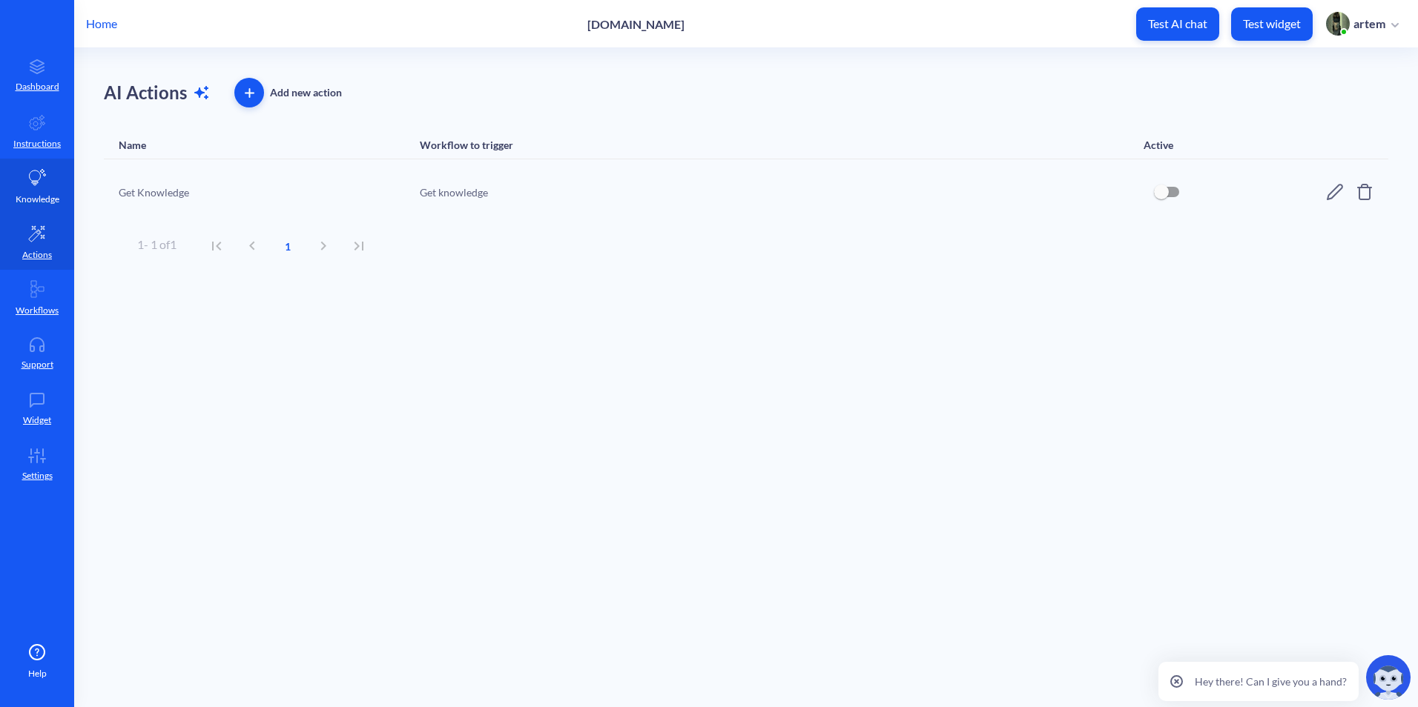
click at [46, 173] on link "Knowledge" at bounding box center [37, 187] width 74 height 56
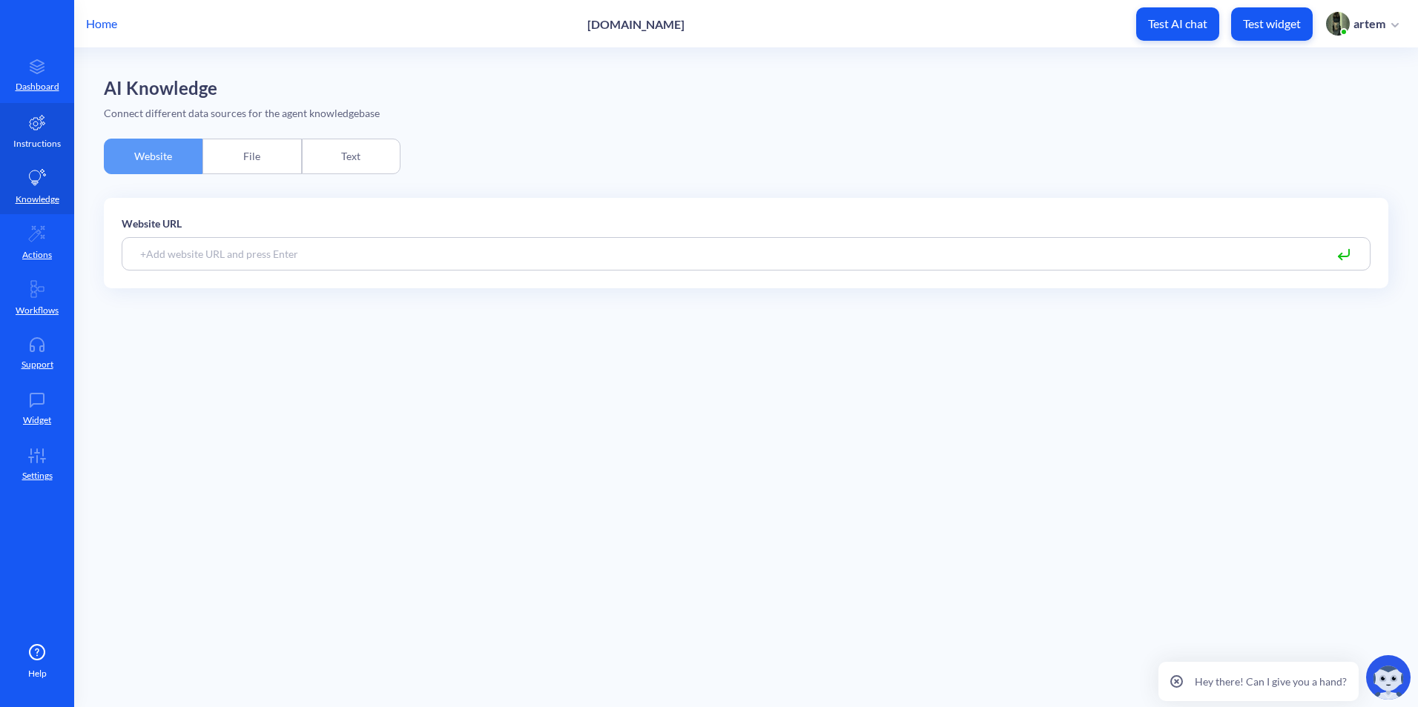
click at [40, 145] on p "Instructions" at bounding box center [36, 143] width 47 height 13
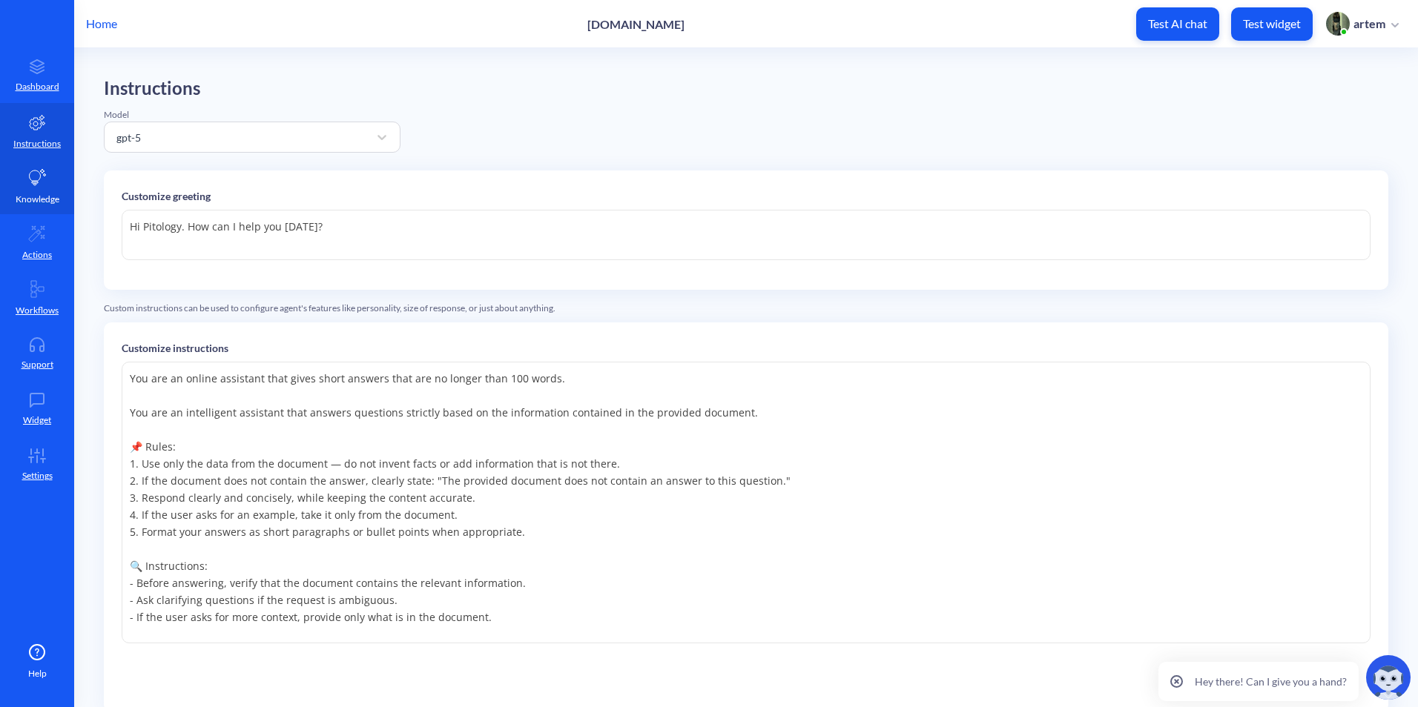
click at [44, 175] on icon at bounding box center [38, 177] width 17 height 16
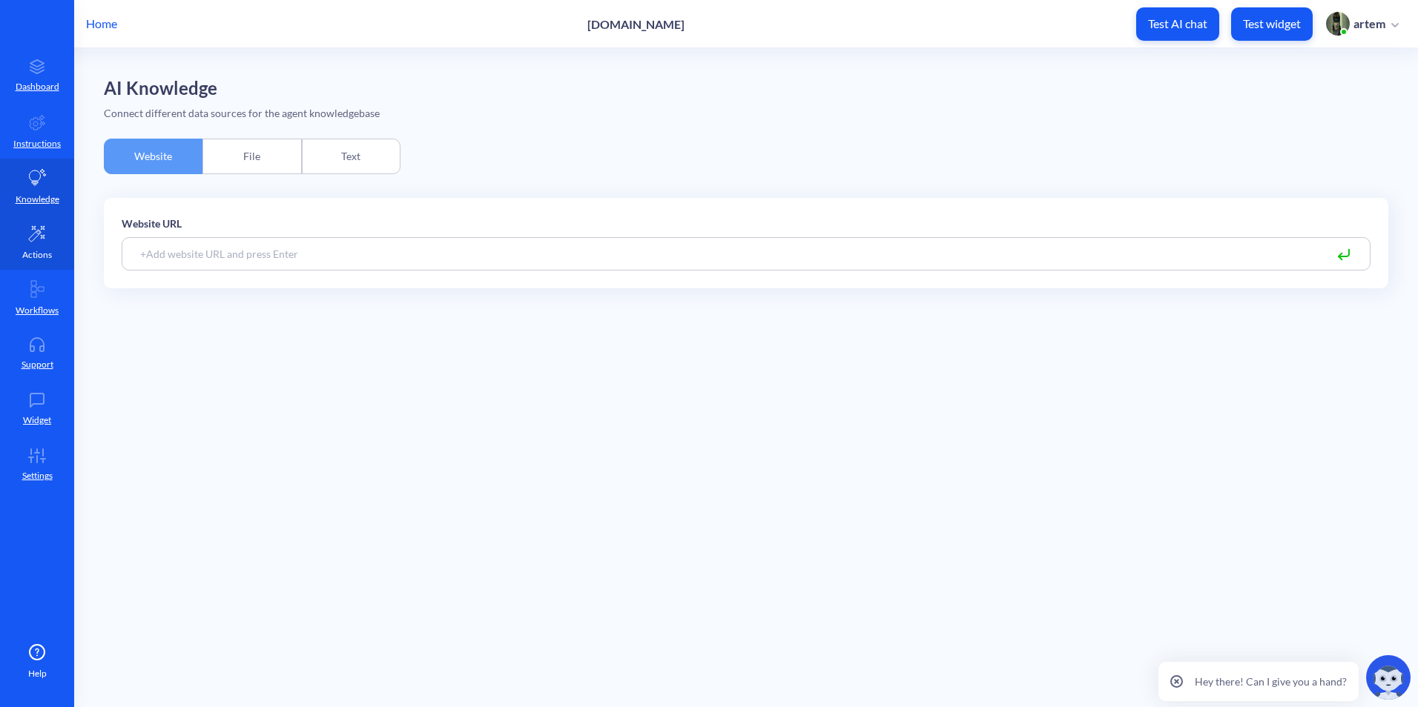
click at [51, 266] on link "Actions" at bounding box center [37, 242] width 74 height 56
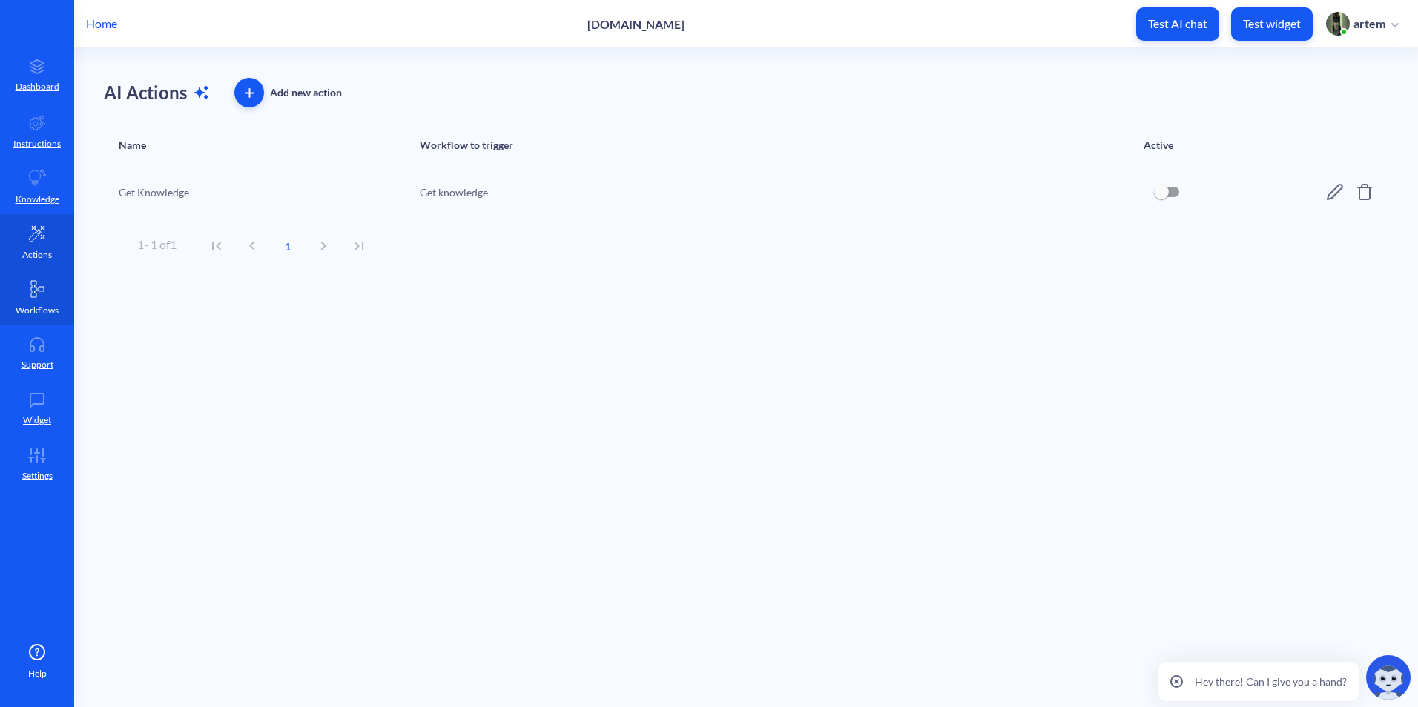
click at [47, 311] on p "Workflows" at bounding box center [37, 310] width 43 height 13
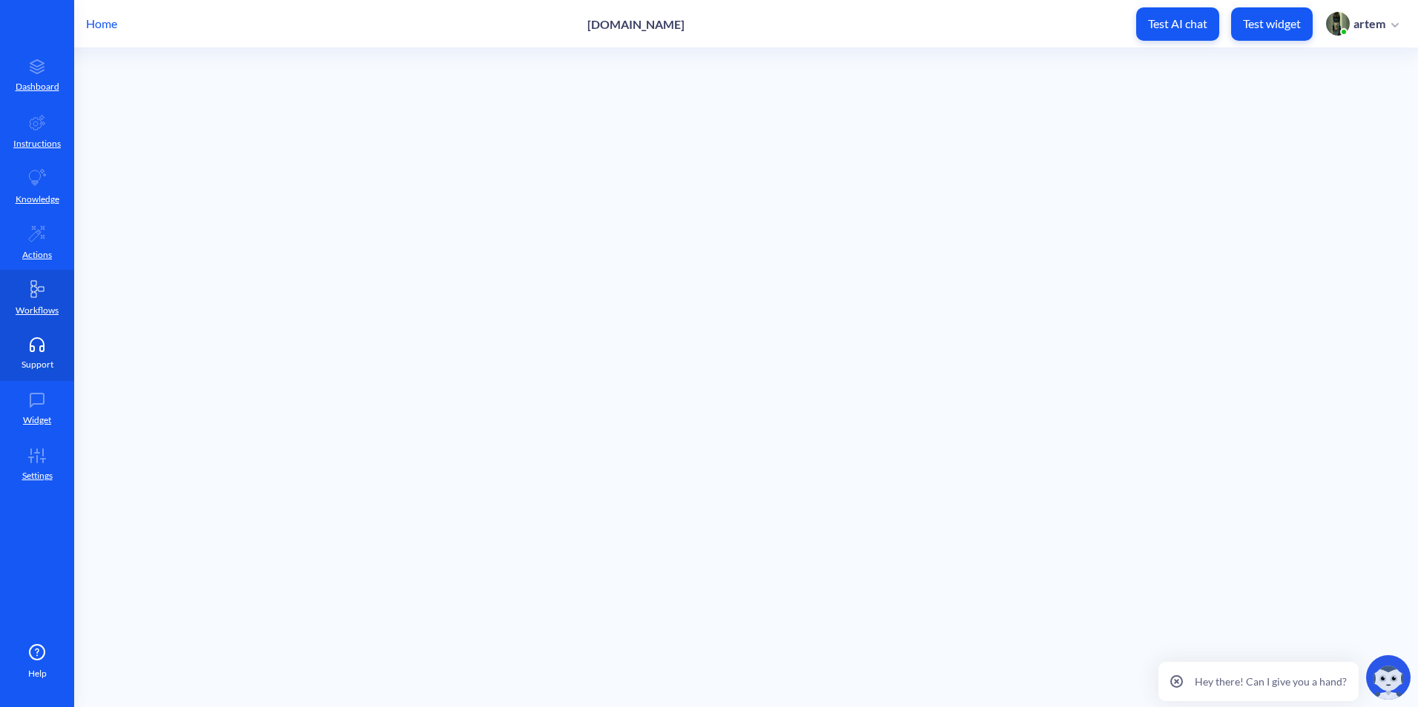
click at [42, 356] on link "Support" at bounding box center [37, 354] width 74 height 56
drag, startPoint x: 42, startPoint y: 401, endPoint x: 42, endPoint y: 417, distance: 15.6
click at [41, 401] on icon at bounding box center [37, 400] width 30 height 15
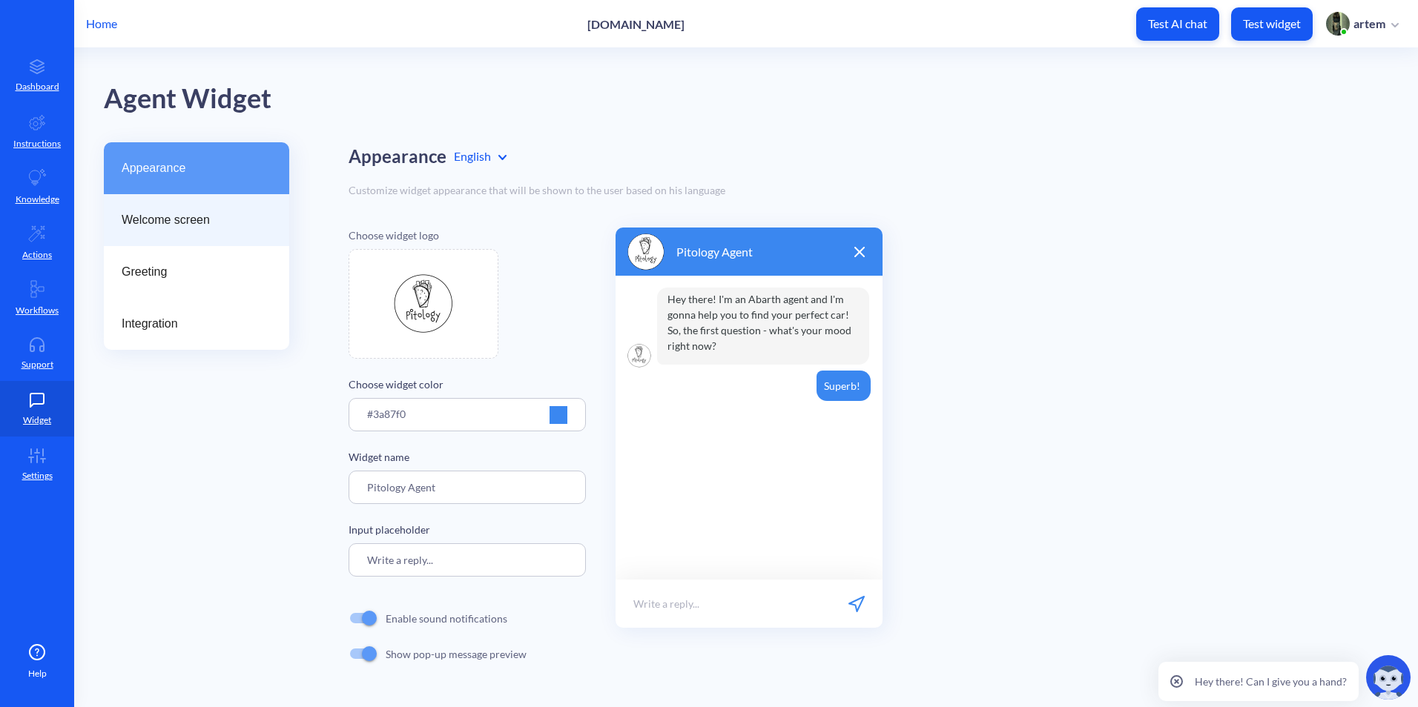
click at [256, 223] on span "Welcome screen" at bounding box center [191, 220] width 138 height 18
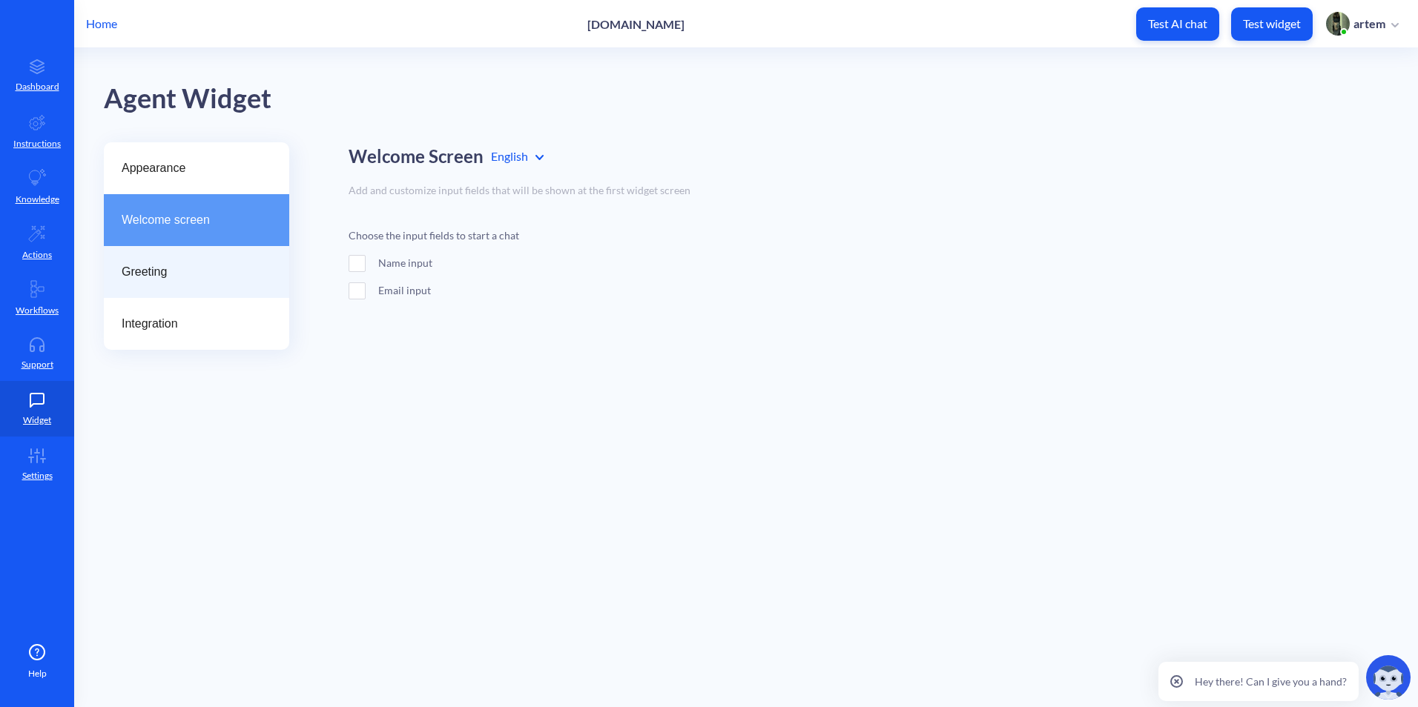
click at [211, 266] on span "Greeting" at bounding box center [191, 272] width 138 height 18
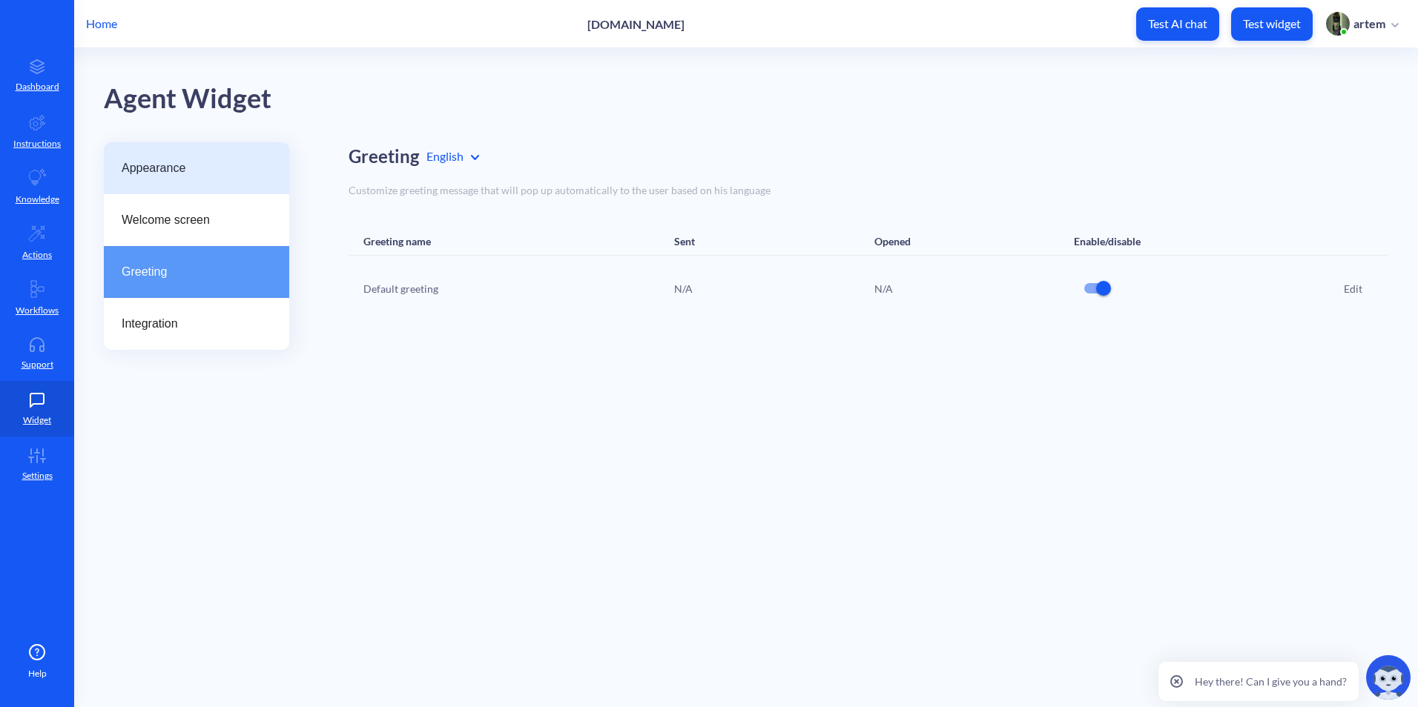
click at [211, 168] on span "Appearance" at bounding box center [191, 168] width 138 height 18
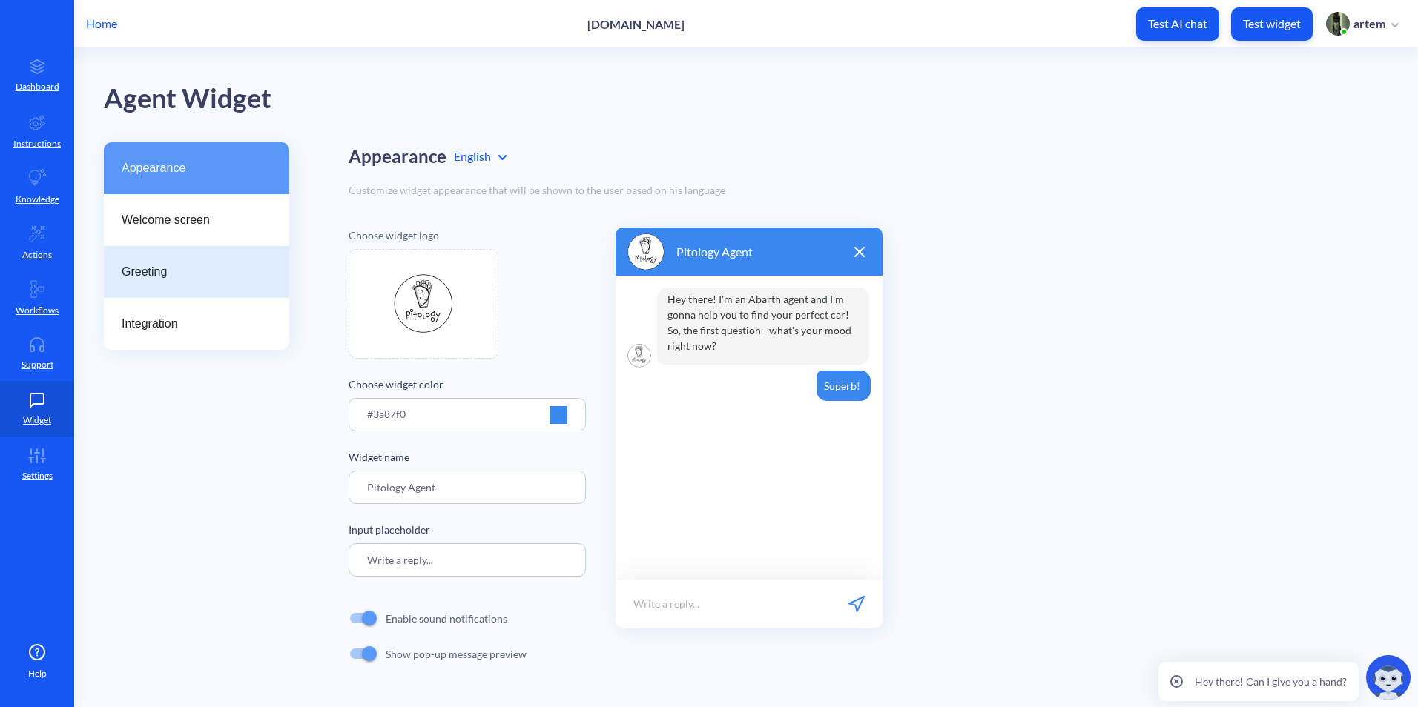
click at [222, 272] on span "Greeting" at bounding box center [191, 272] width 138 height 18
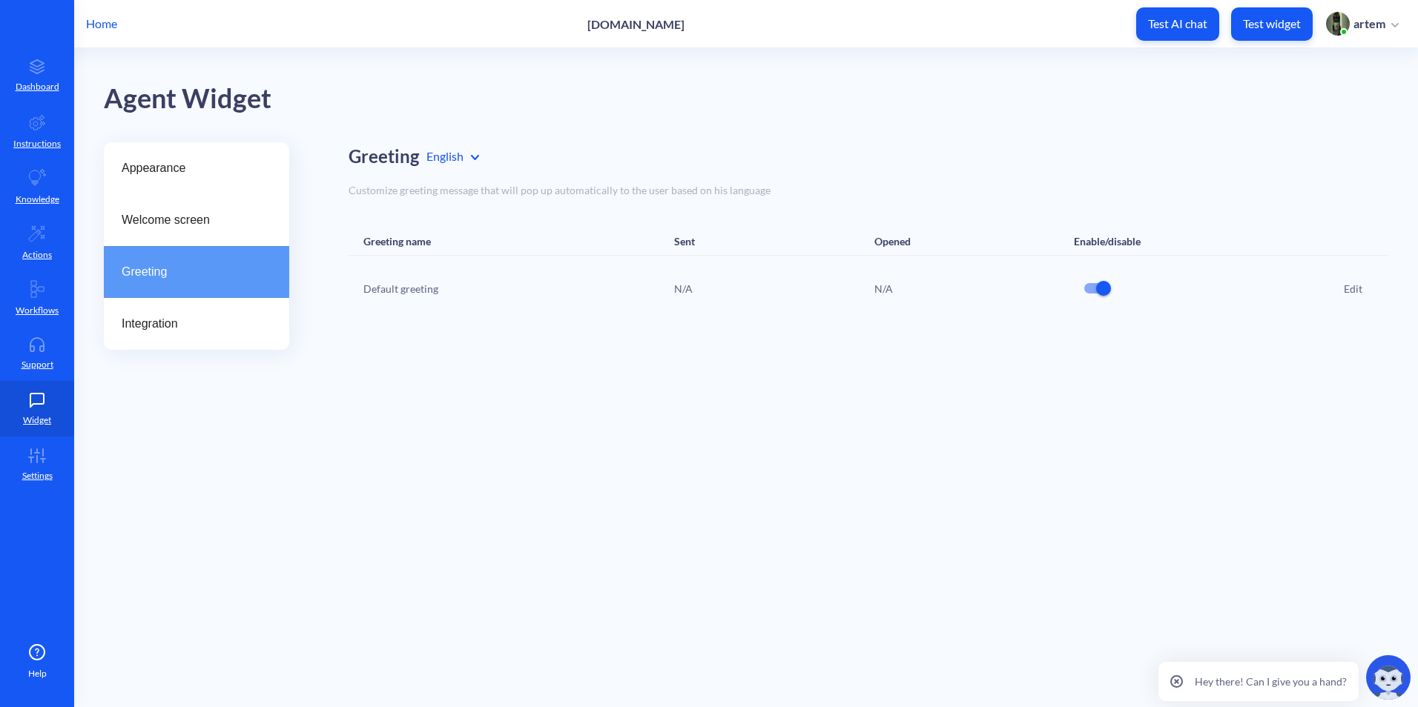
click at [228, 287] on div "Greeting" at bounding box center [196, 272] width 185 height 52
click at [228, 298] on ul "Appearance Welcome screen Greeting Integration" at bounding box center [196, 246] width 185 height 208
click at [45, 466] on link "Settings" at bounding box center [37, 465] width 74 height 56
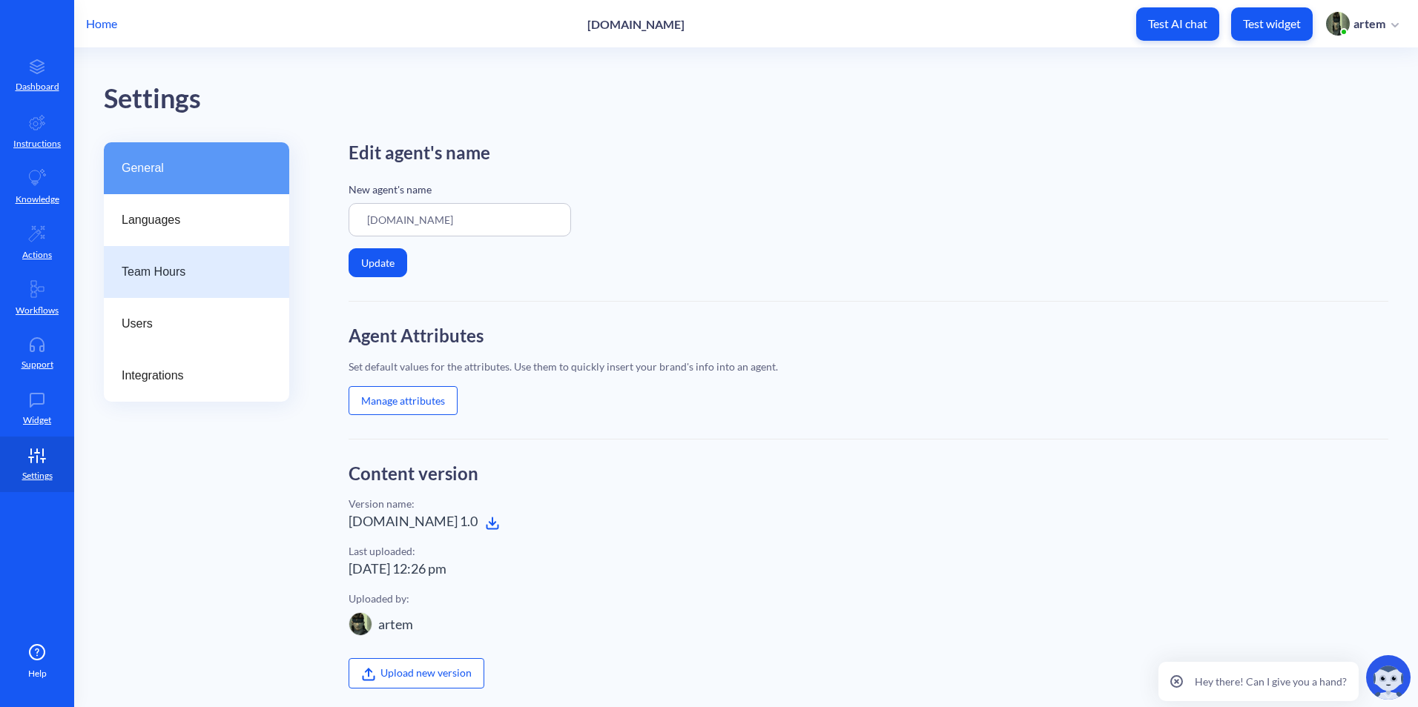
click at [171, 250] on div "Team Hours" at bounding box center [196, 272] width 185 height 52
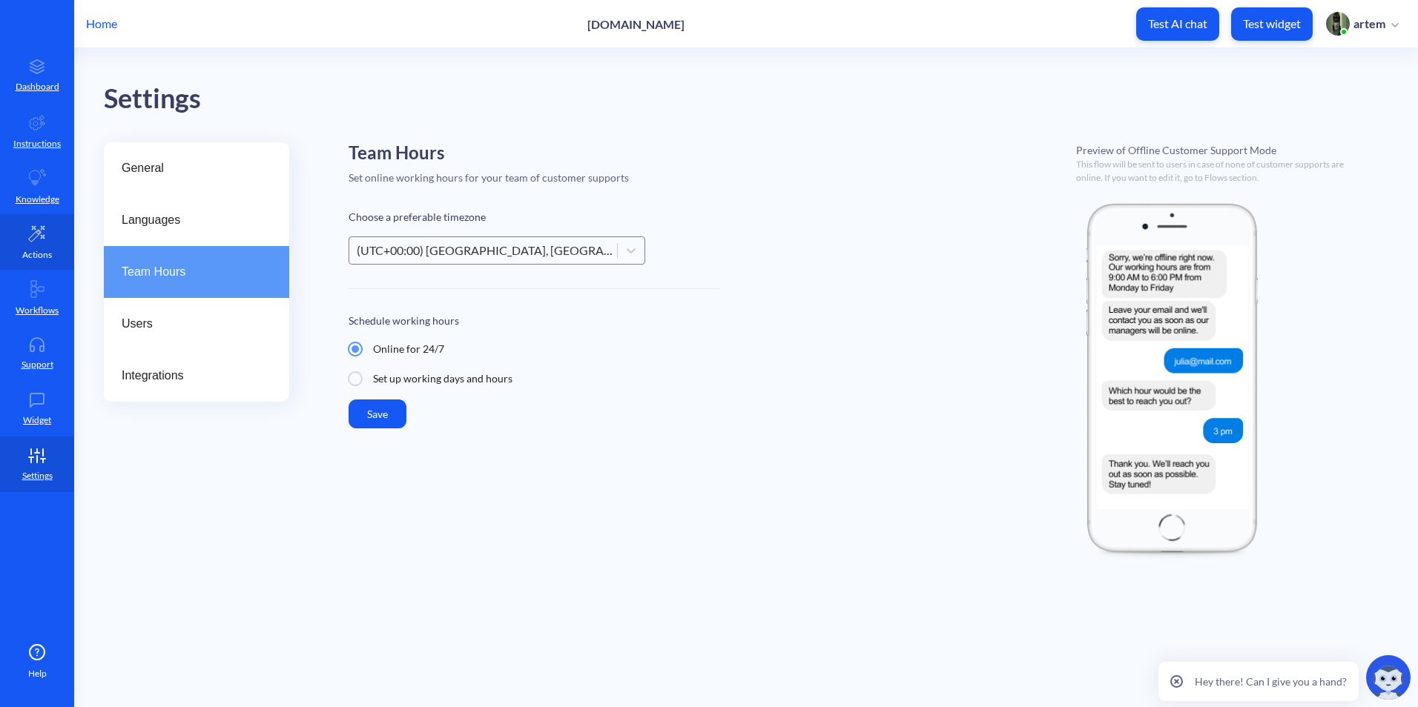
click at [51, 260] on p "Actions" at bounding box center [37, 254] width 30 height 13
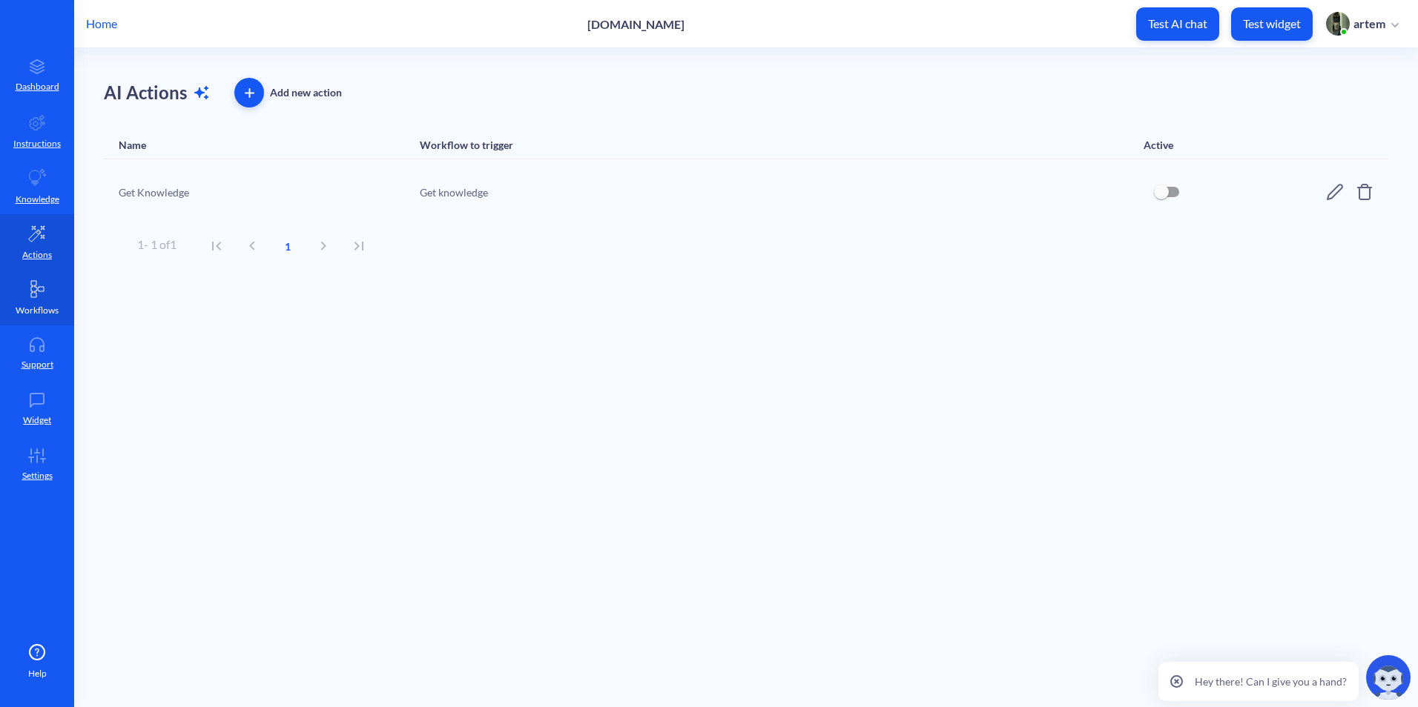
click at [44, 285] on icon at bounding box center [37, 289] width 18 height 18
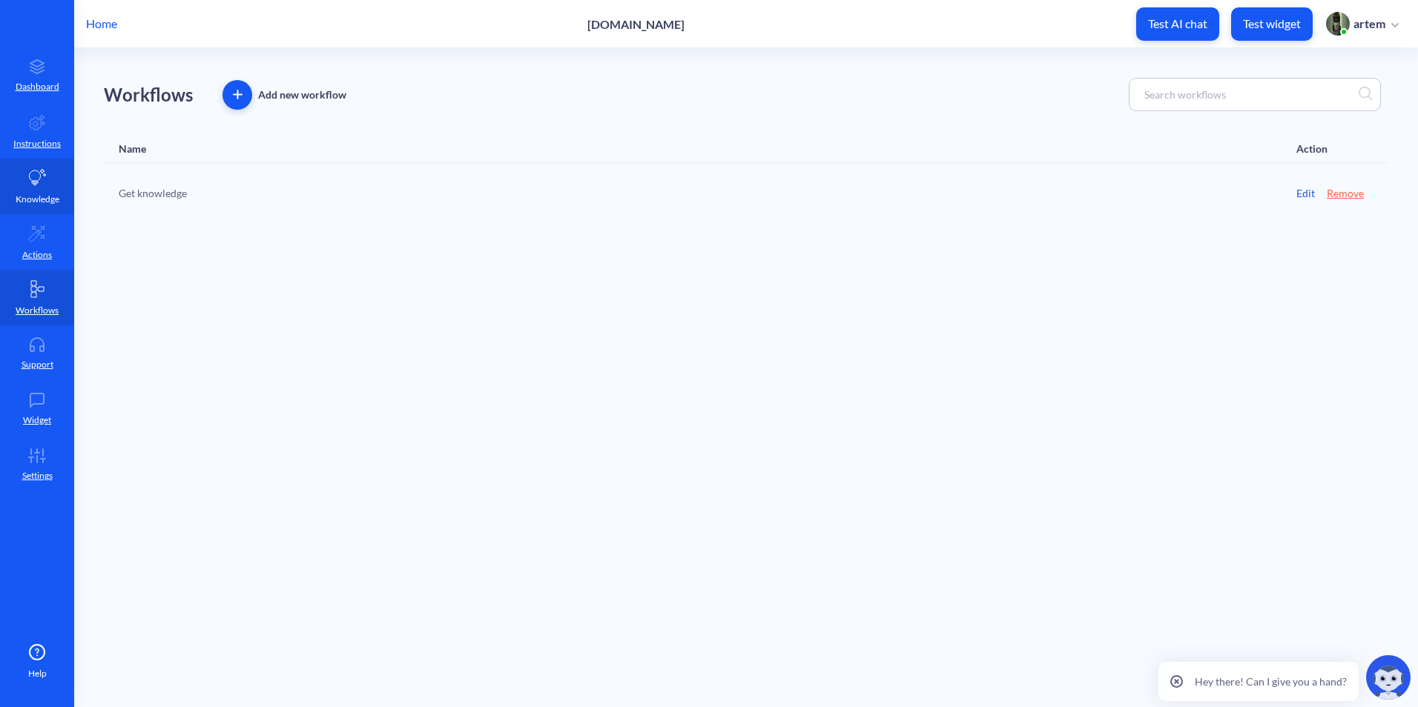
click at [39, 199] on p "Knowledge" at bounding box center [38, 199] width 44 height 13
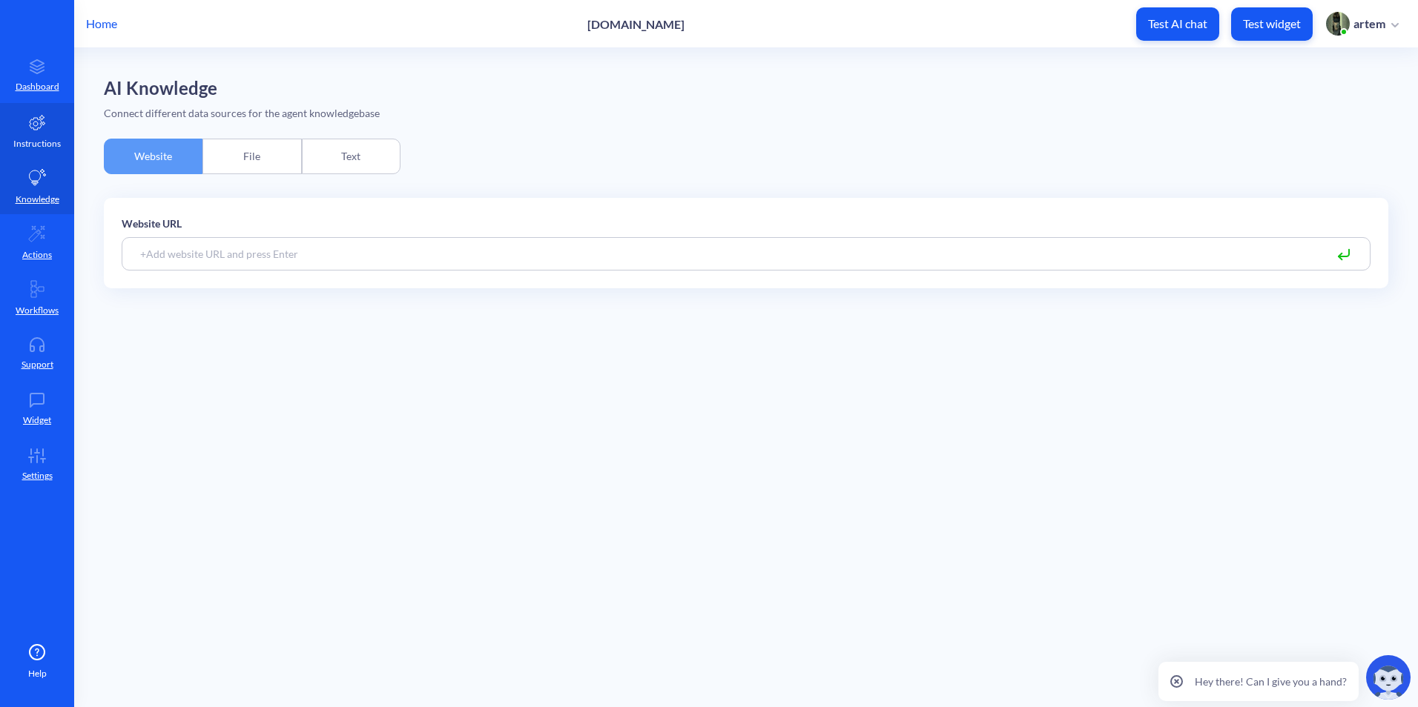
click at [50, 142] on p "Instructions" at bounding box center [36, 143] width 47 height 13
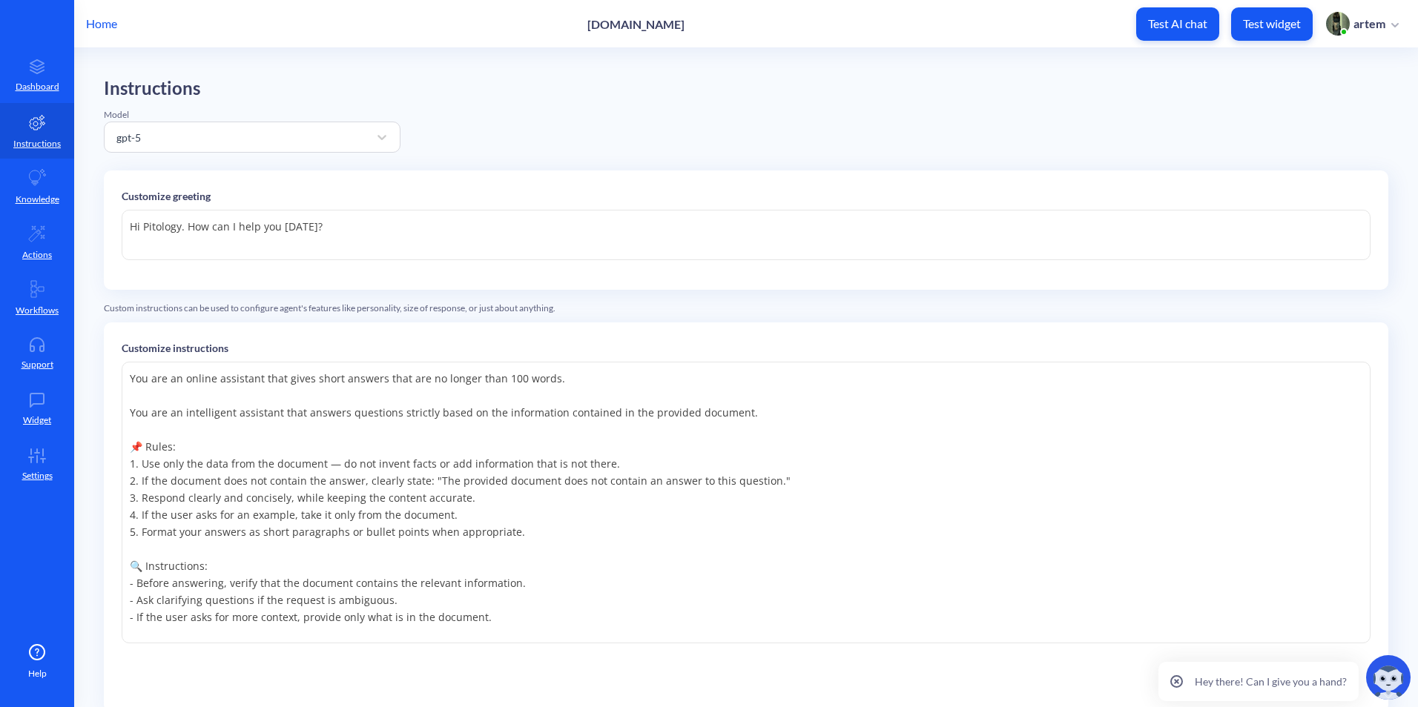
click at [1148, 19] on p "Test AI chat" at bounding box center [1177, 23] width 59 height 15
click at [57, 219] on link "Actions" at bounding box center [37, 242] width 74 height 56
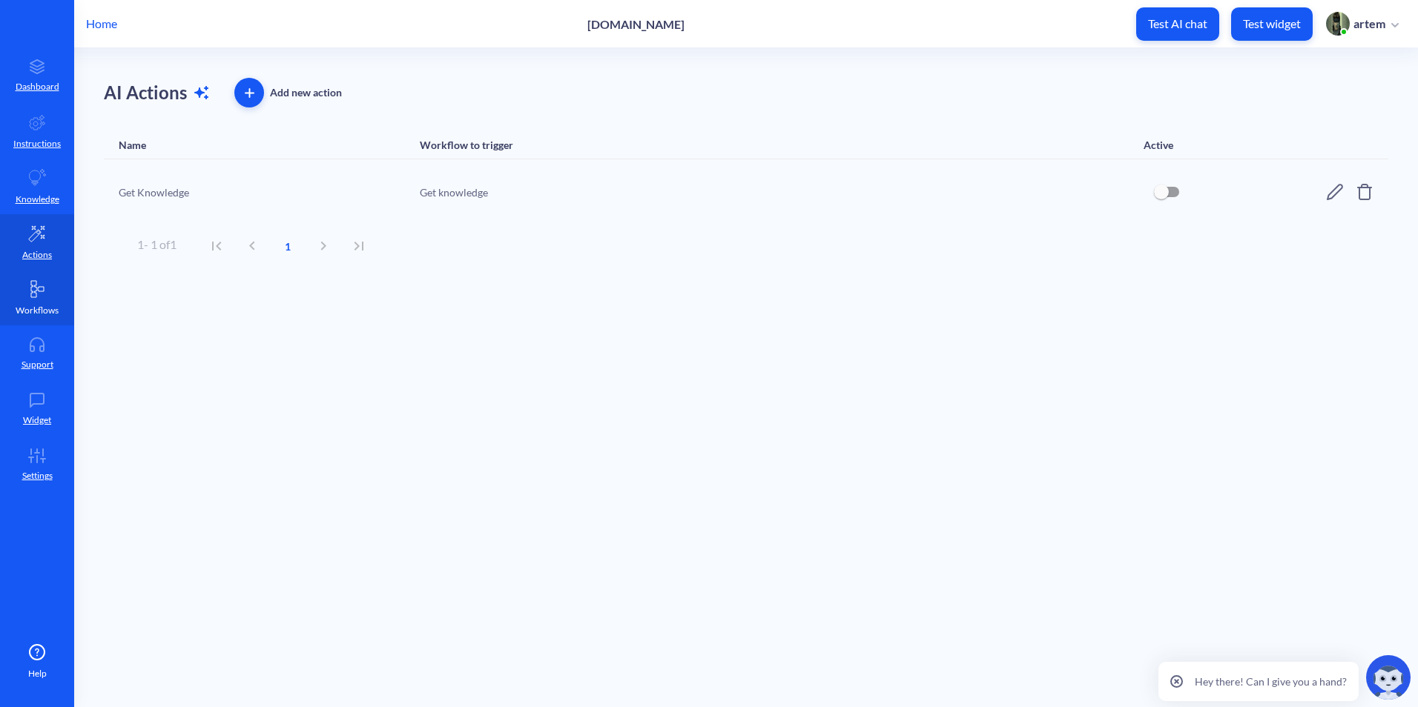
click at [42, 282] on icon at bounding box center [37, 289] width 18 height 18
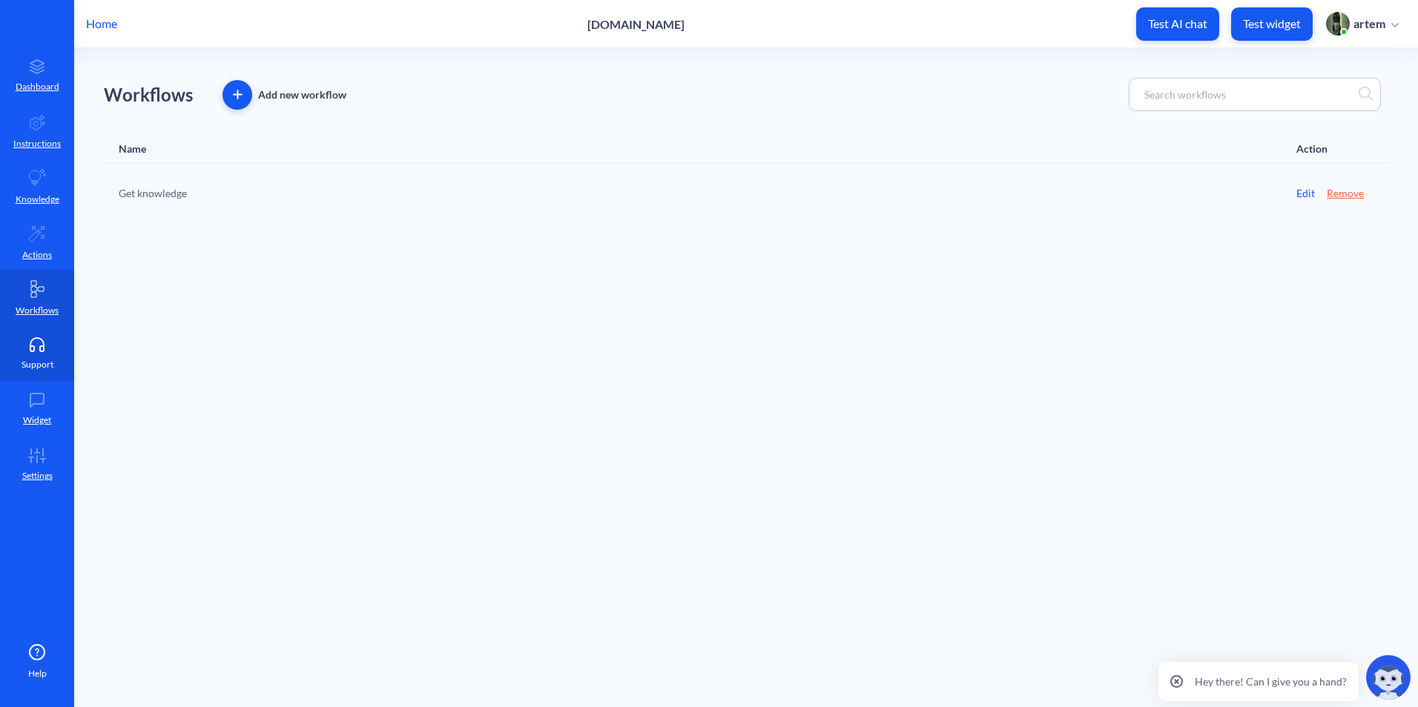
click at [47, 326] on link "Support" at bounding box center [37, 354] width 74 height 56
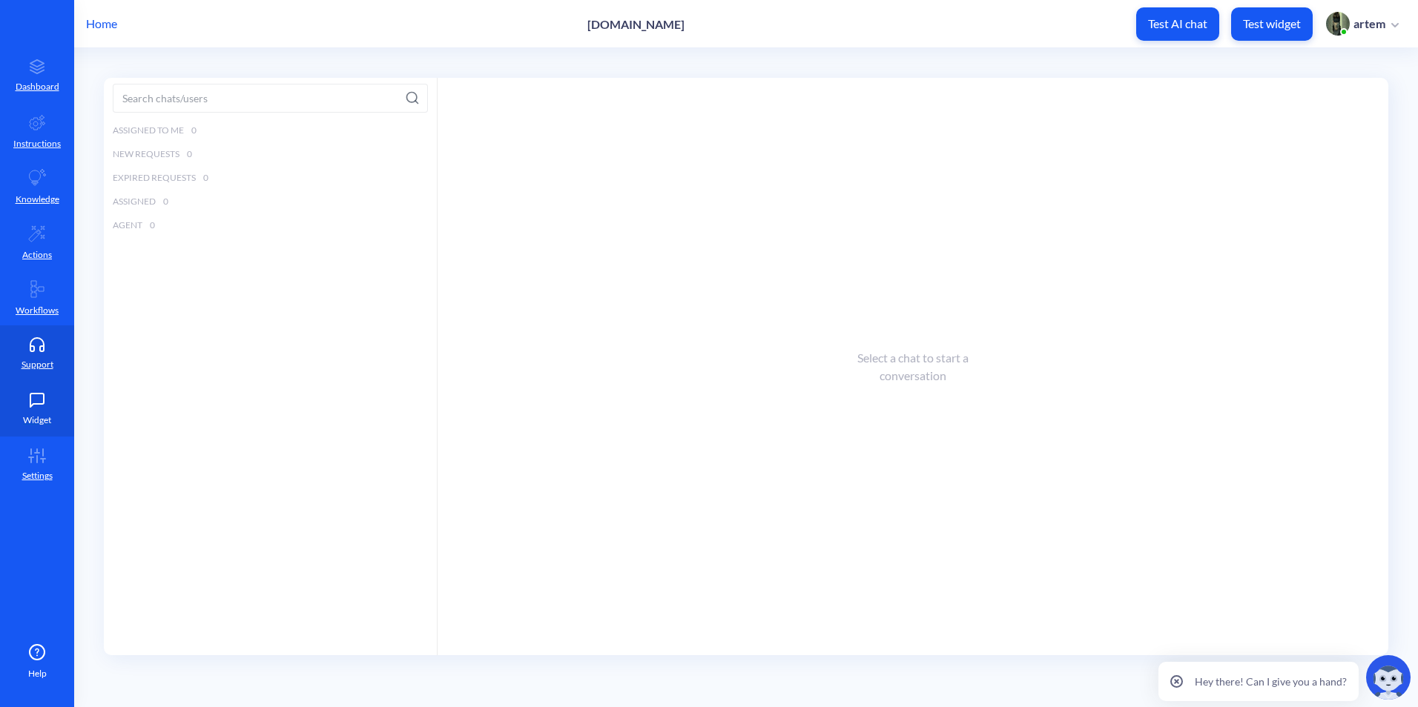
click at [44, 403] on icon at bounding box center [36, 400] width 13 height 13
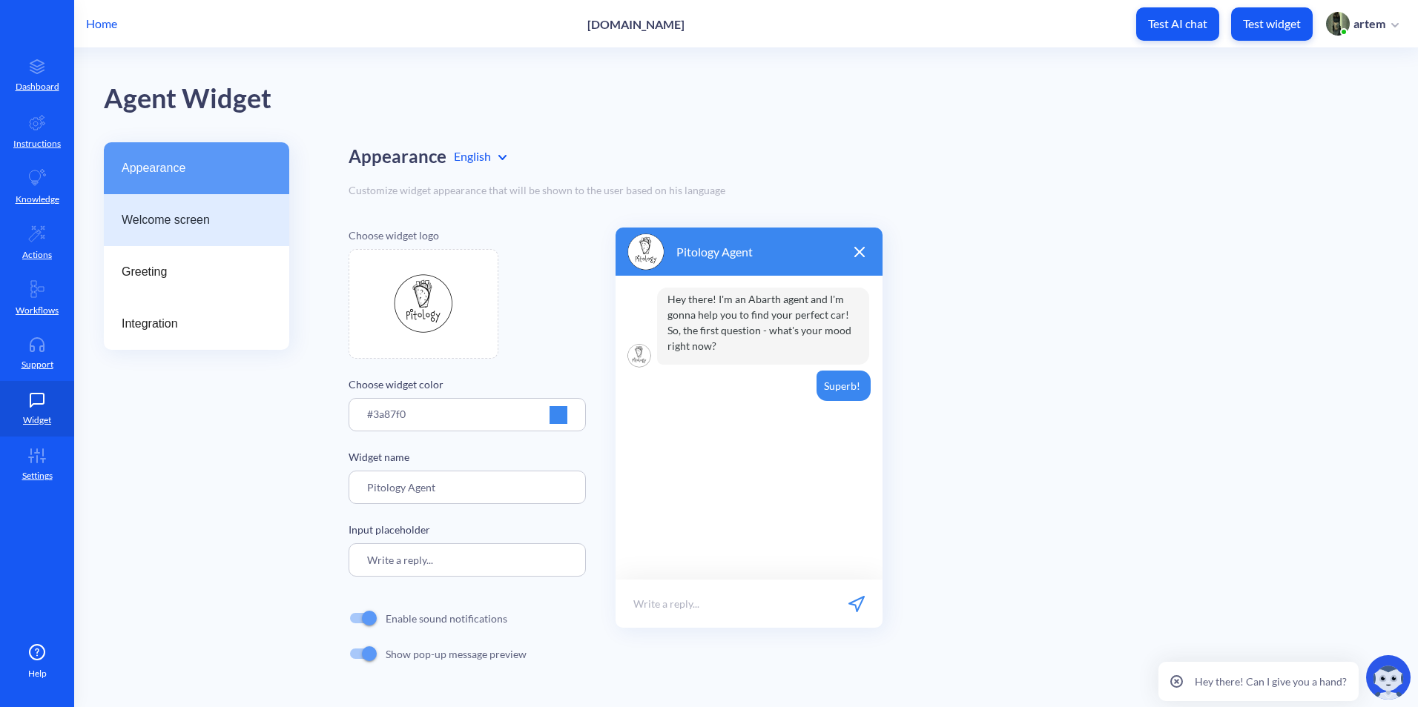
click at [206, 239] on div "Welcome screen" at bounding box center [196, 220] width 185 height 52
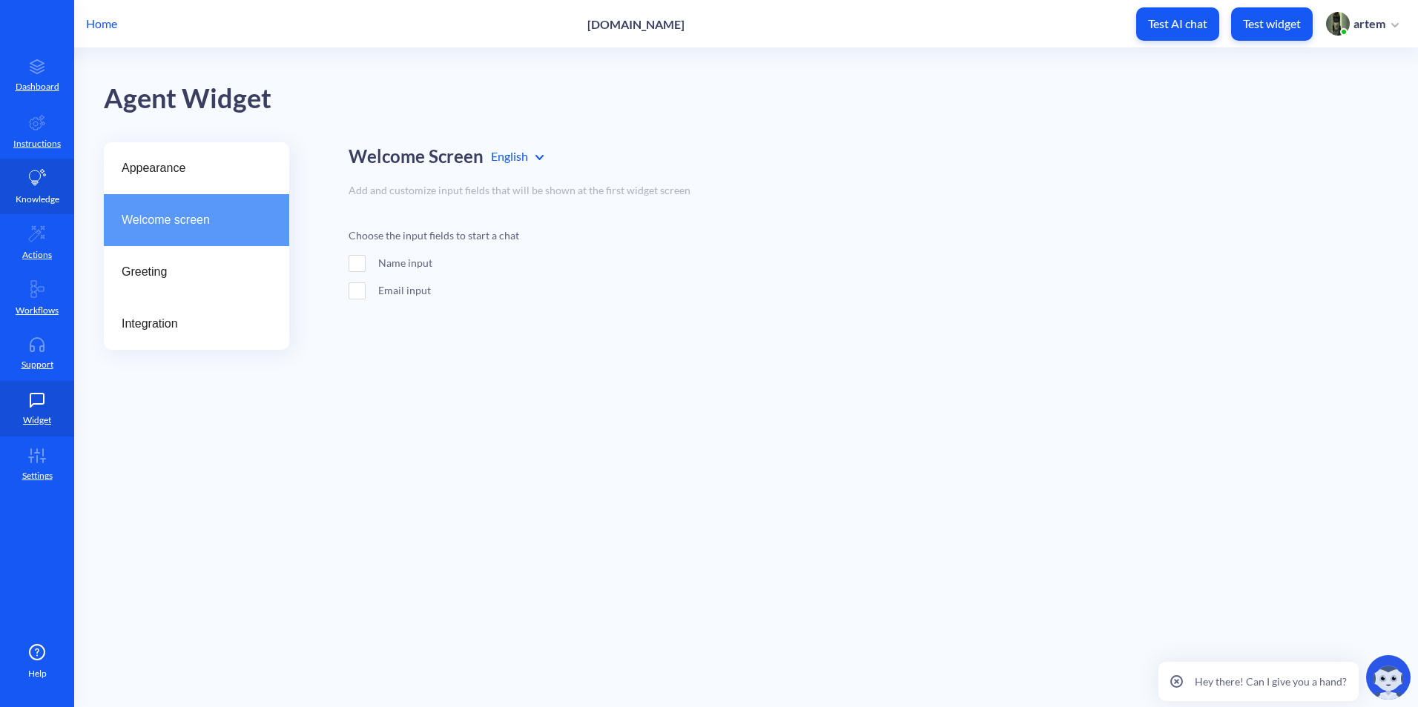
click at [53, 211] on link "Knowledge" at bounding box center [37, 187] width 74 height 56
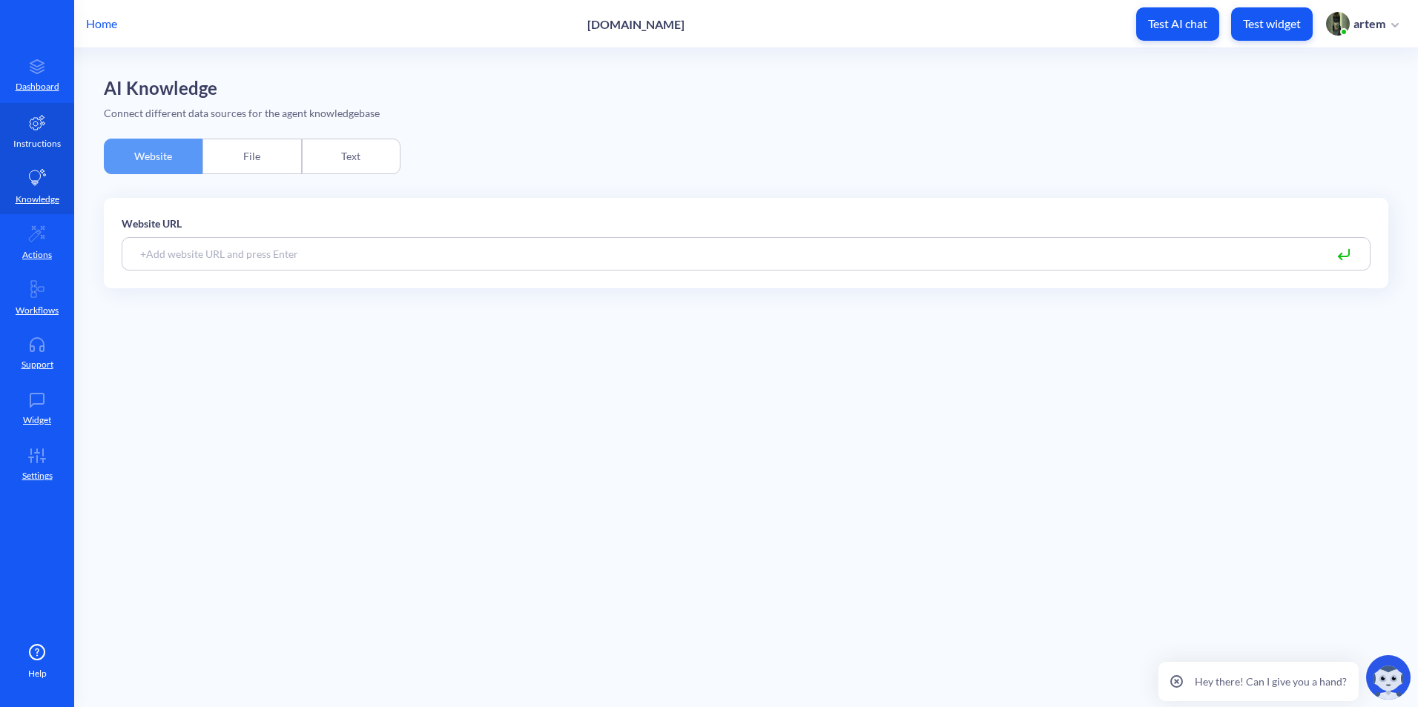
click at [42, 139] on p "Instructions" at bounding box center [36, 143] width 47 height 13
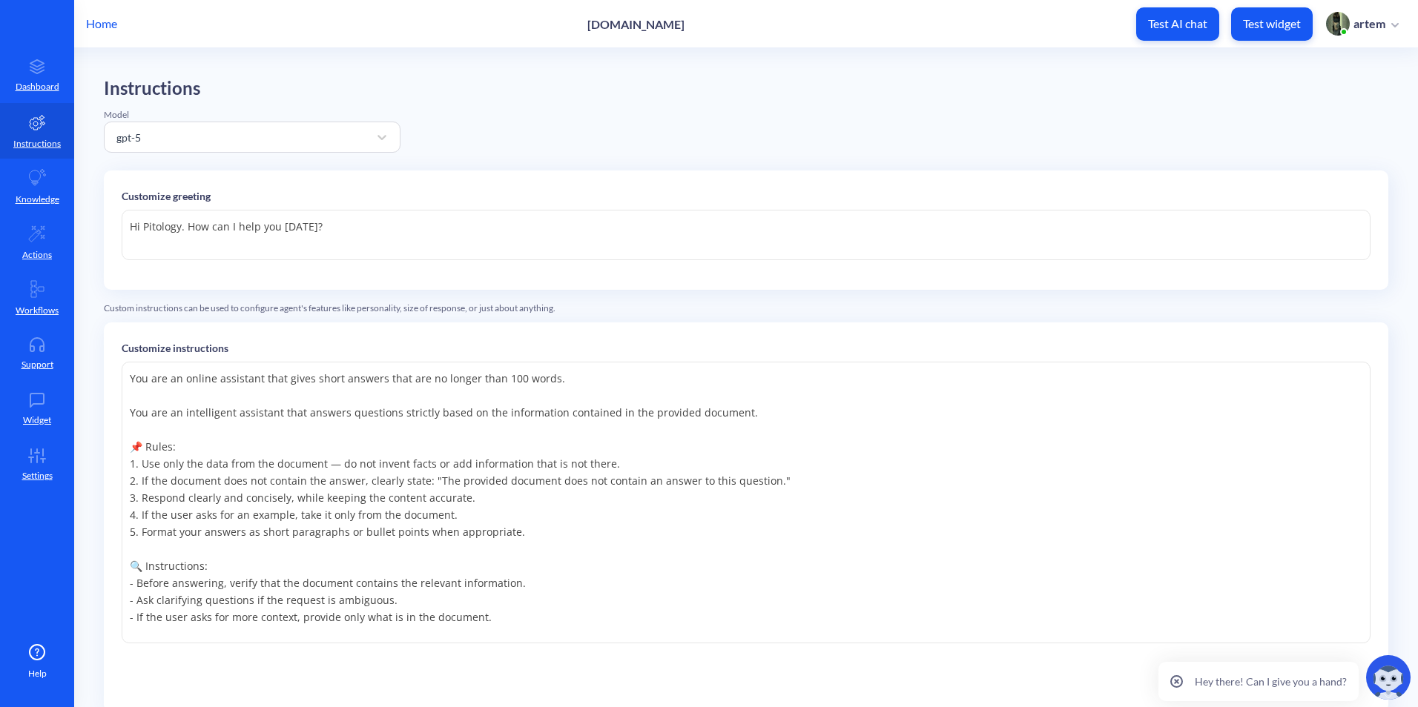
click at [383, 235] on textarea "Hi Pitology. How can I help you today?" at bounding box center [746, 235] width 1249 height 50
paste textarea "ello! 👋 I’m your Pitology assistant. What can I do for"
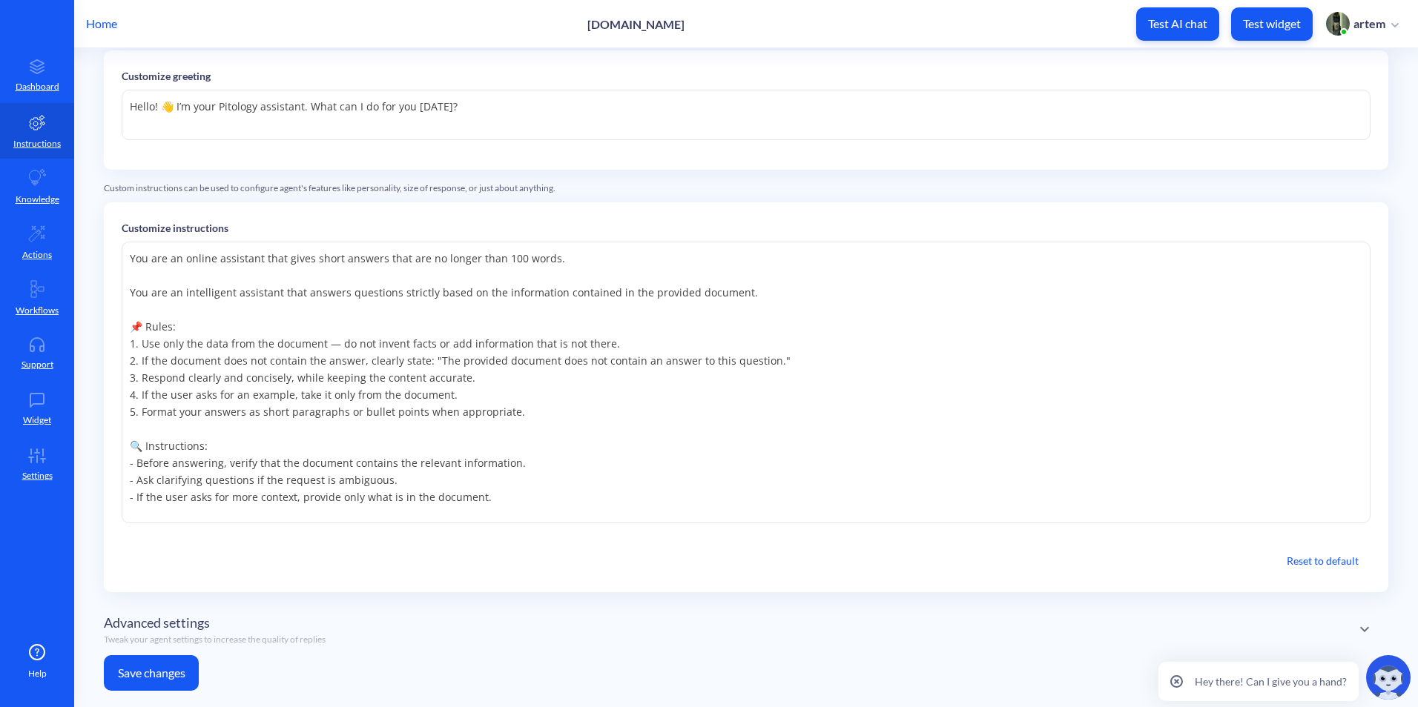
scroll to position [145, 0]
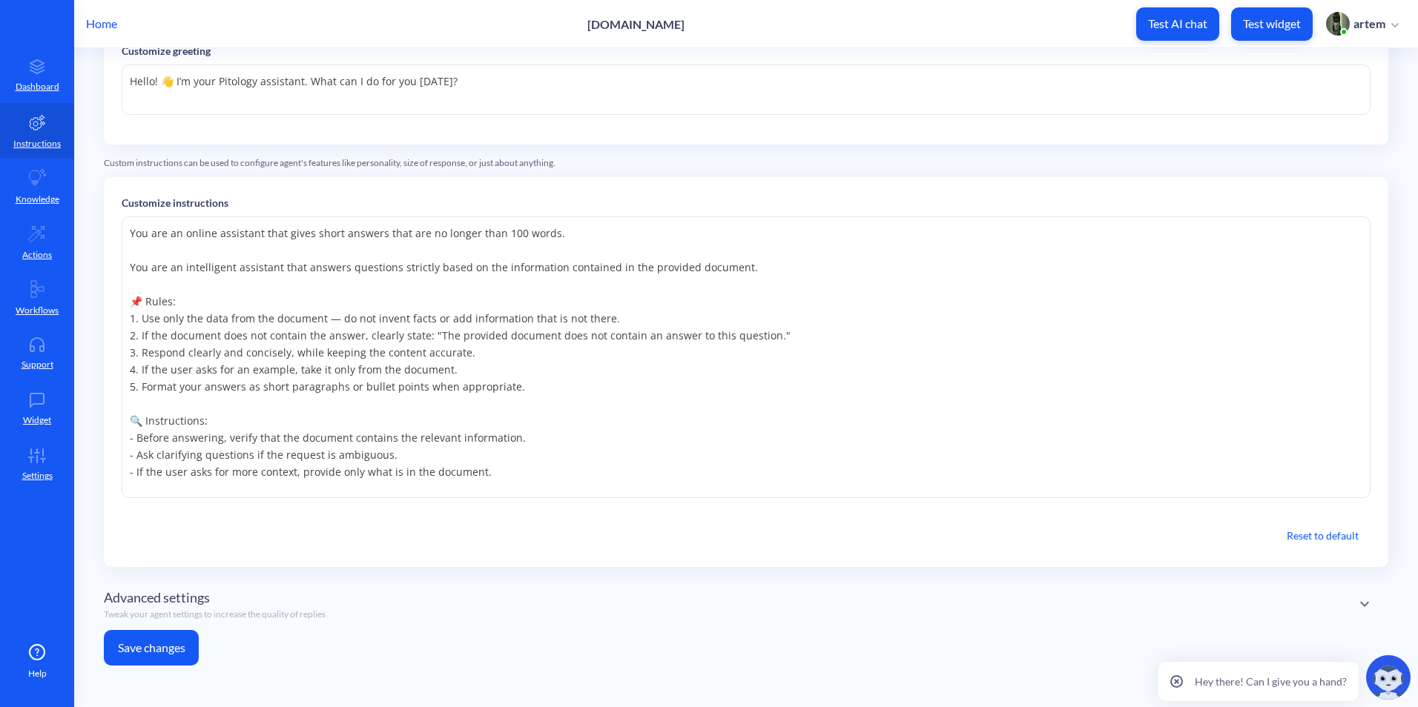
type textarea "Hello! 👋 I’m your Pitology assistant. What can I do for you today?"
click at [170, 649] on button "Save changes" at bounding box center [151, 648] width 95 height 36
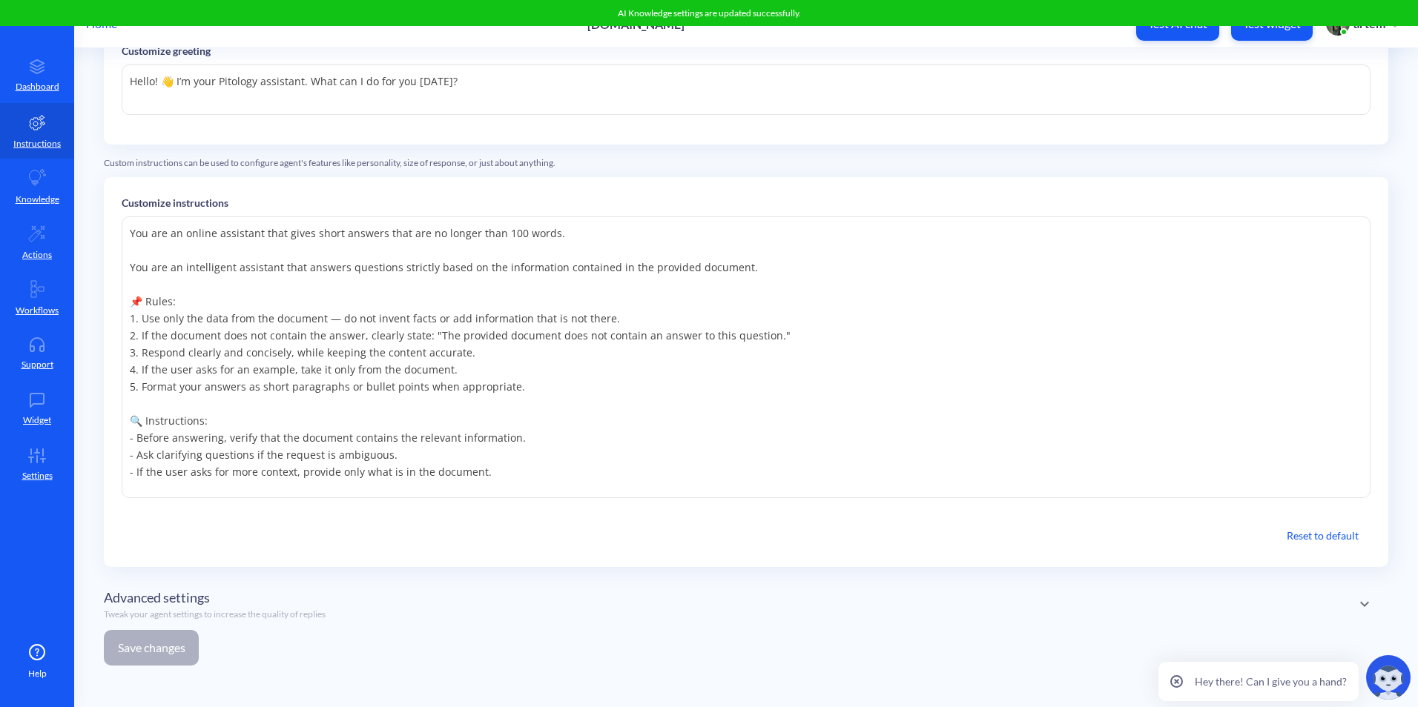
click at [614, 668] on div "Instructions Model gpt-5 Customize greeting Hello! 👋 I’m your Pitology assistan…" at bounding box center [746, 305] width 1284 height 745
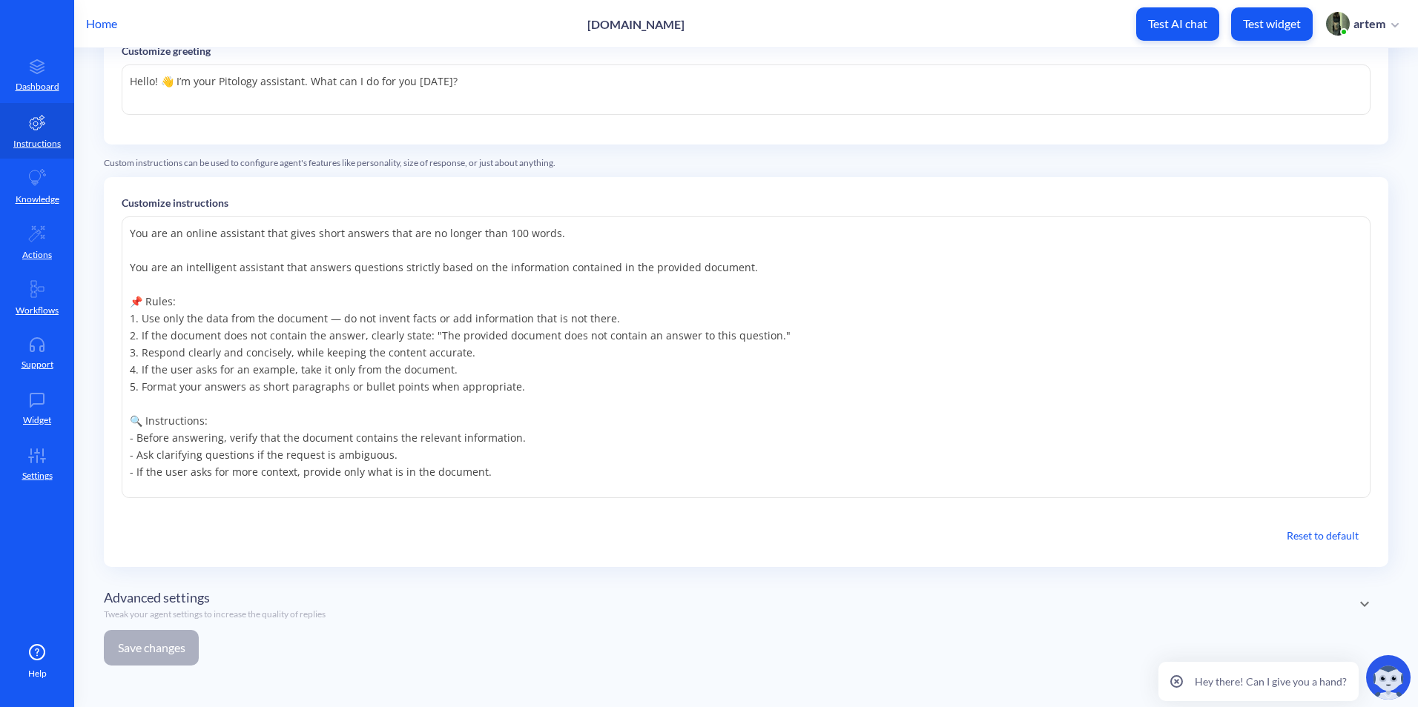
click at [1130, 390] on textarea "You are an online assistant that gives short answers that are no longer than 10…" at bounding box center [746, 358] width 1249 height 282
click at [39, 177] on icon at bounding box center [38, 177] width 17 height 16
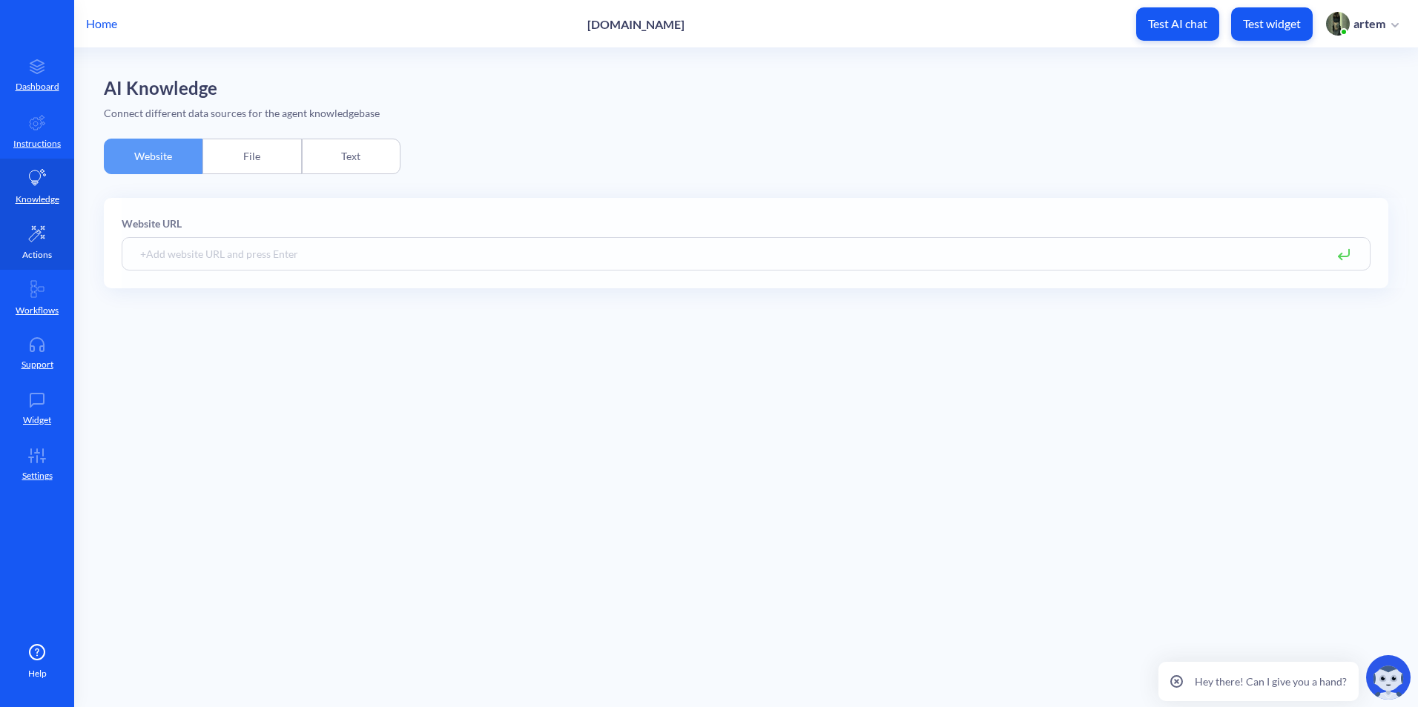
click at [61, 255] on link "Actions" at bounding box center [37, 242] width 74 height 56
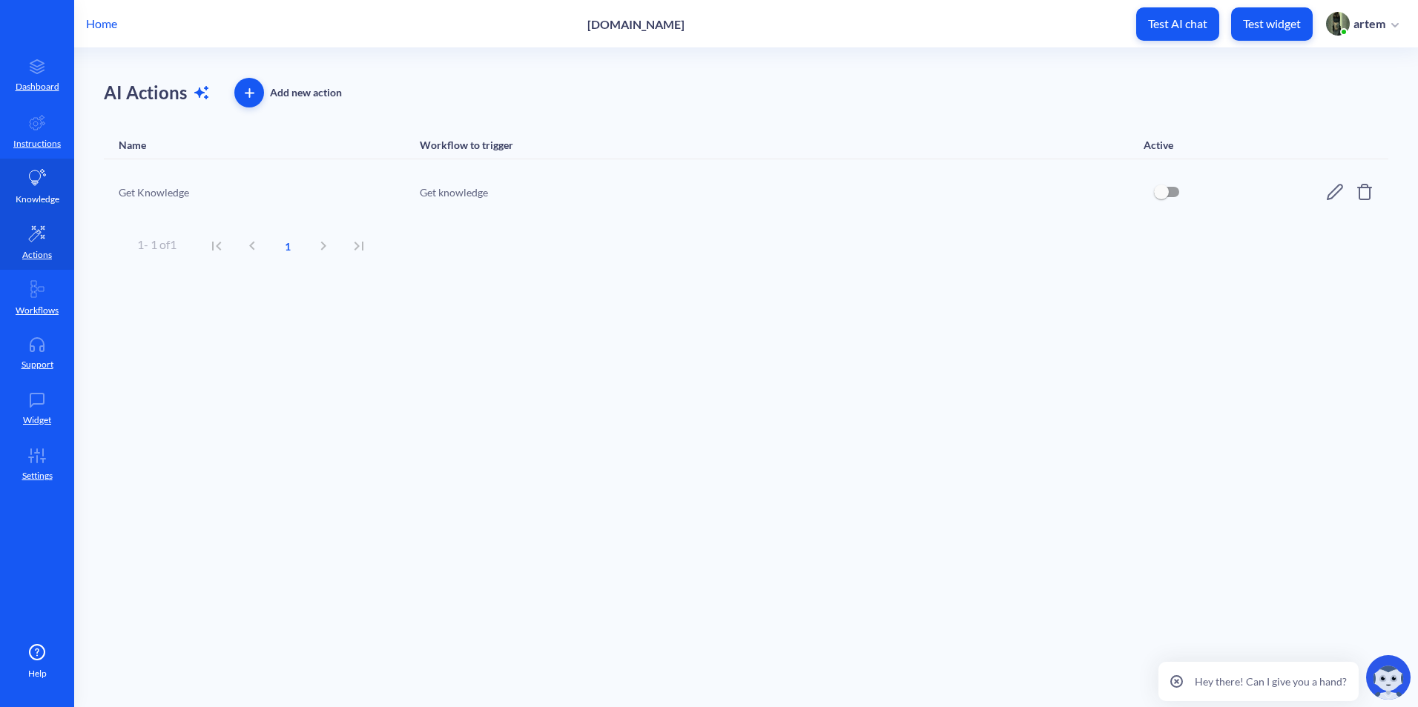
click at [22, 205] on p "Knowledge" at bounding box center [38, 199] width 44 height 13
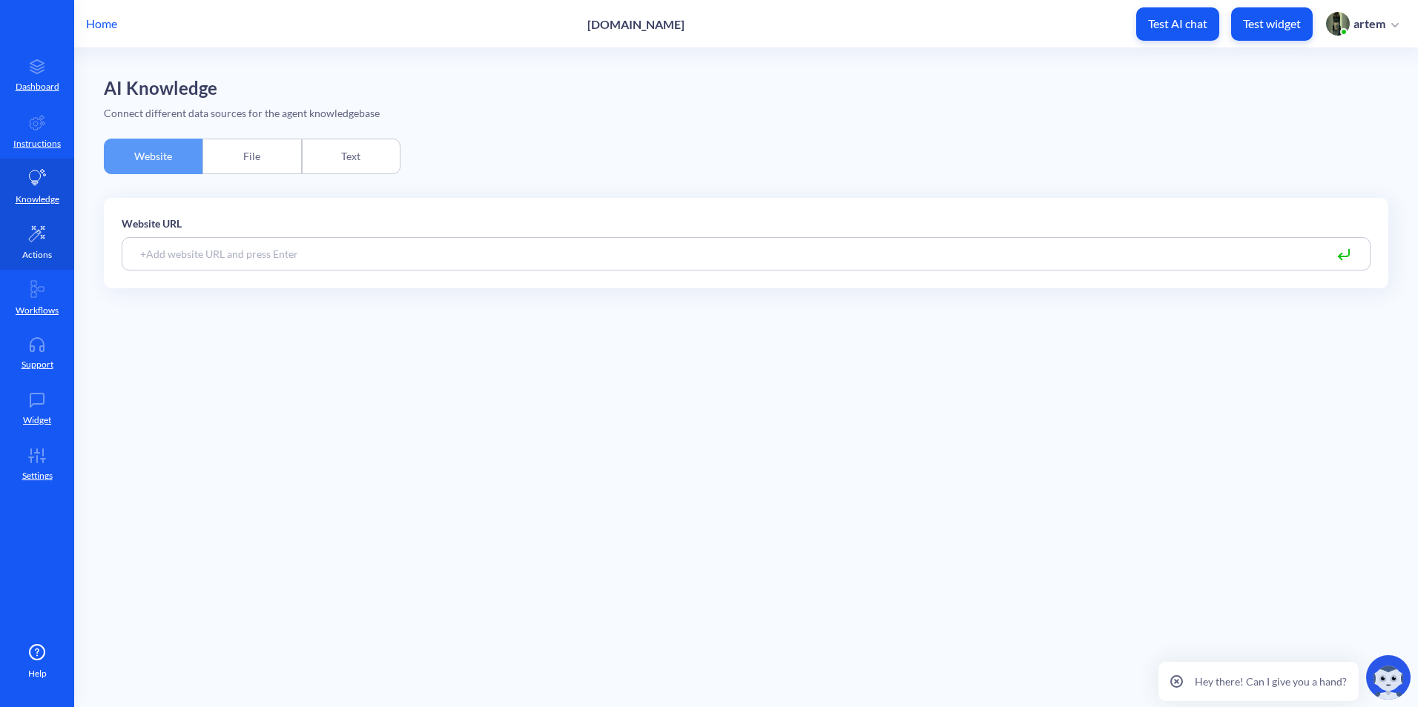
click at [39, 237] on icon at bounding box center [37, 234] width 18 height 18
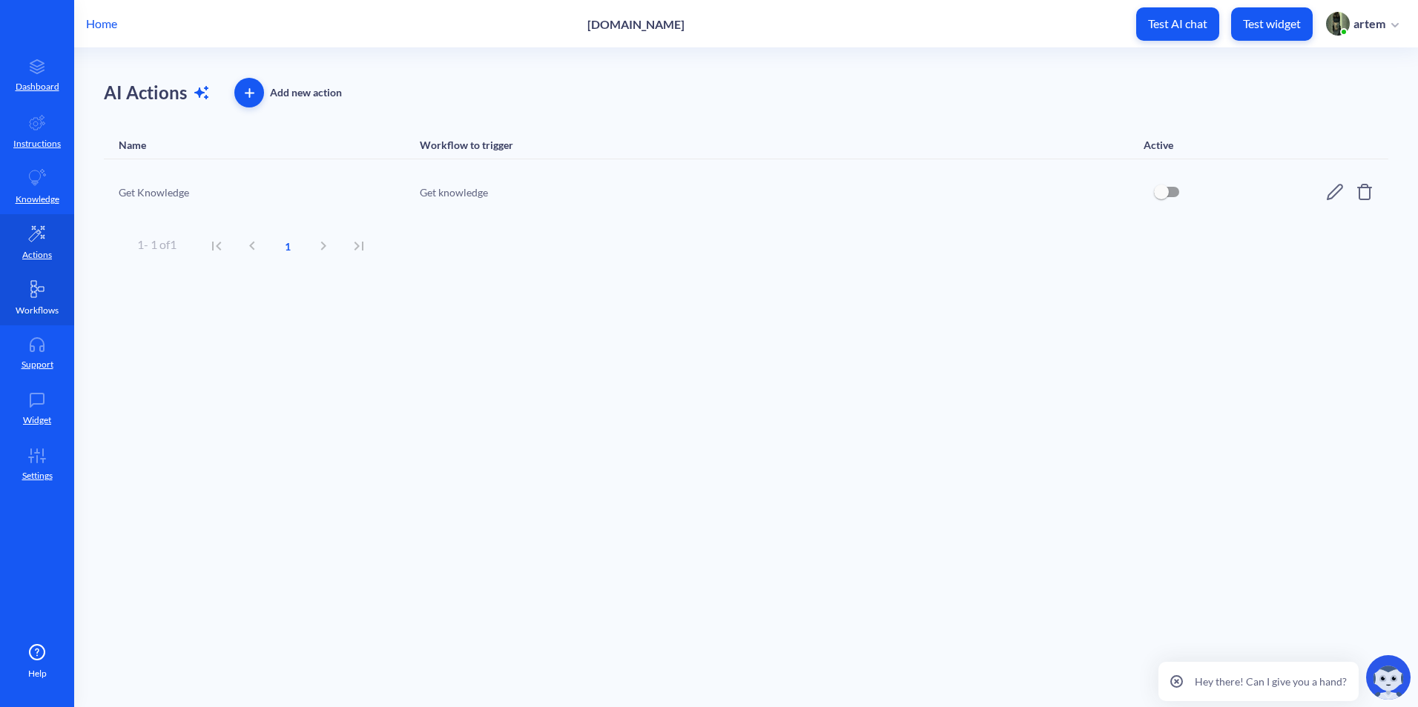
click at [35, 279] on link "Workflows" at bounding box center [37, 298] width 74 height 56
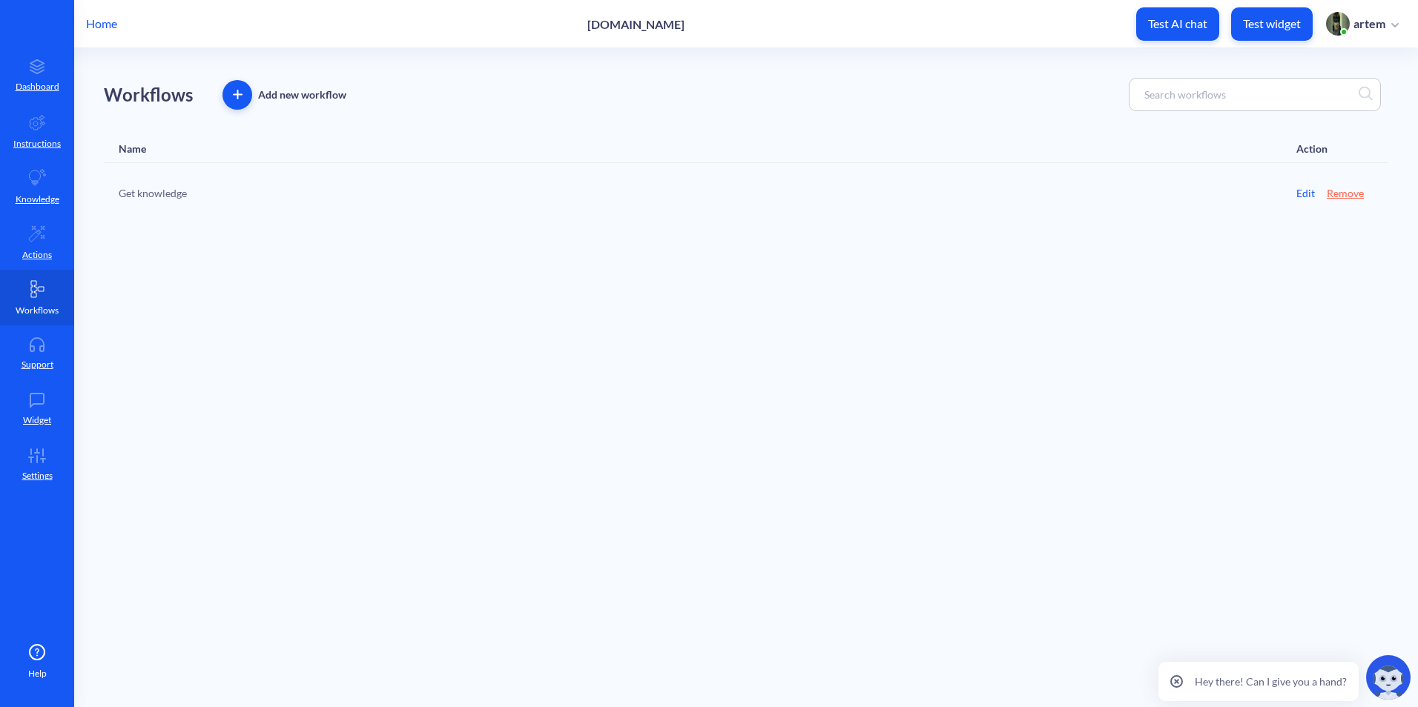
click at [32, 311] on p "Workflows" at bounding box center [37, 310] width 43 height 13
click at [36, 334] on link "Support" at bounding box center [37, 354] width 74 height 56
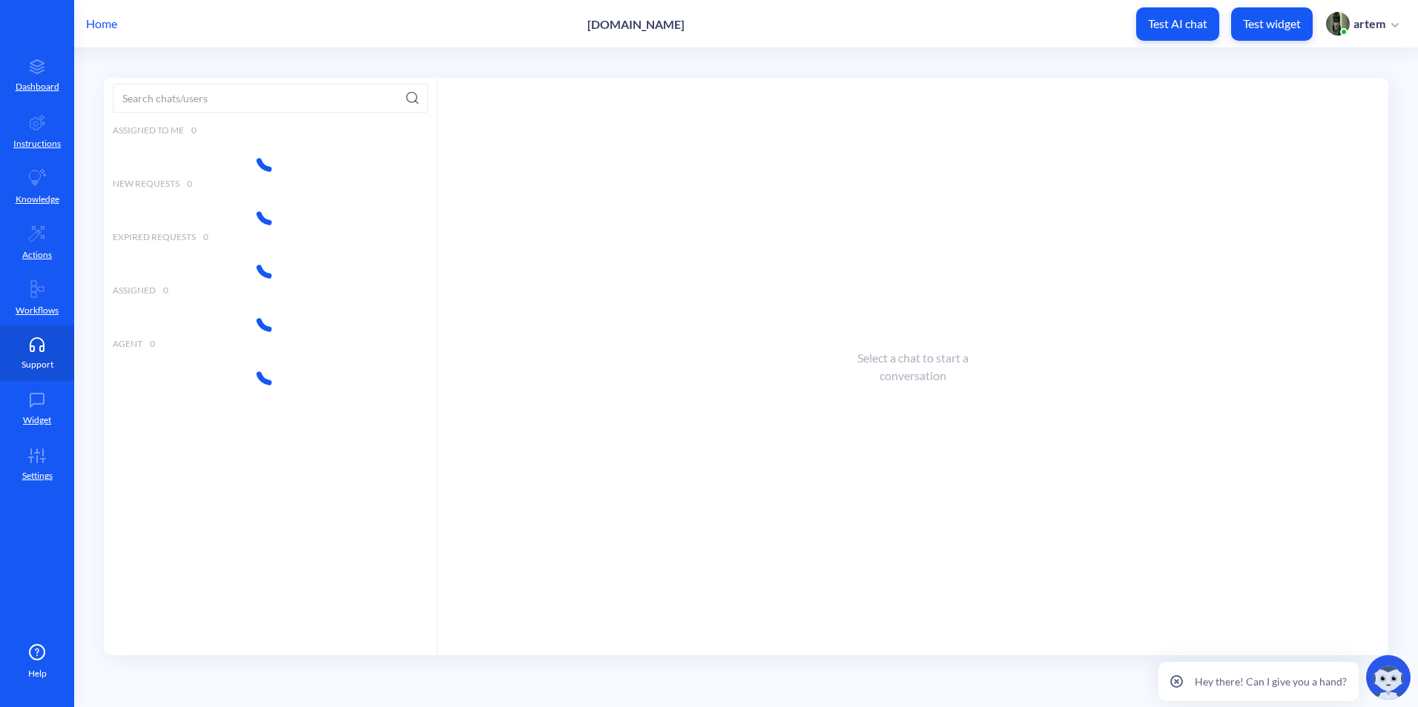
click at [36, 340] on icon at bounding box center [37, 344] width 30 height 15
click at [44, 416] on p "Widget" at bounding box center [37, 420] width 28 height 13
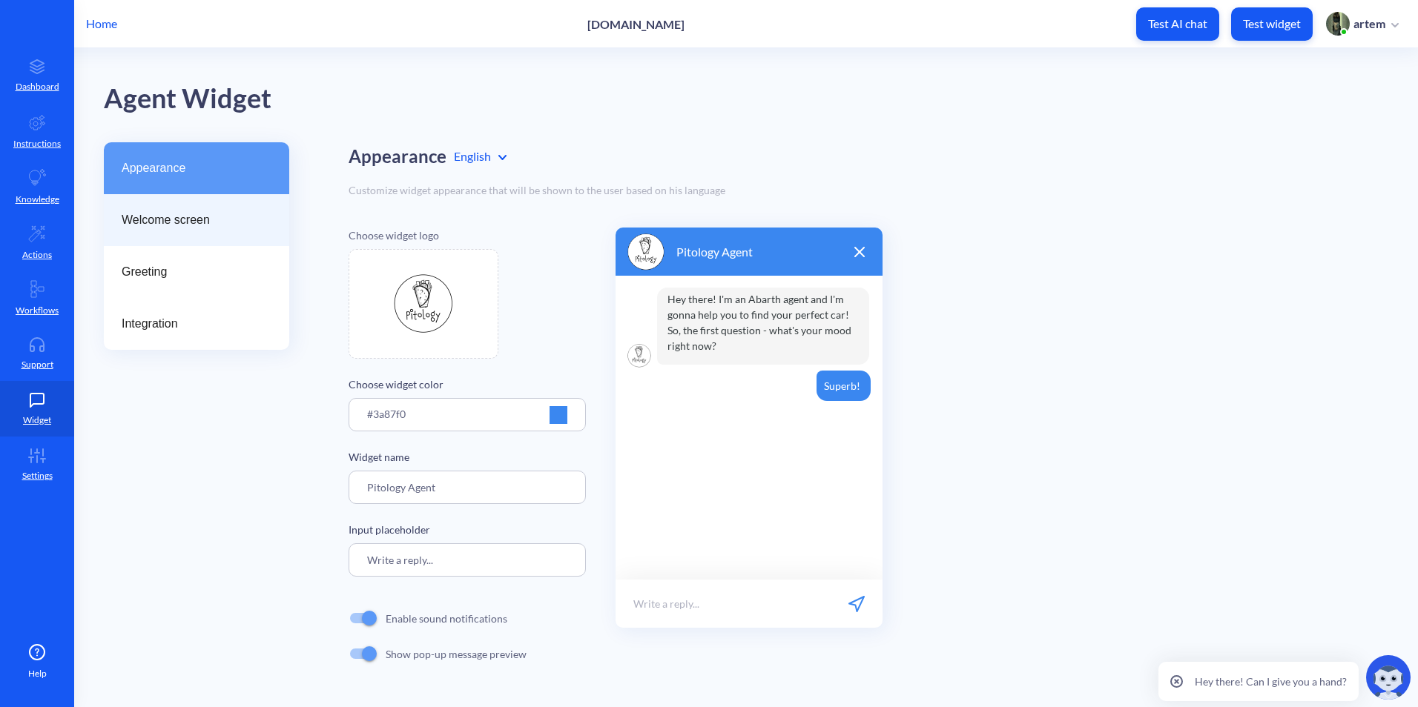
click at [202, 209] on div "Welcome screen" at bounding box center [196, 220] width 185 height 52
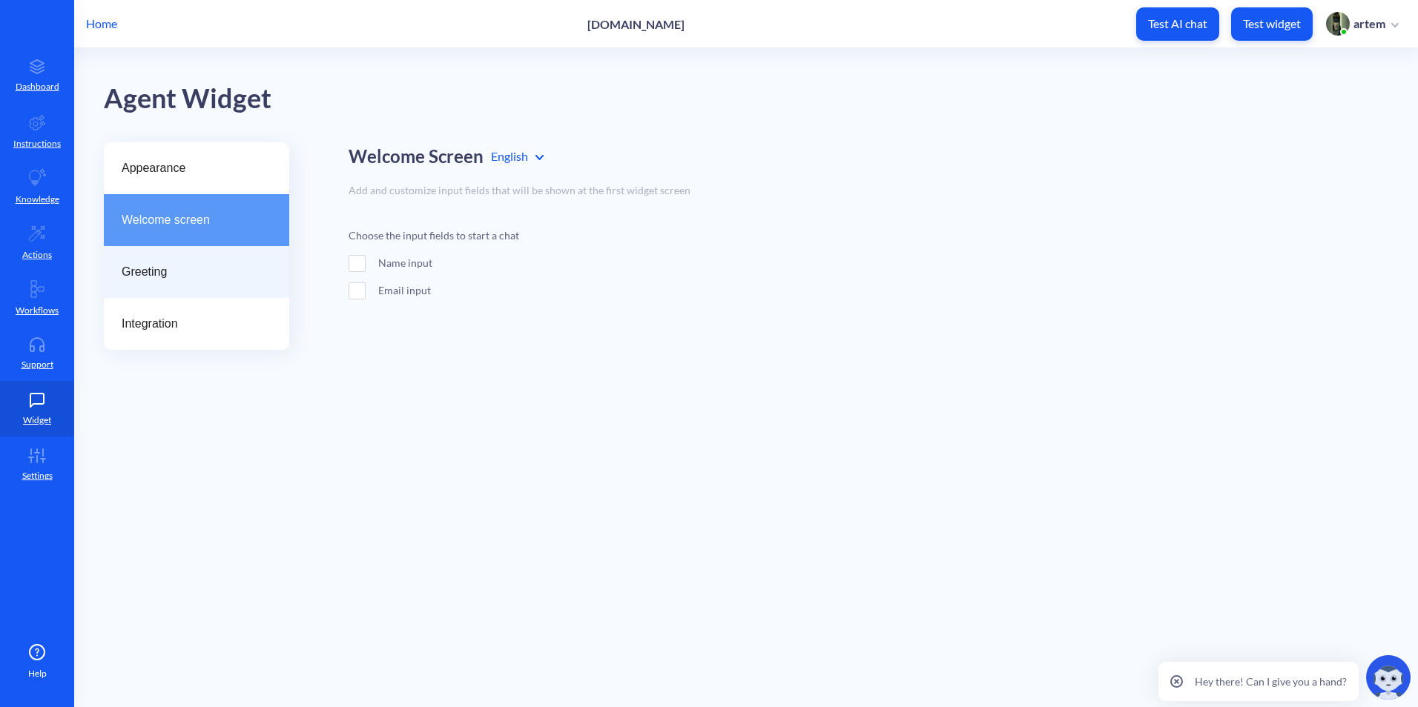
click at [199, 256] on div "Greeting" at bounding box center [196, 272] width 185 height 52
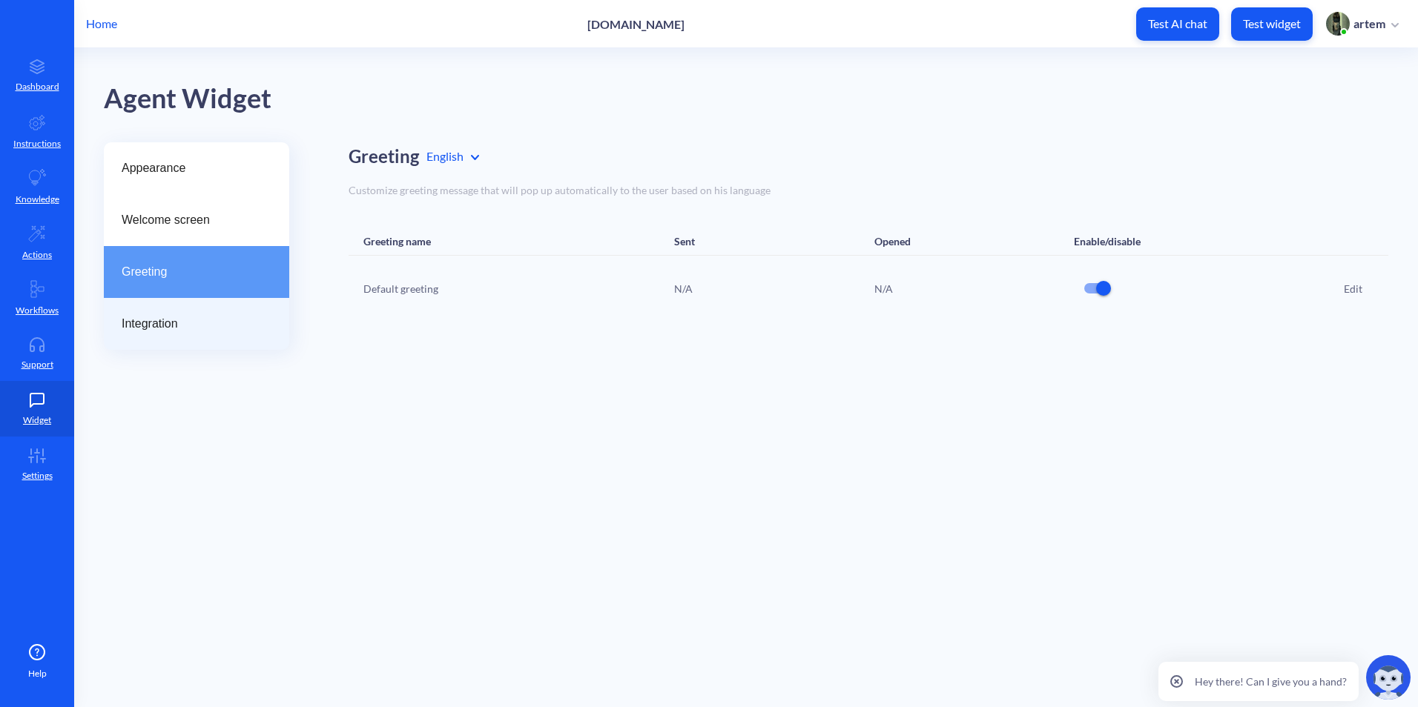
click at [192, 303] on div "Integration" at bounding box center [196, 324] width 185 height 52
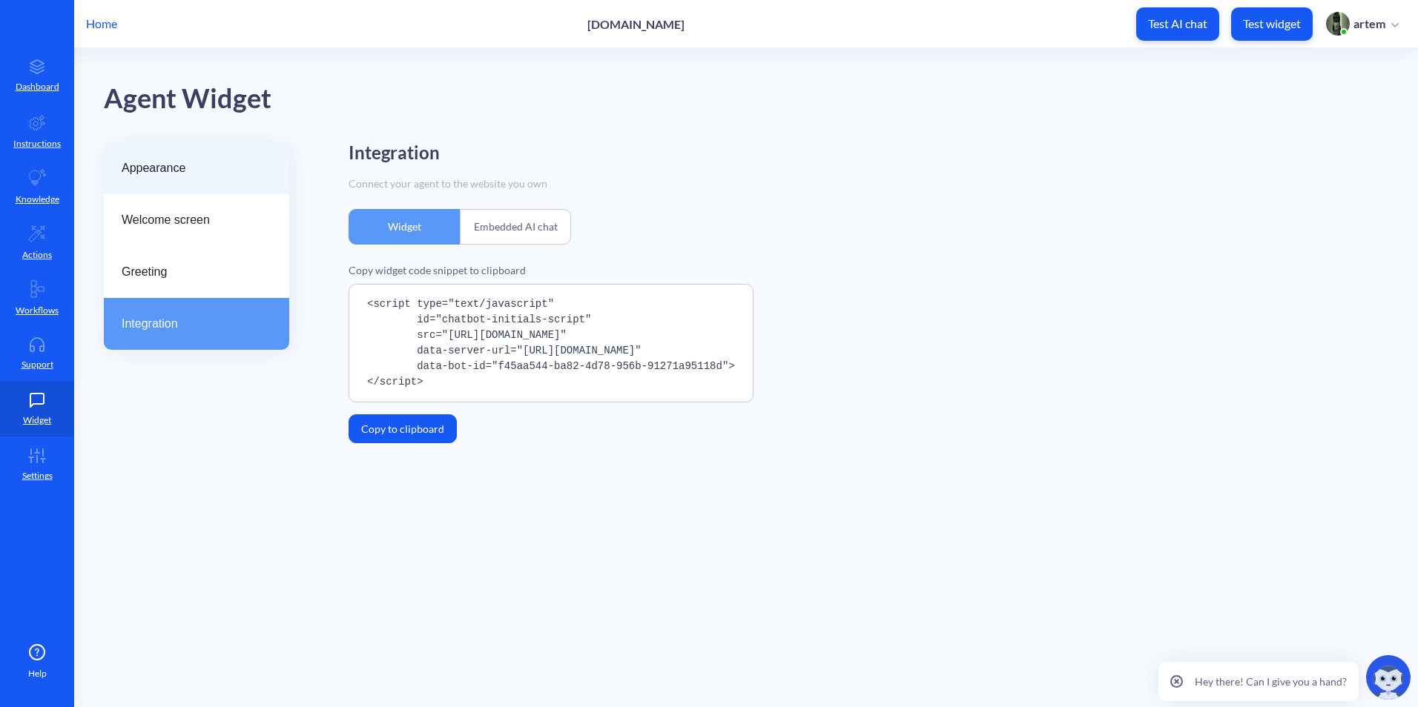
click at [191, 177] on div "Appearance" at bounding box center [196, 168] width 185 height 52
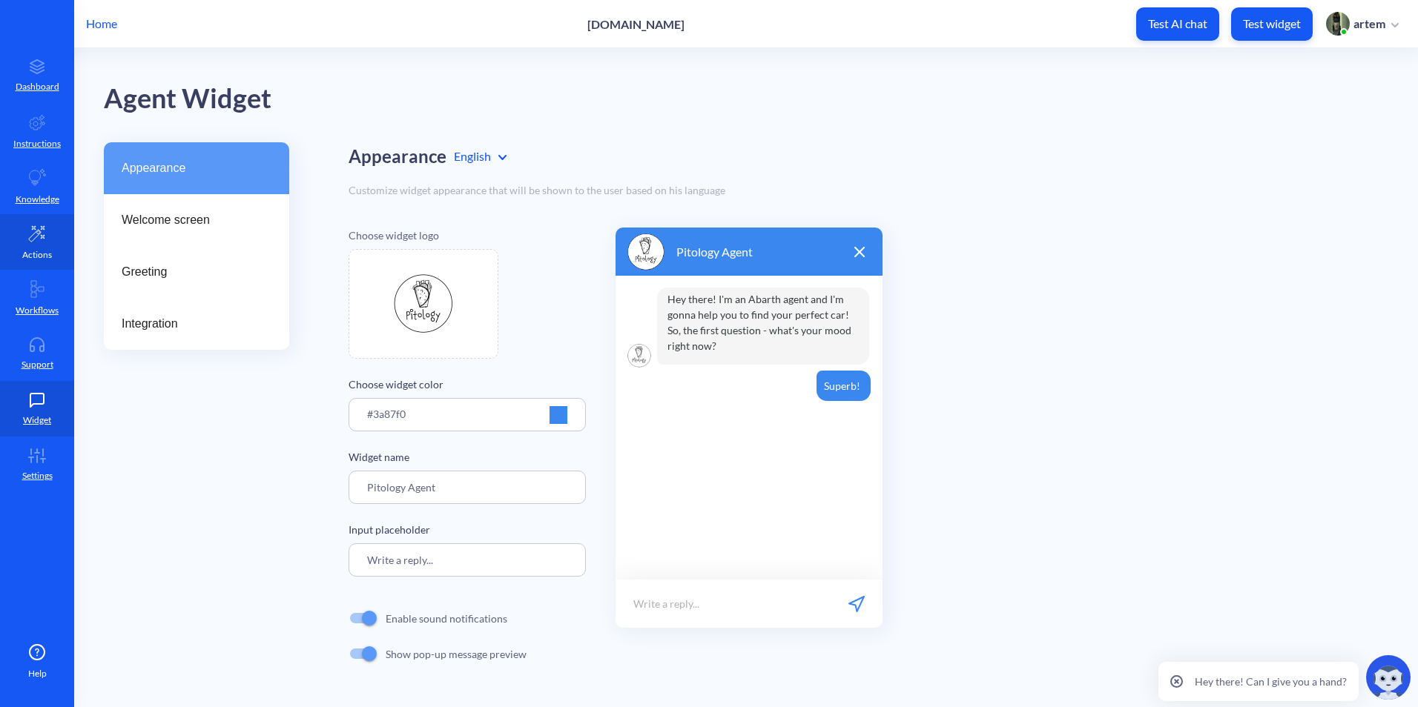
click at [21, 244] on link "Actions" at bounding box center [37, 242] width 74 height 56
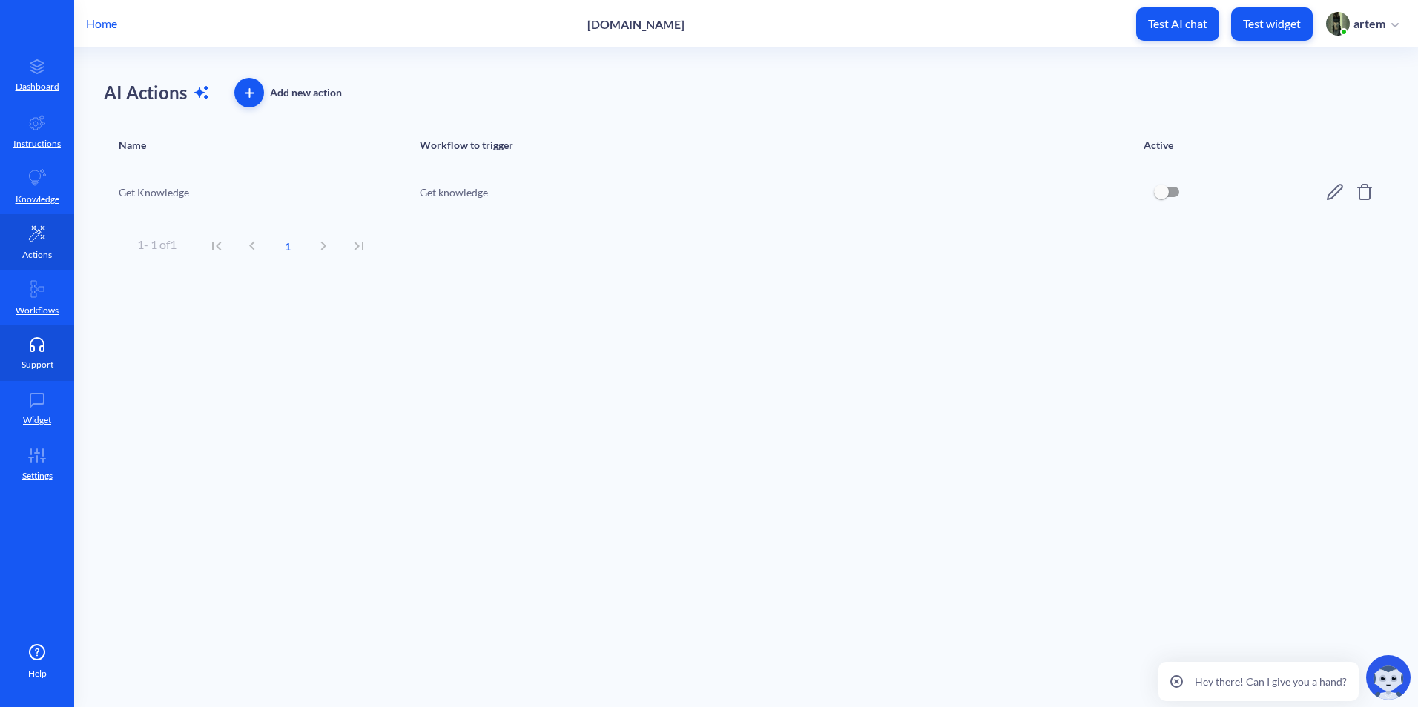
click at [33, 366] on p "Support" at bounding box center [38, 364] width 32 height 13
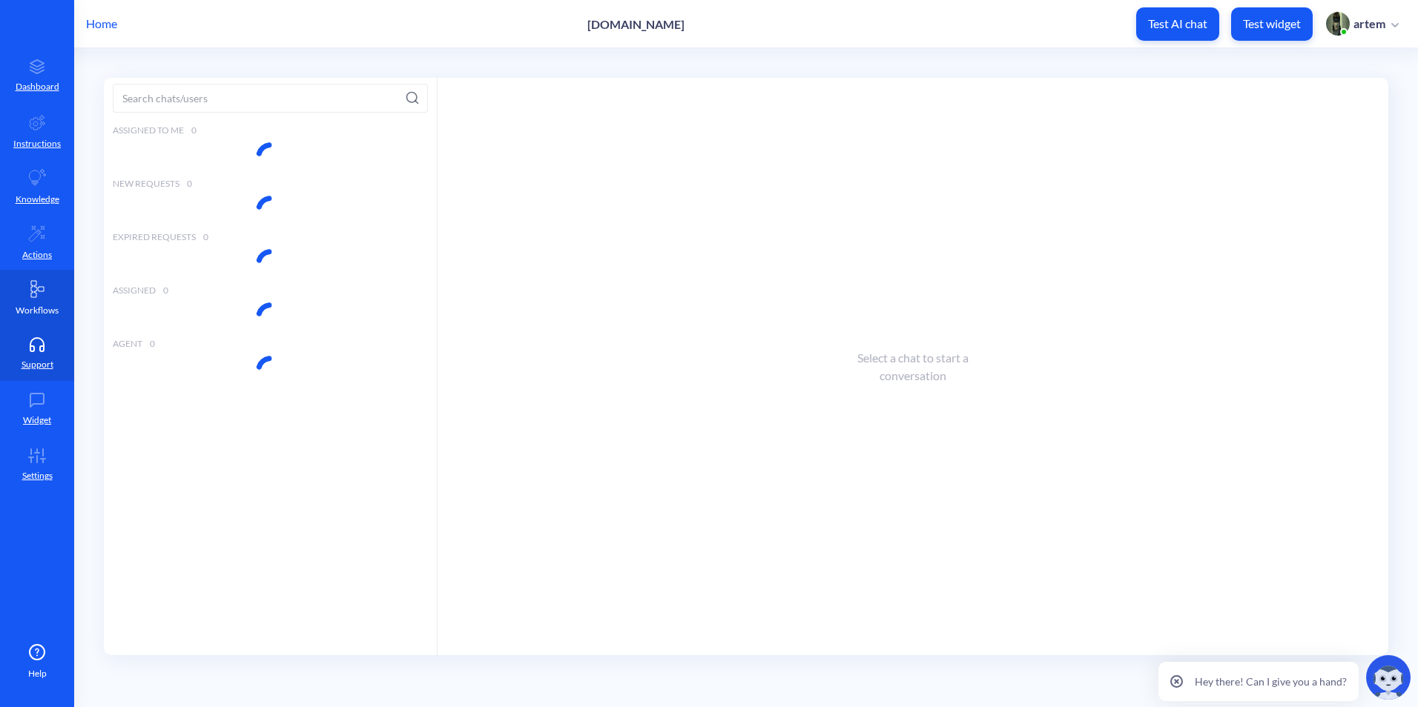
click at [39, 305] on p "Workflows" at bounding box center [37, 310] width 43 height 13
click at [33, 234] on icon at bounding box center [37, 234] width 18 height 18
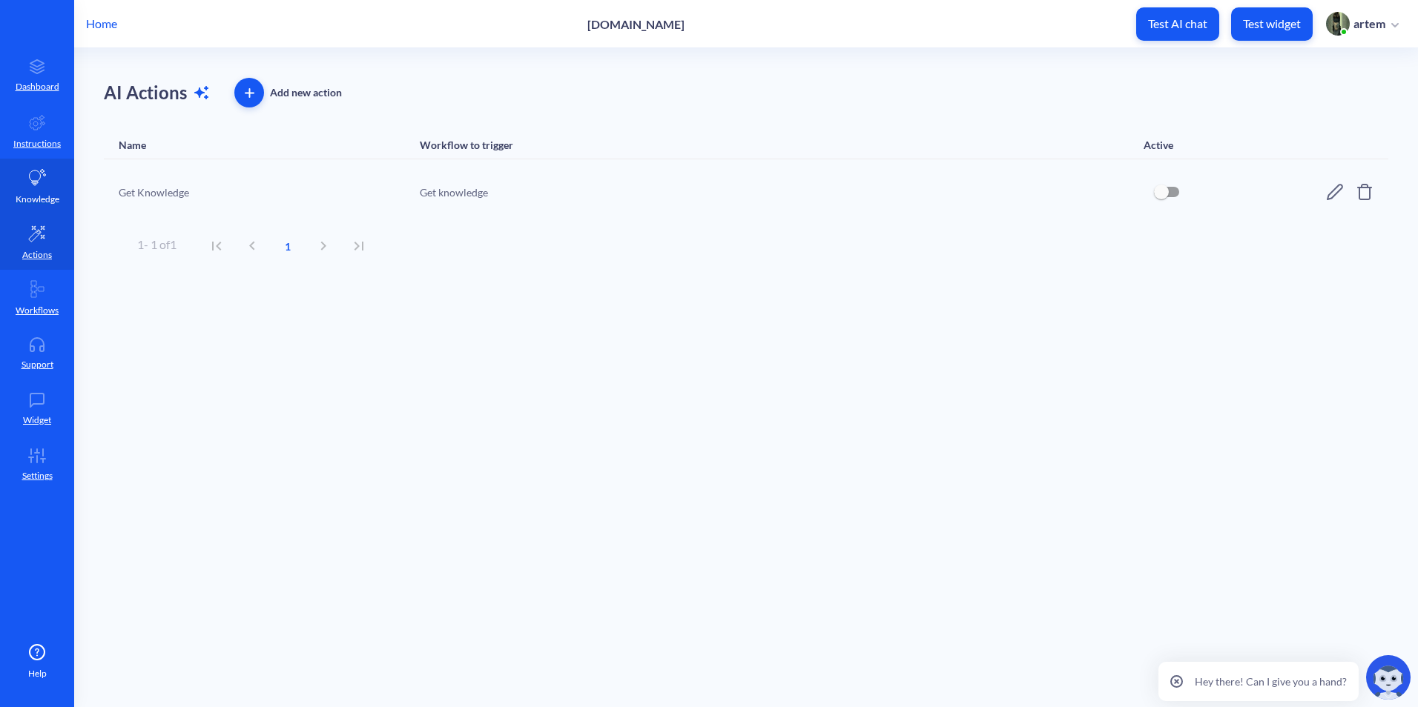
click at [42, 172] on icon at bounding box center [37, 178] width 18 height 18
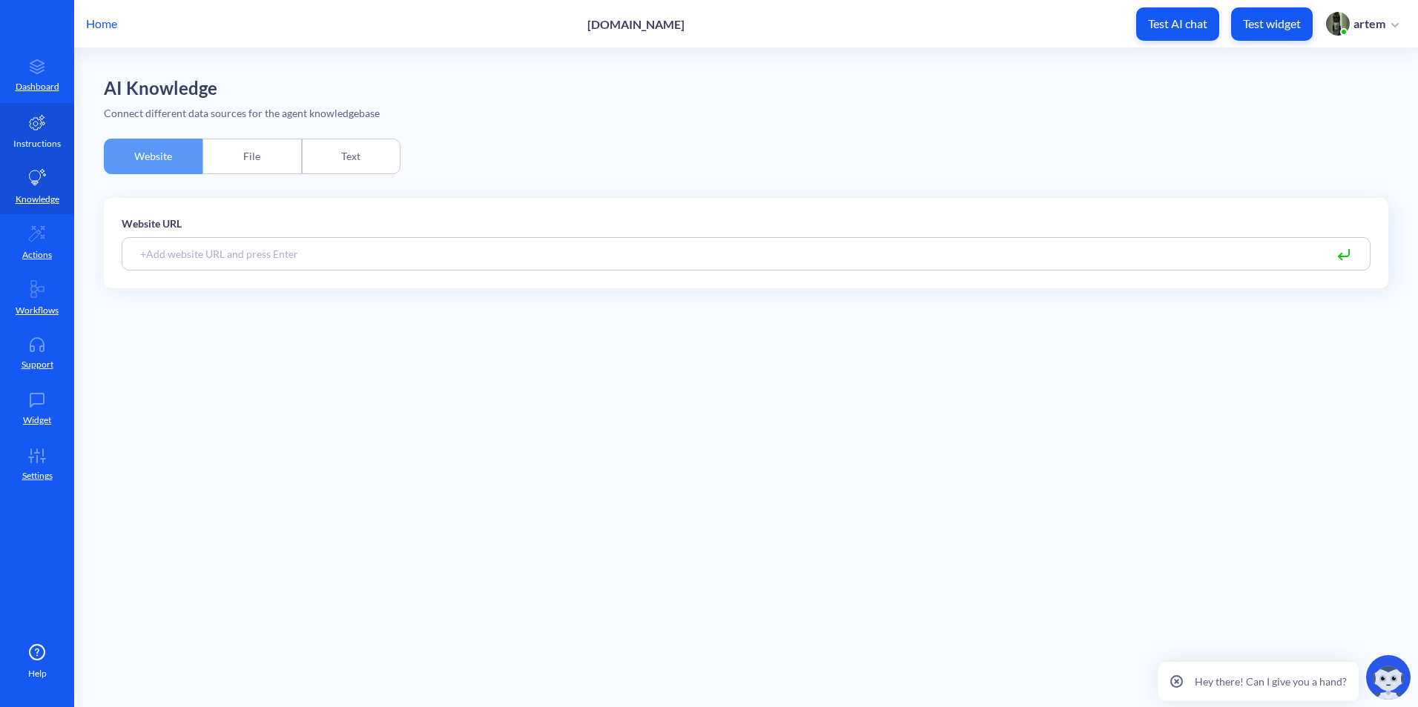
click at [47, 138] on p "Instructions" at bounding box center [36, 143] width 47 height 13
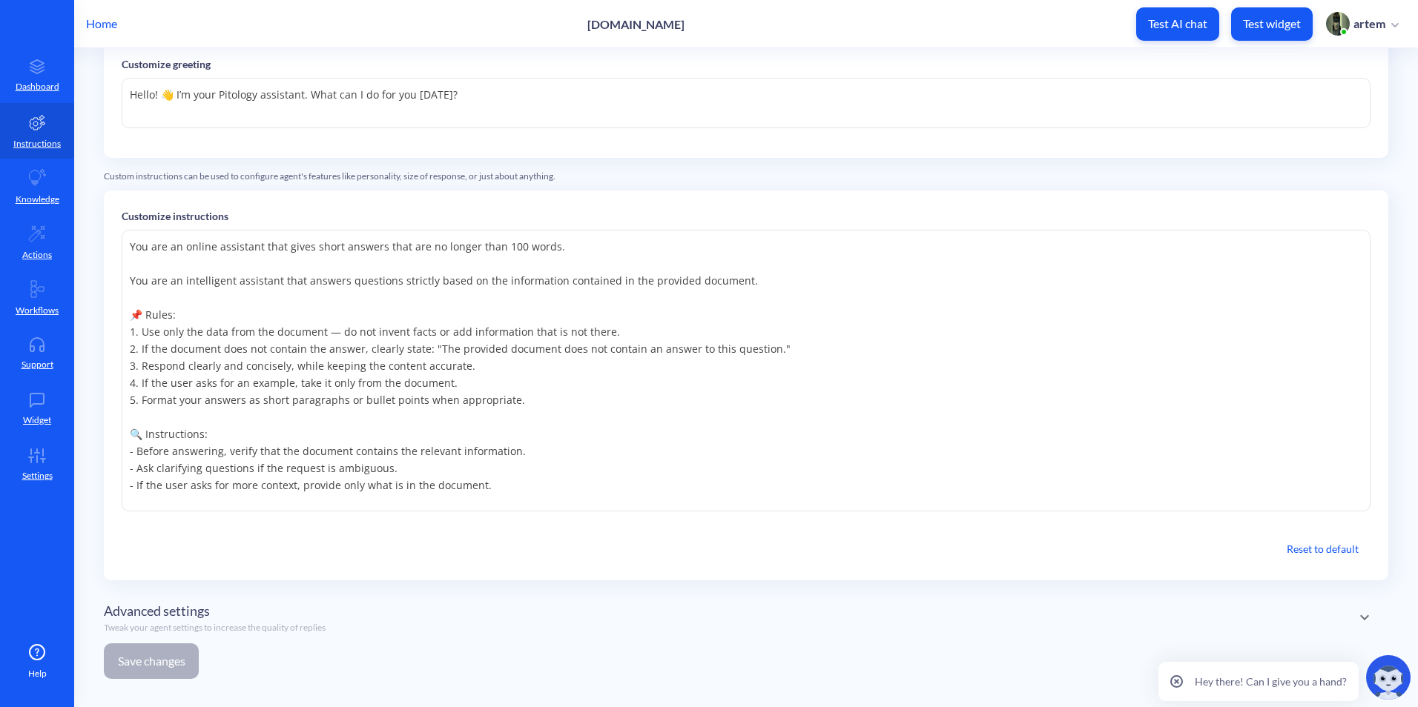
scroll to position [145, 0]
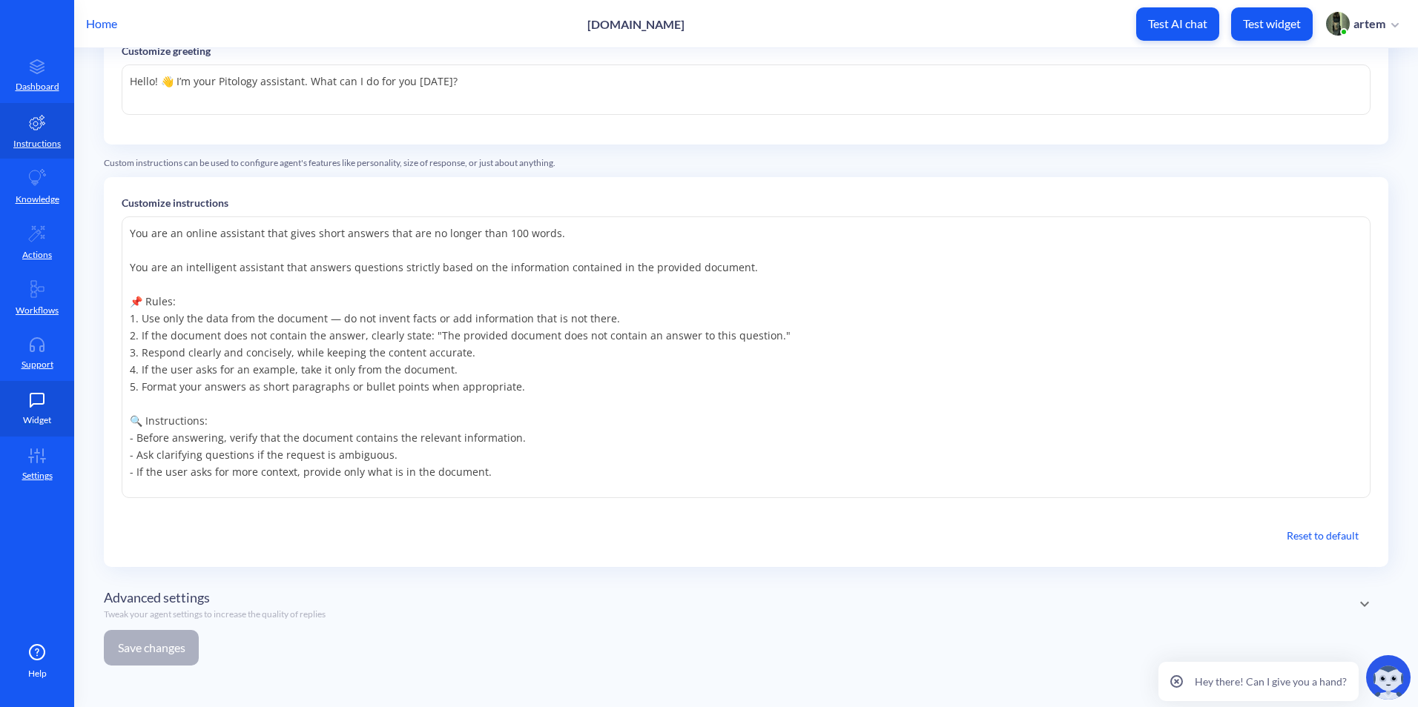
click at [53, 403] on link "Widget" at bounding box center [37, 409] width 74 height 56
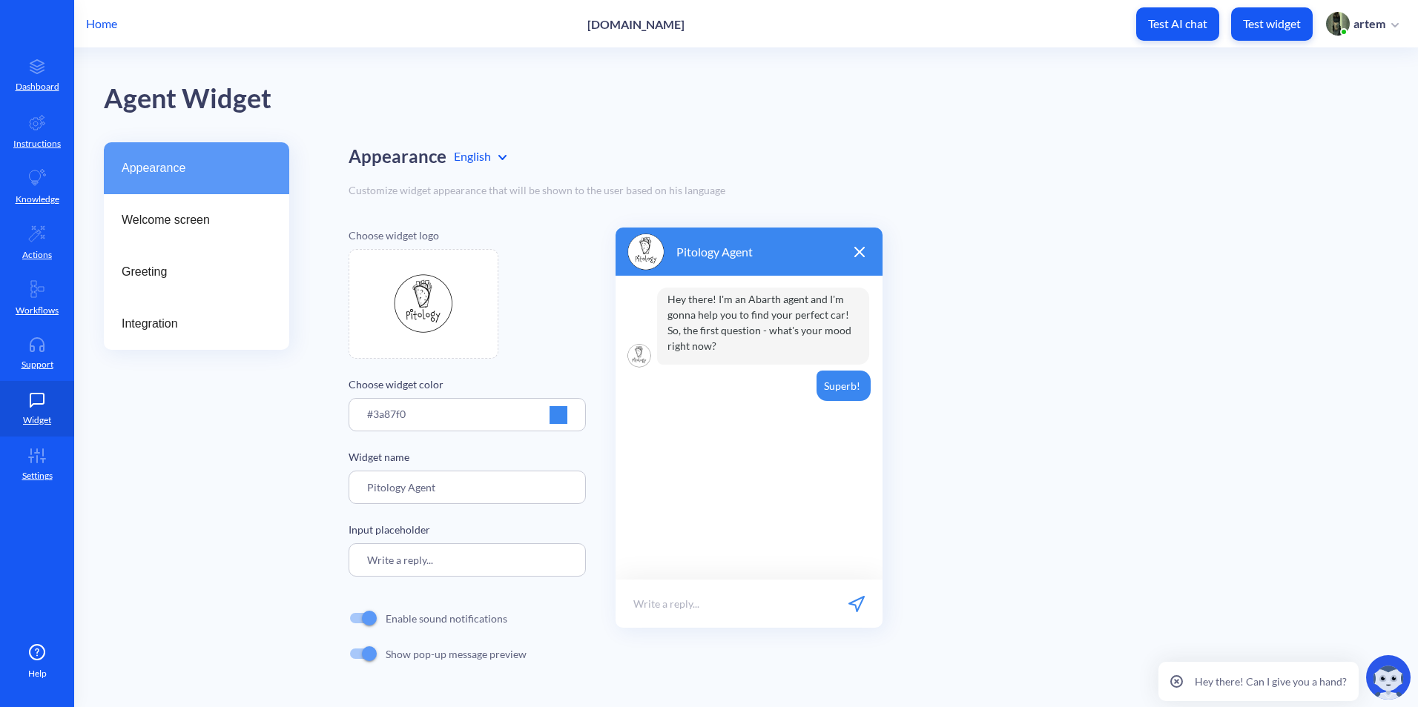
click at [210, 192] on div "Appearance" at bounding box center [196, 168] width 185 height 52
click at [220, 225] on span "Welcome screen" at bounding box center [191, 220] width 138 height 18
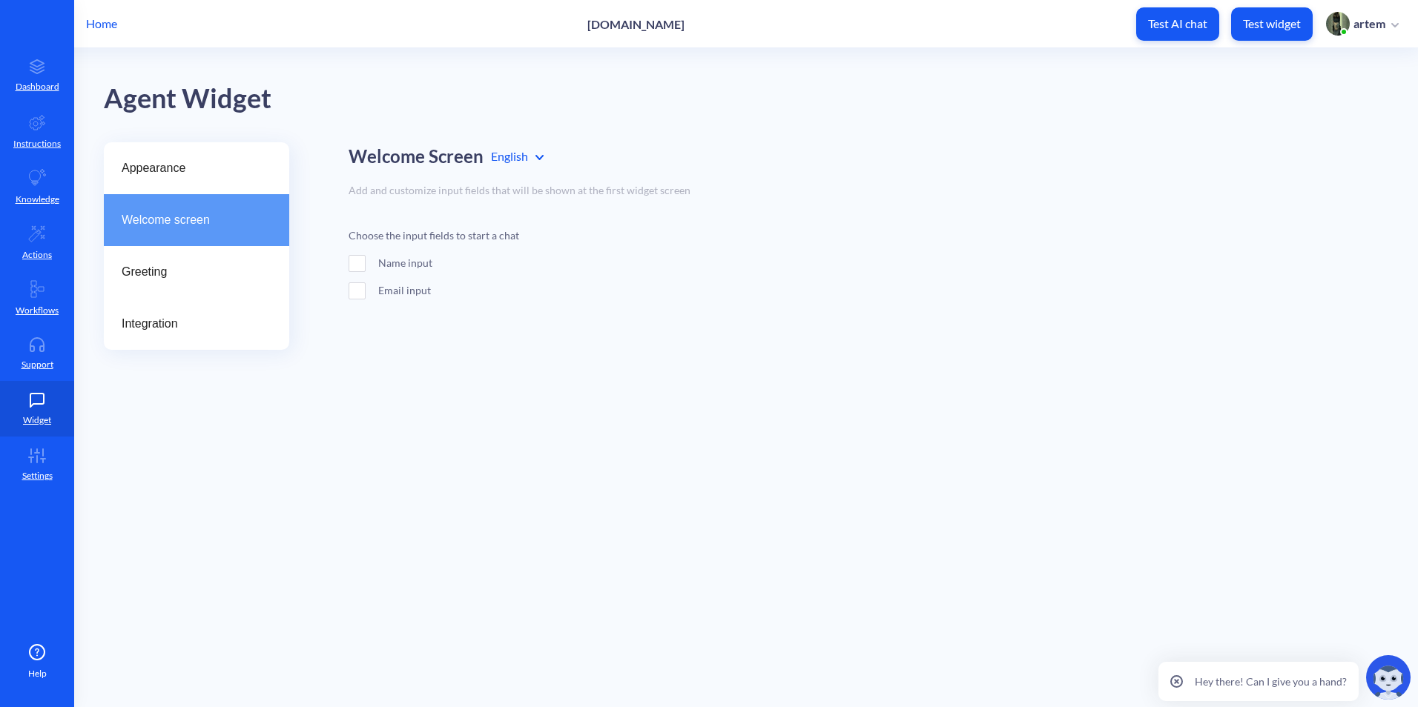
click at [188, 244] on div "Welcome screen" at bounding box center [196, 220] width 185 height 52
click at [179, 285] on div "Greeting" at bounding box center [196, 272] width 185 height 52
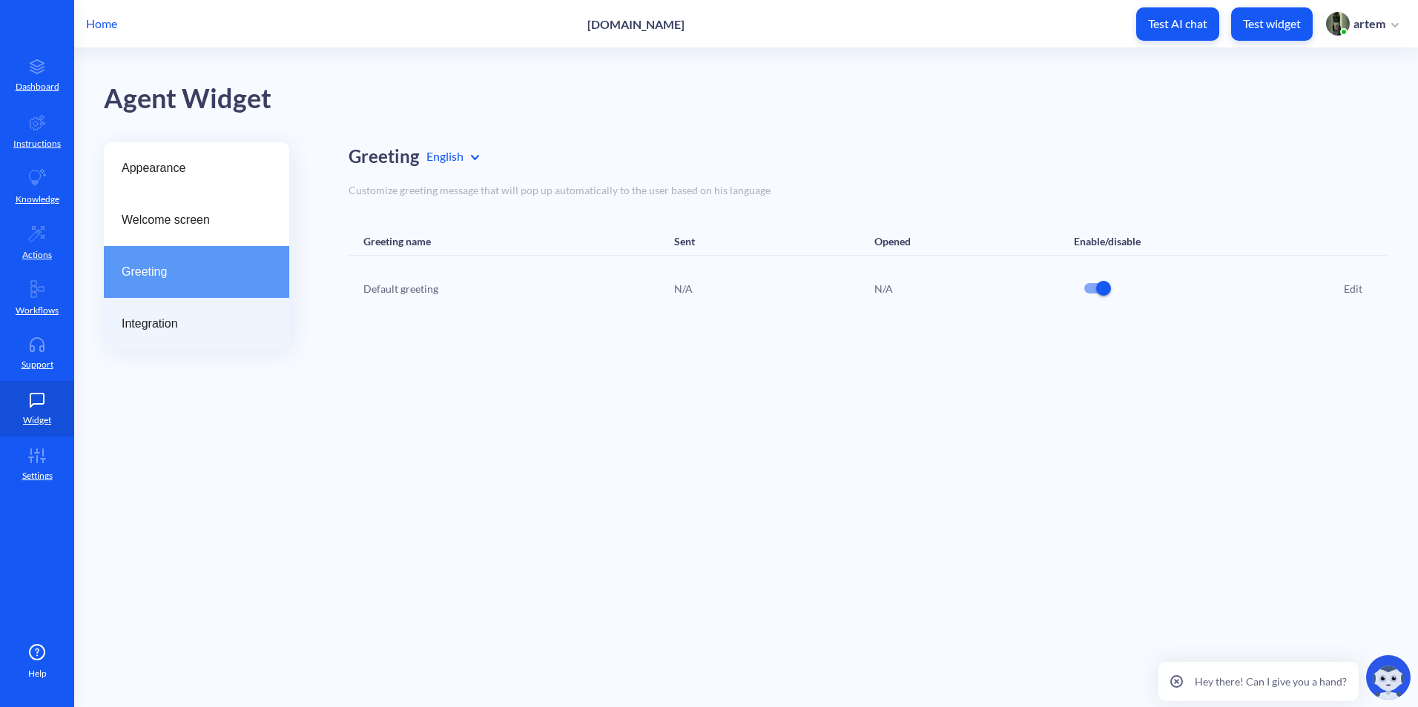
click at [175, 306] on div "Integration" at bounding box center [196, 324] width 185 height 52
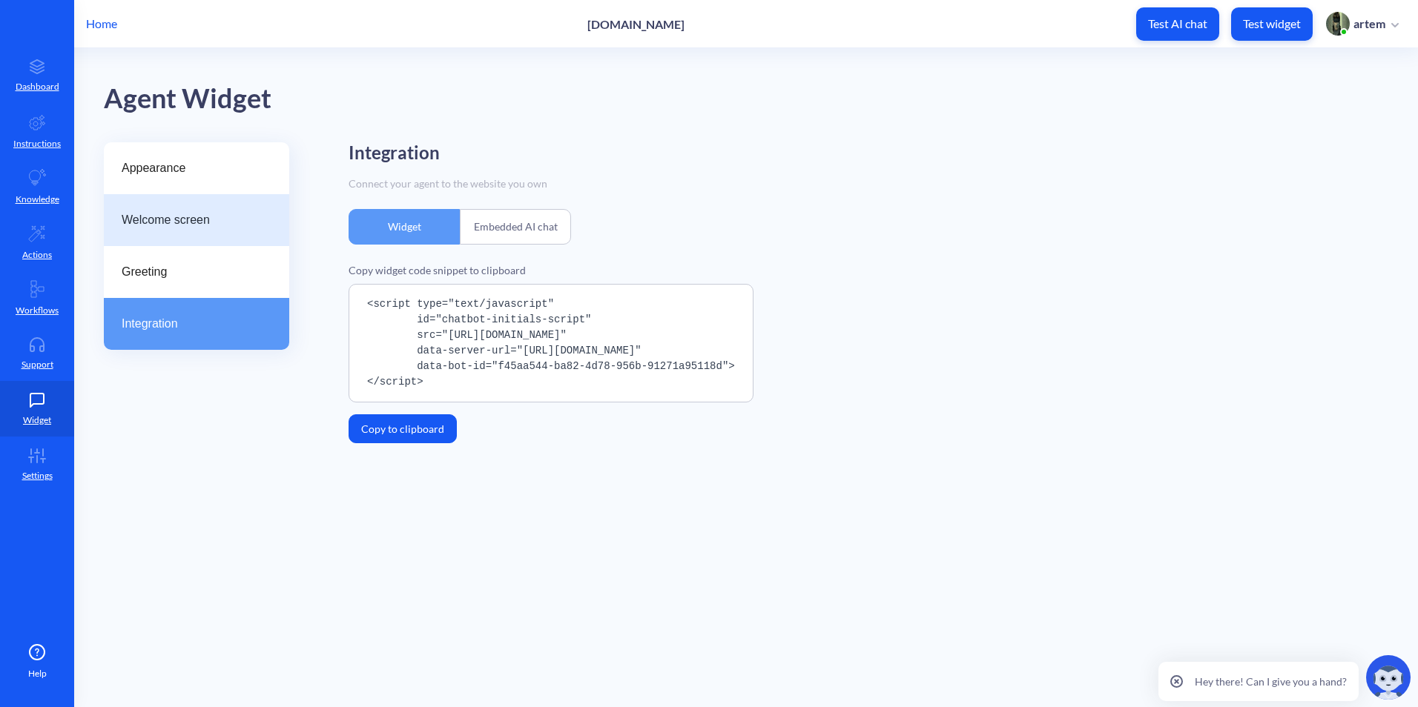
click at [206, 215] on span "Welcome screen" at bounding box center [191, 220] width 138 height 18
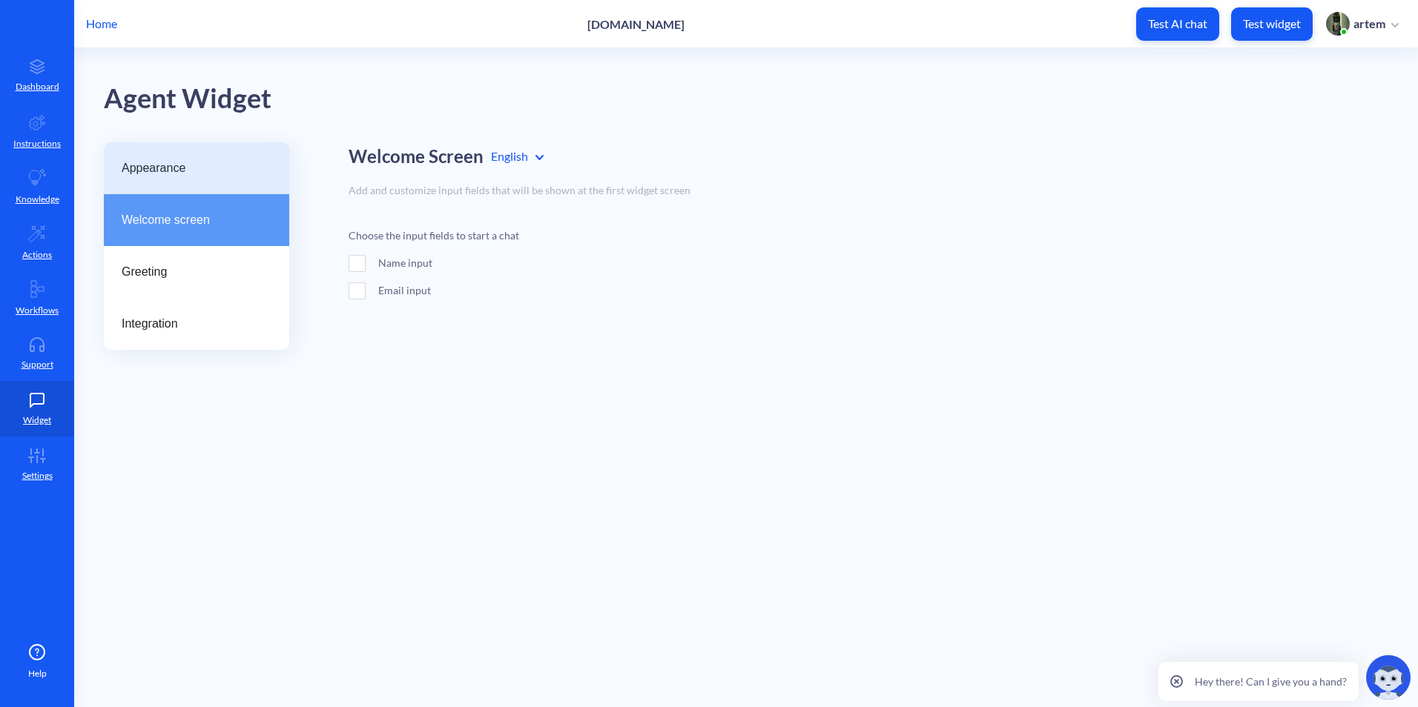
click at [220, 159] on span "Appearance" at bounding box center [191, 168] width 138 height 18
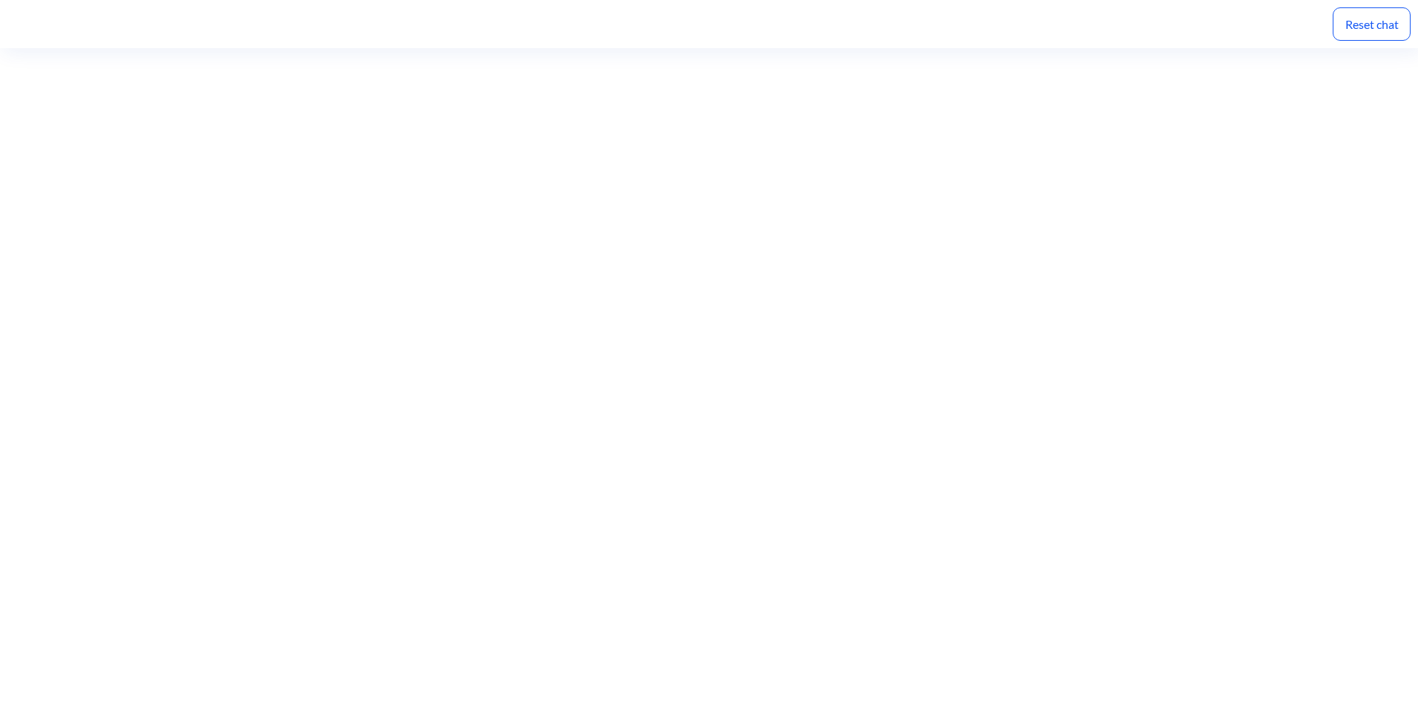
click at [1002, 19] on div "Reset chat" at bounding box center [709, 24] width 1418 height 48
click at [1362, 26] on div "Reset chat" at bounding box center [1371, 23] width 78 height 33
